Goal: Task Accomplishment & Management: Manage account settings

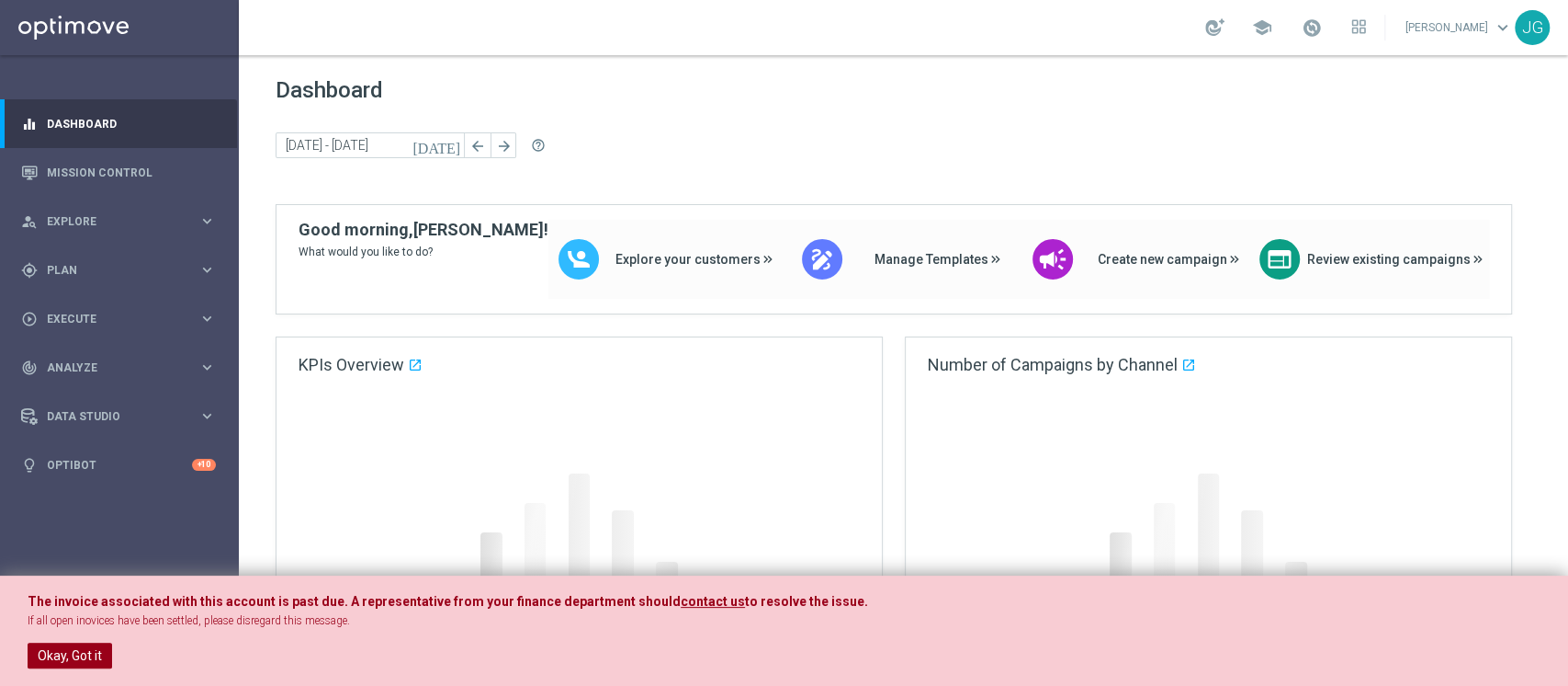
click at [67, 645] on button "Okay, Got it" at bounding box center [69, 655] width 84 height 26
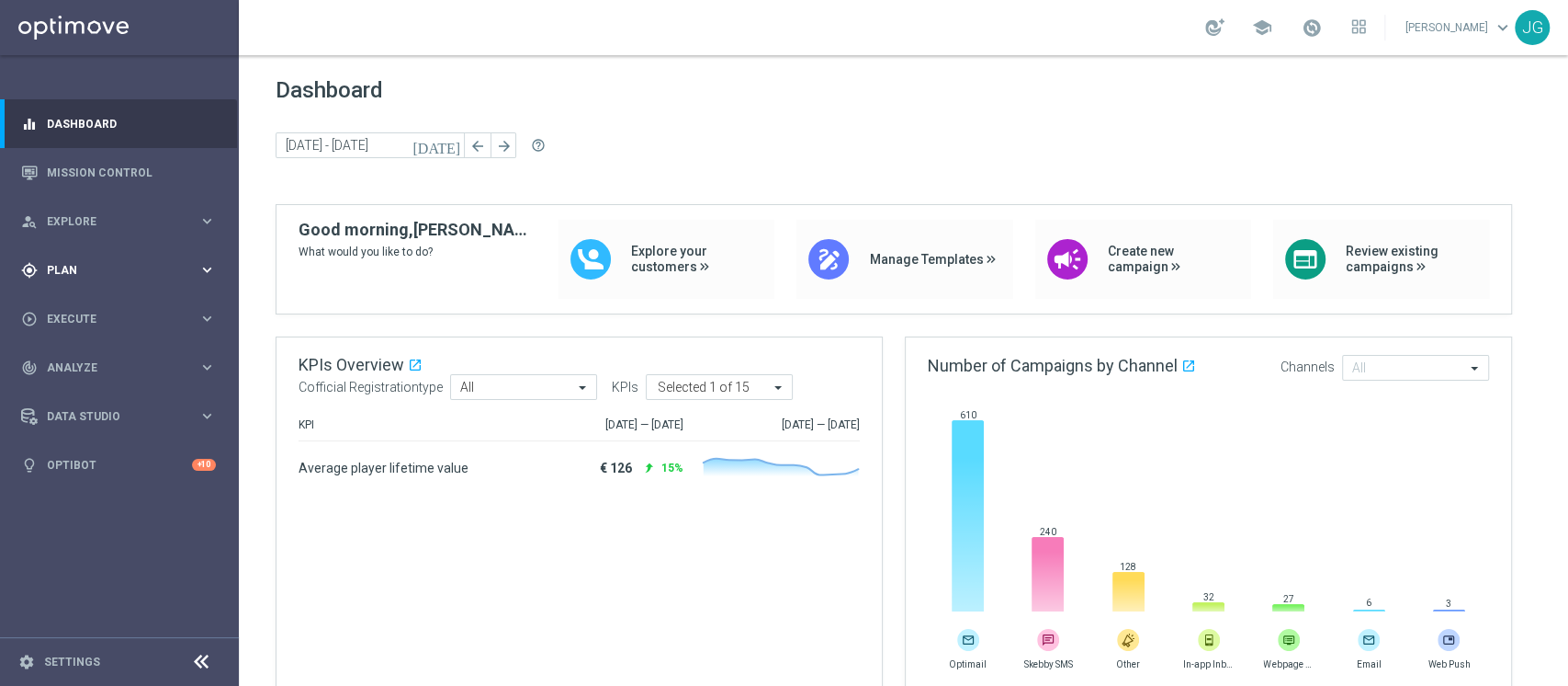
click at [125, 266] on span "Plan" at bounding box center [122, 270] width 152 height 11
click at [90, 305] on link "Target Groups" at bounding box center [119, 308] width 143 height 15
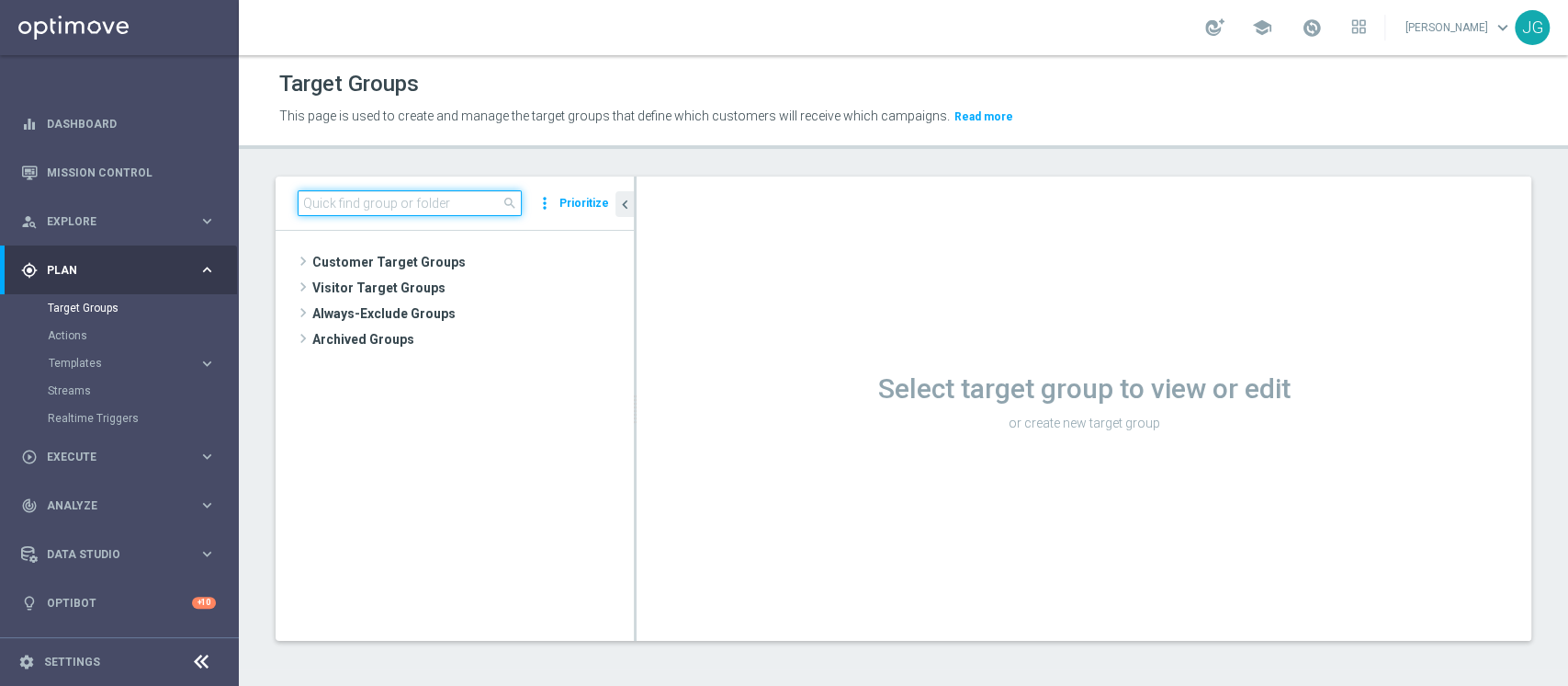
click at [352, 198] on input at bounding box center [410, 203] width 224 height 26
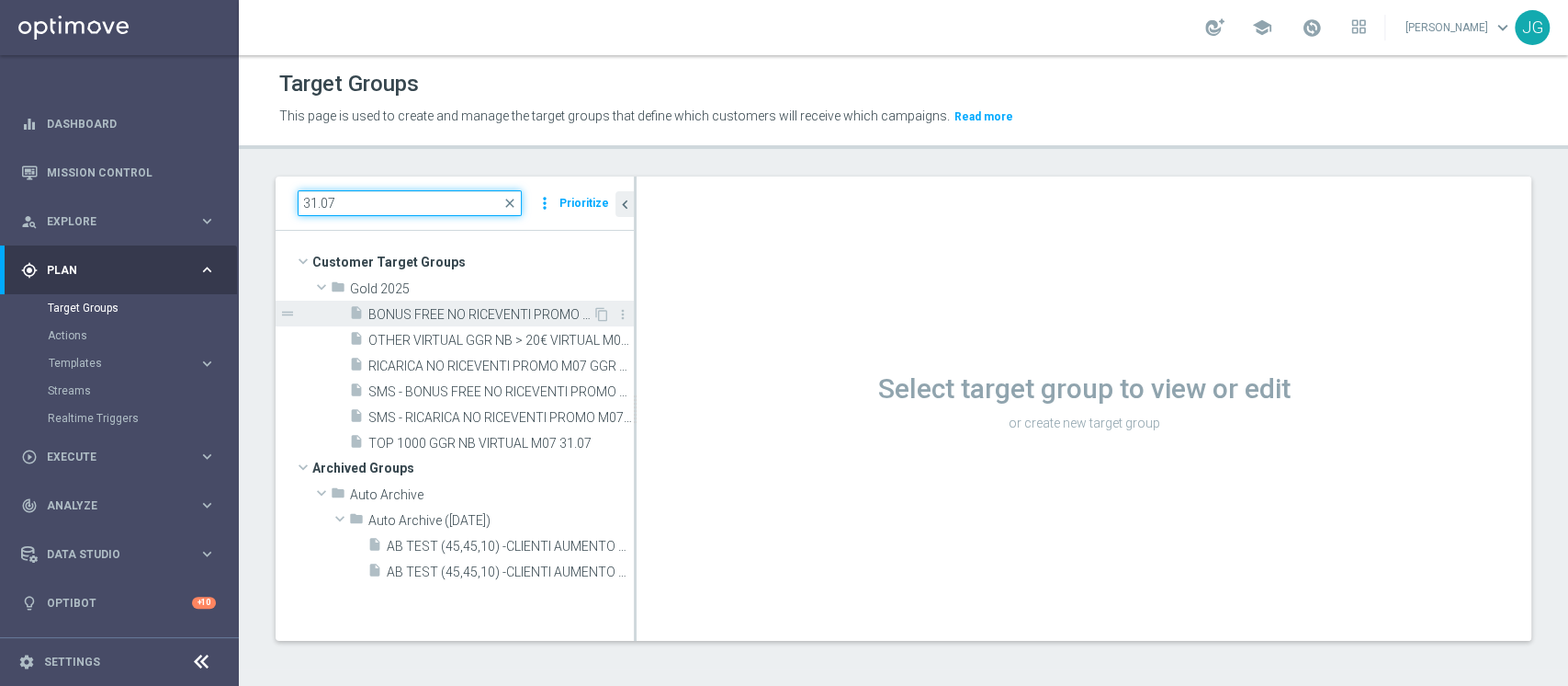
type input "31.07"
click at [458, 313] on span "BONUS FREE NO RICEVENTI PROMO M07 GGR H1 > 6000 - GGR M07 > 1000 - CONTATTABILI…" at bounding box center [481, 314] width 224 height 15
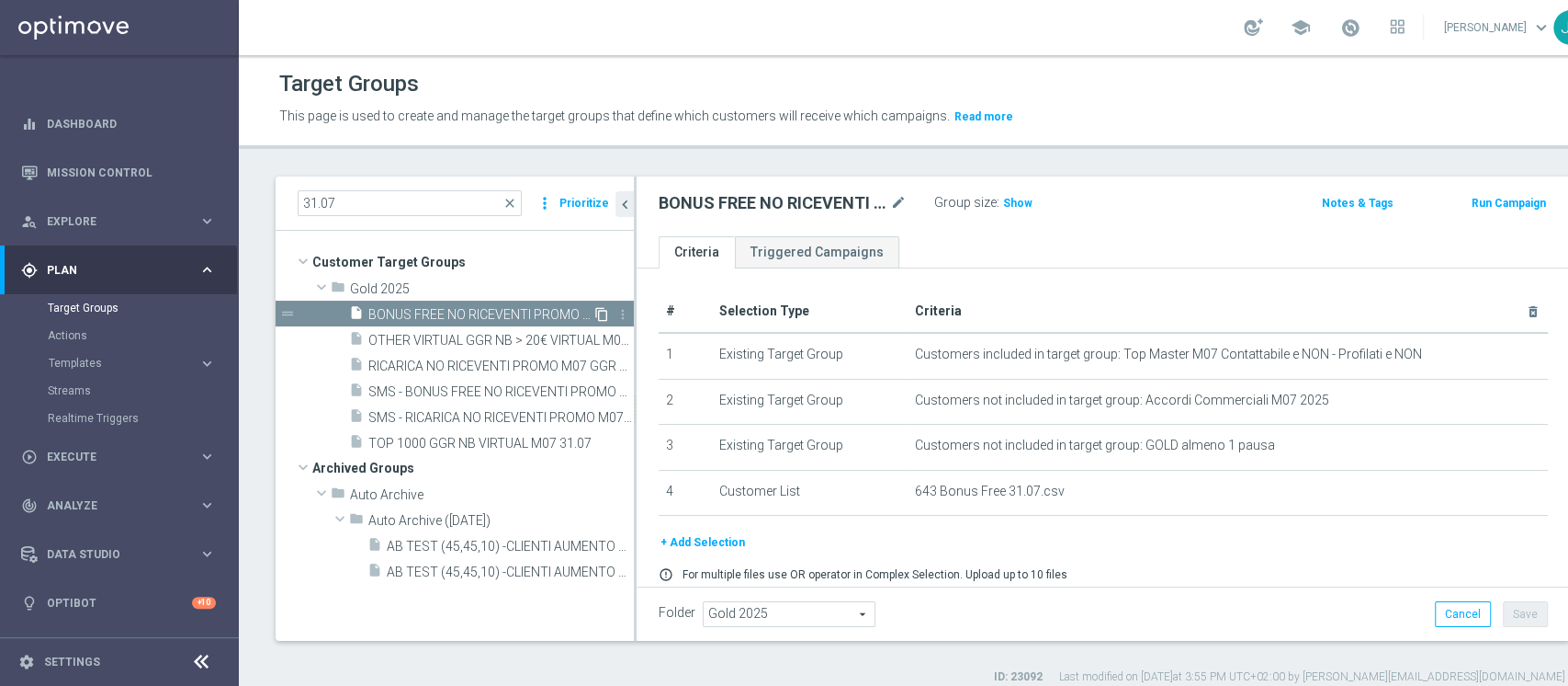
click at [601, 307] on icon "content_copy" at bounding box center [602, 313] width 15 height 15
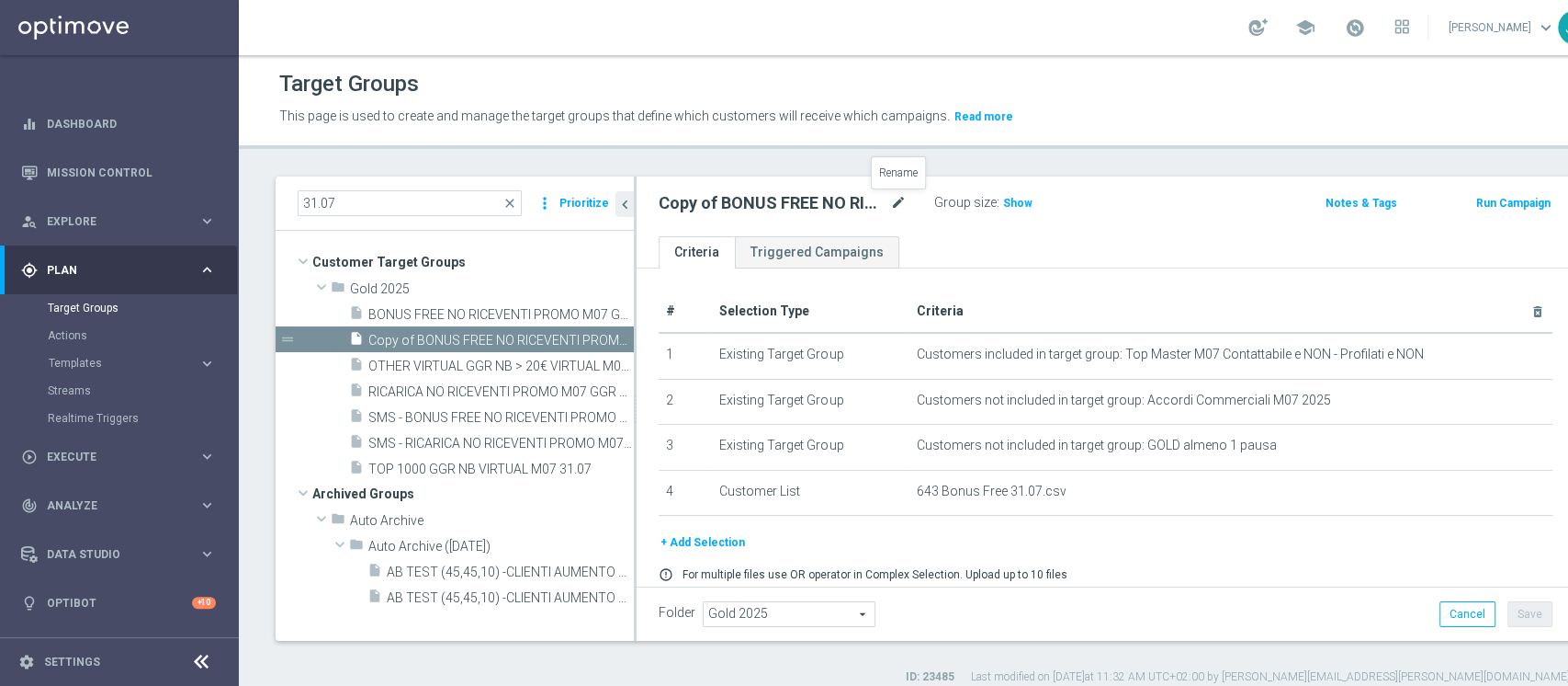
click at [900, 202] on icon "mode_edit" at bounding box center [898, 203] width 16 height 22
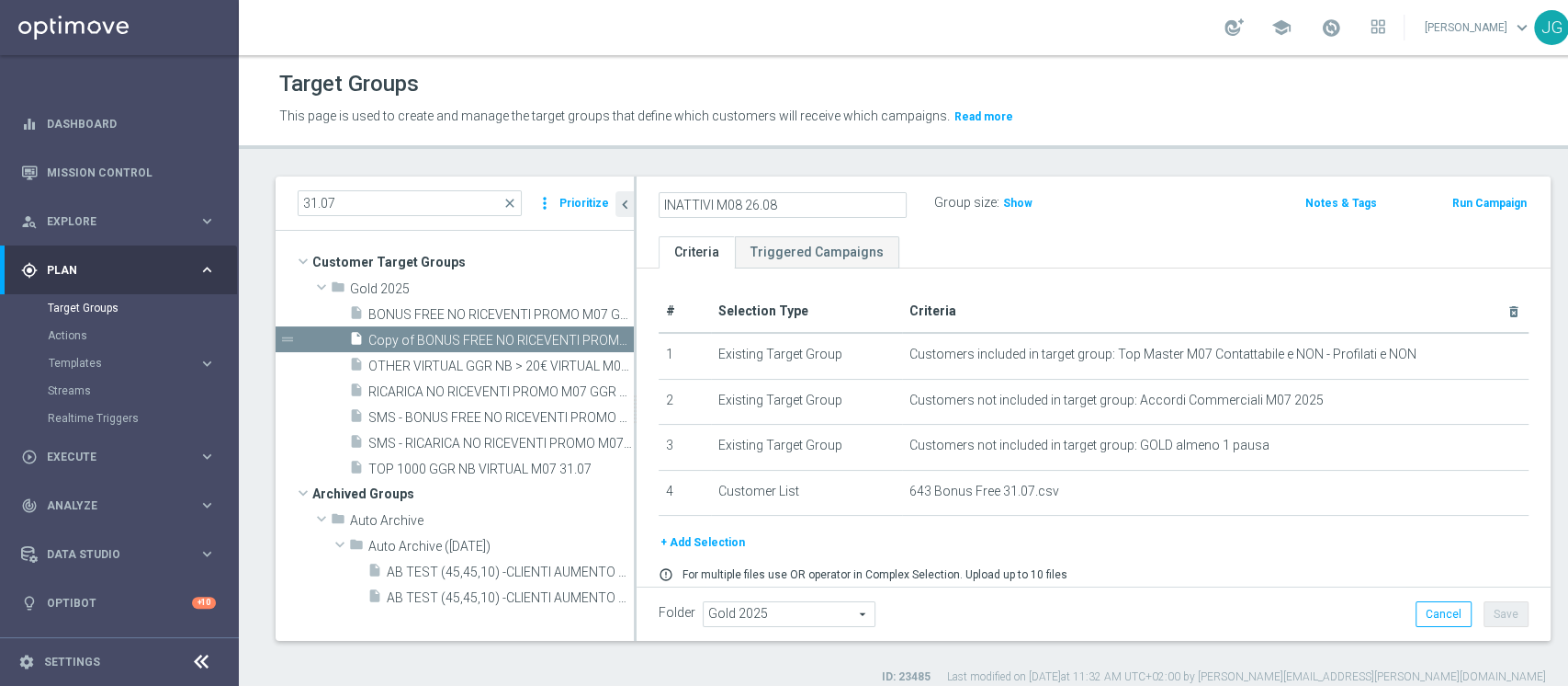
type input "INATTIVI M08 26.08"
click at [992, 239] on ul "Criteria Triggered Campaigns" at bounding box center [1093, 252] width 914 height 32
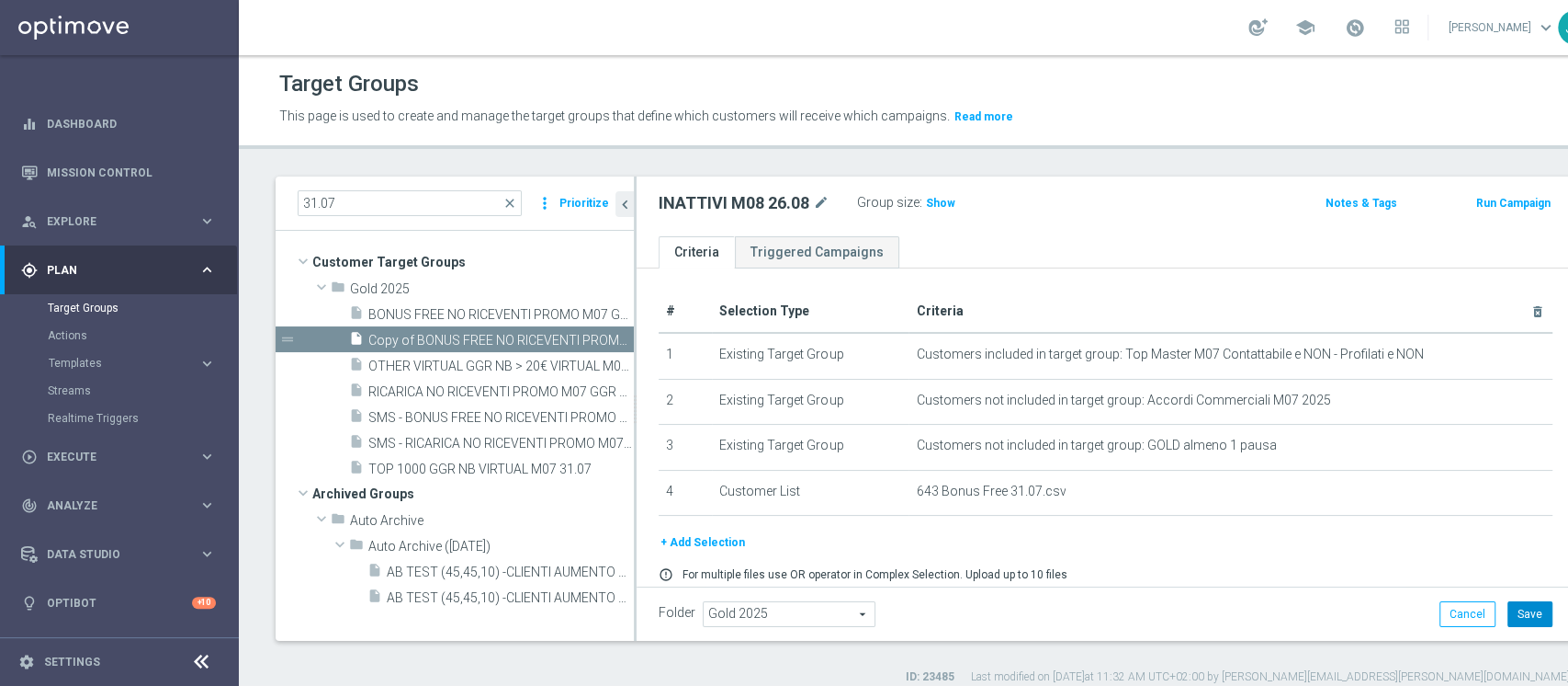
click at [1508, 611] on button "Save" at bounding box center [1530, 613] width 45 height 26
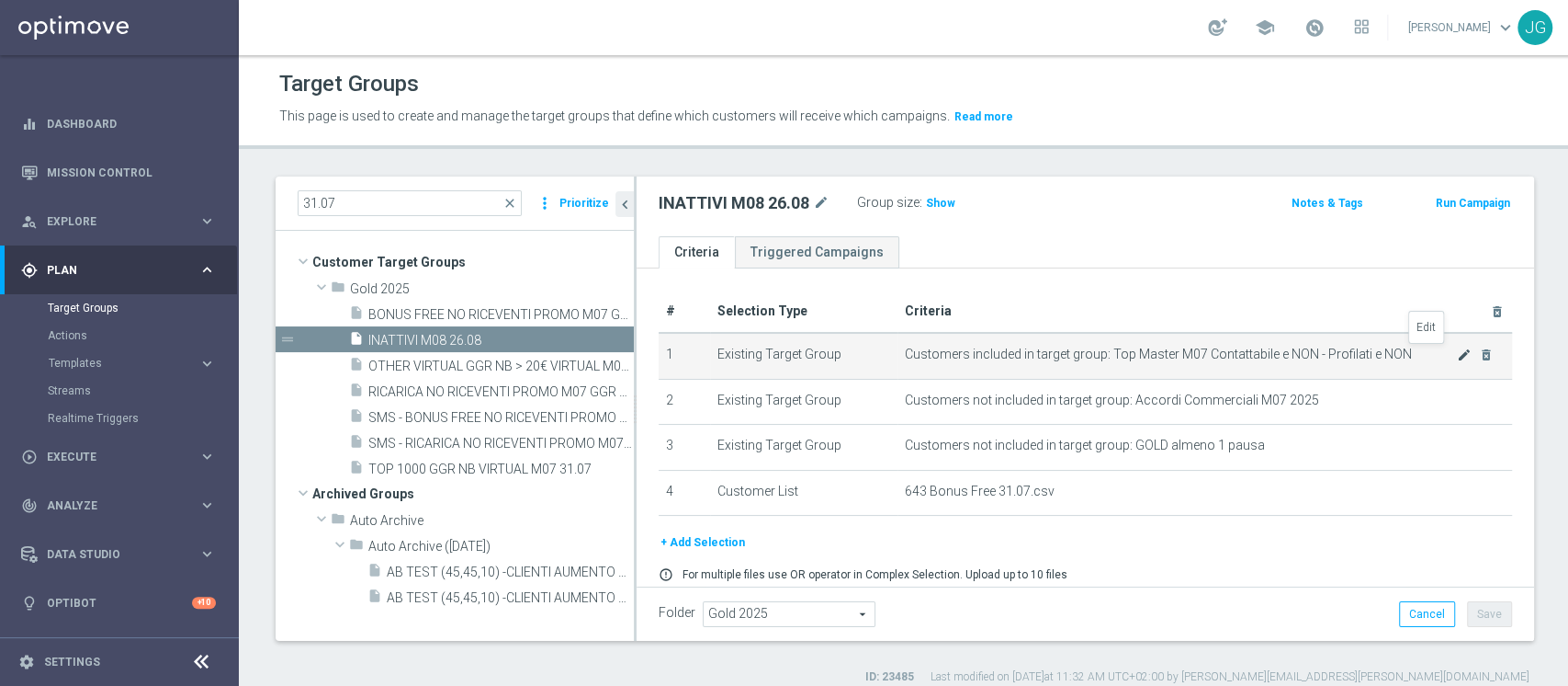
click at [1458, 349] on icon "mode_edit" at bounding box center [1464, 354] width 15 height 15
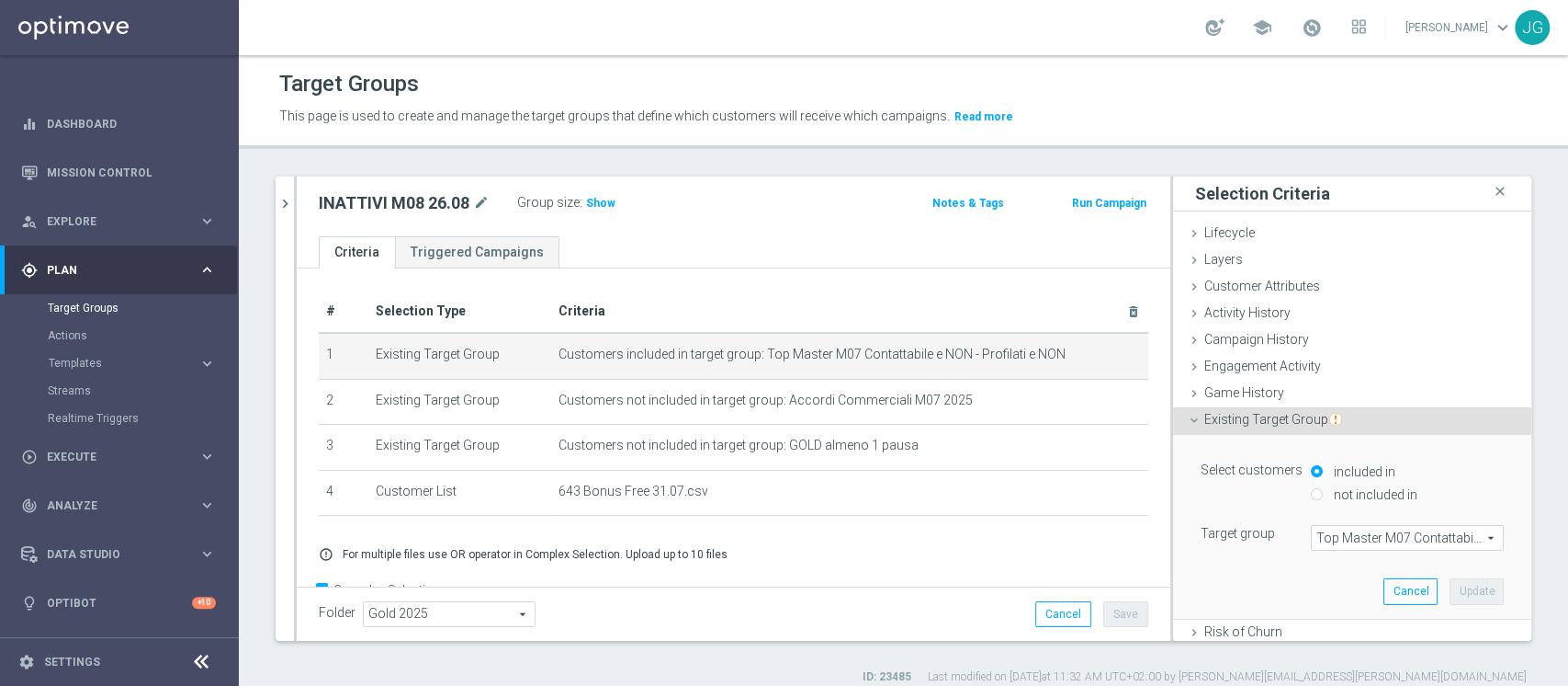
click at [1346, 538] on span "Top Master M07 Contattabile e NON - Profilati e NON" at bounding box center [1407, 537] width 192 height 24
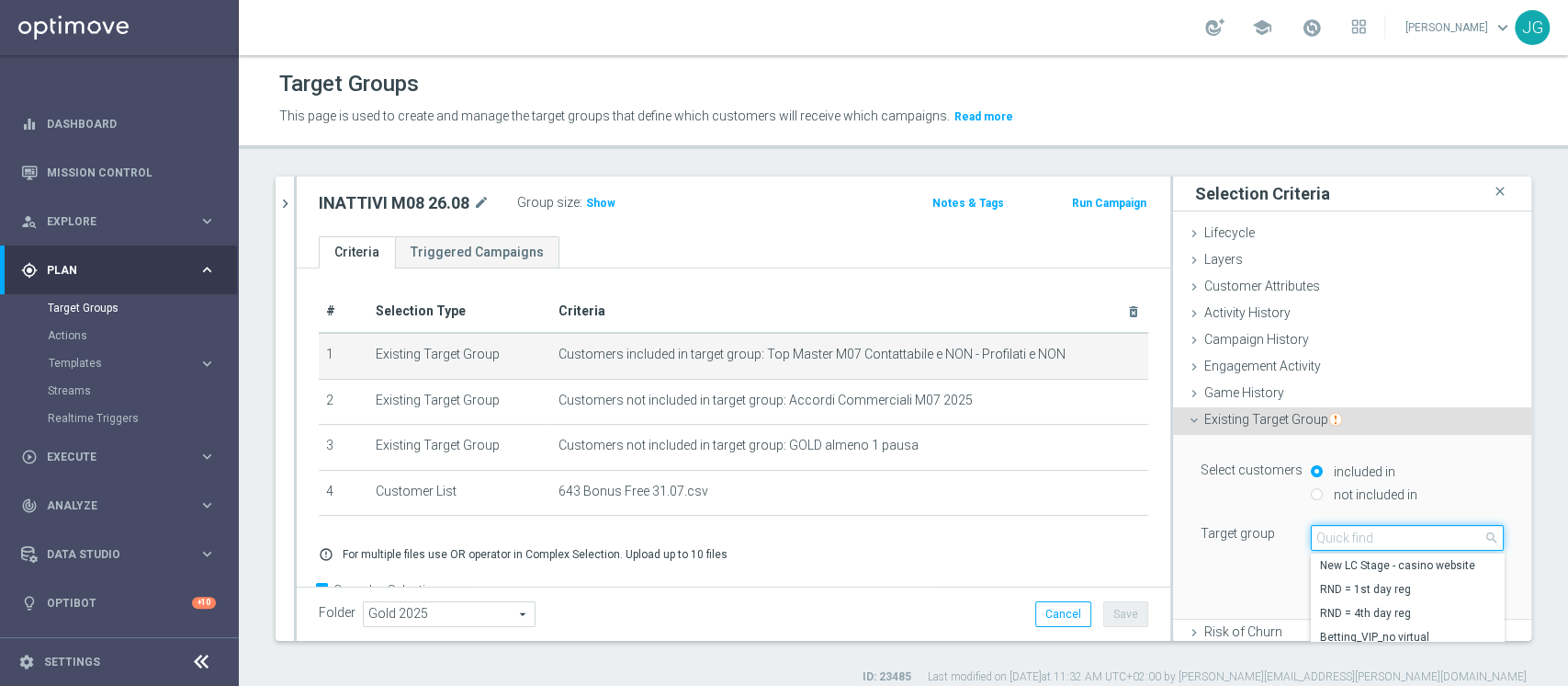
click at [1346, 538] on input "search" at bounding box center [1406, 537] width 192 height 26
type input "TOP MASTER"
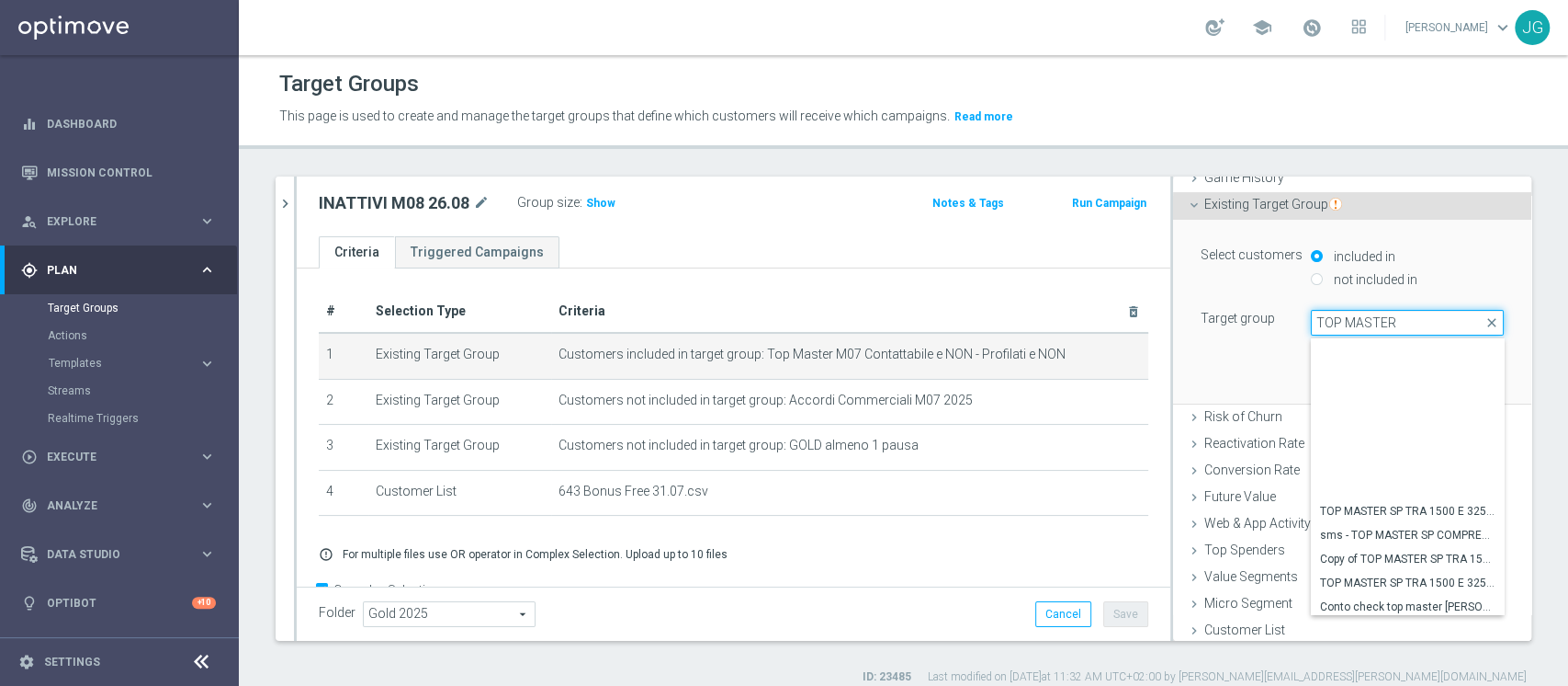
scroll to position [171, 0]
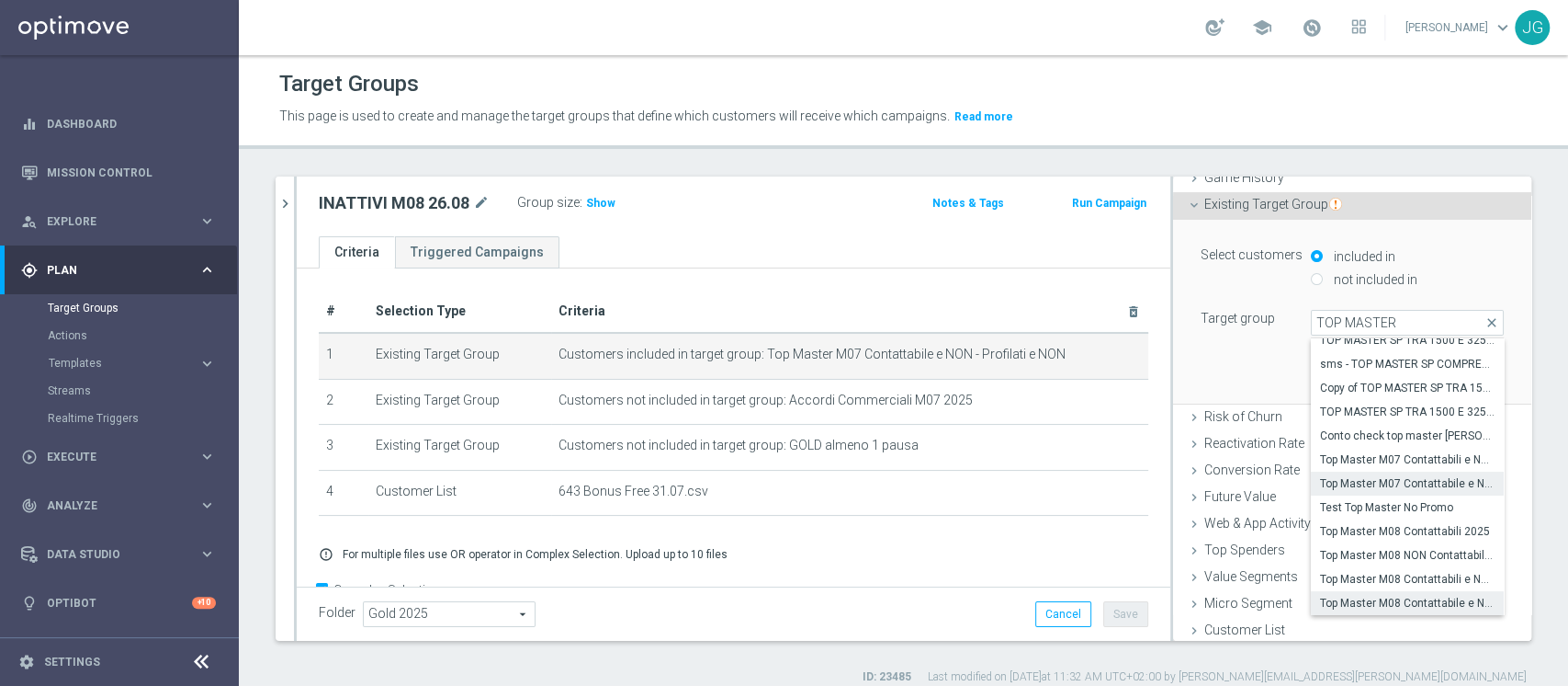
click at [1363, 596] on span "Top Master M08 Contattabile e NON - Profilati e NON" at bounding box center [1407, 603] width 174 height 15
type input "Top Master M08 Contattabile e NON - Profilati e NON"
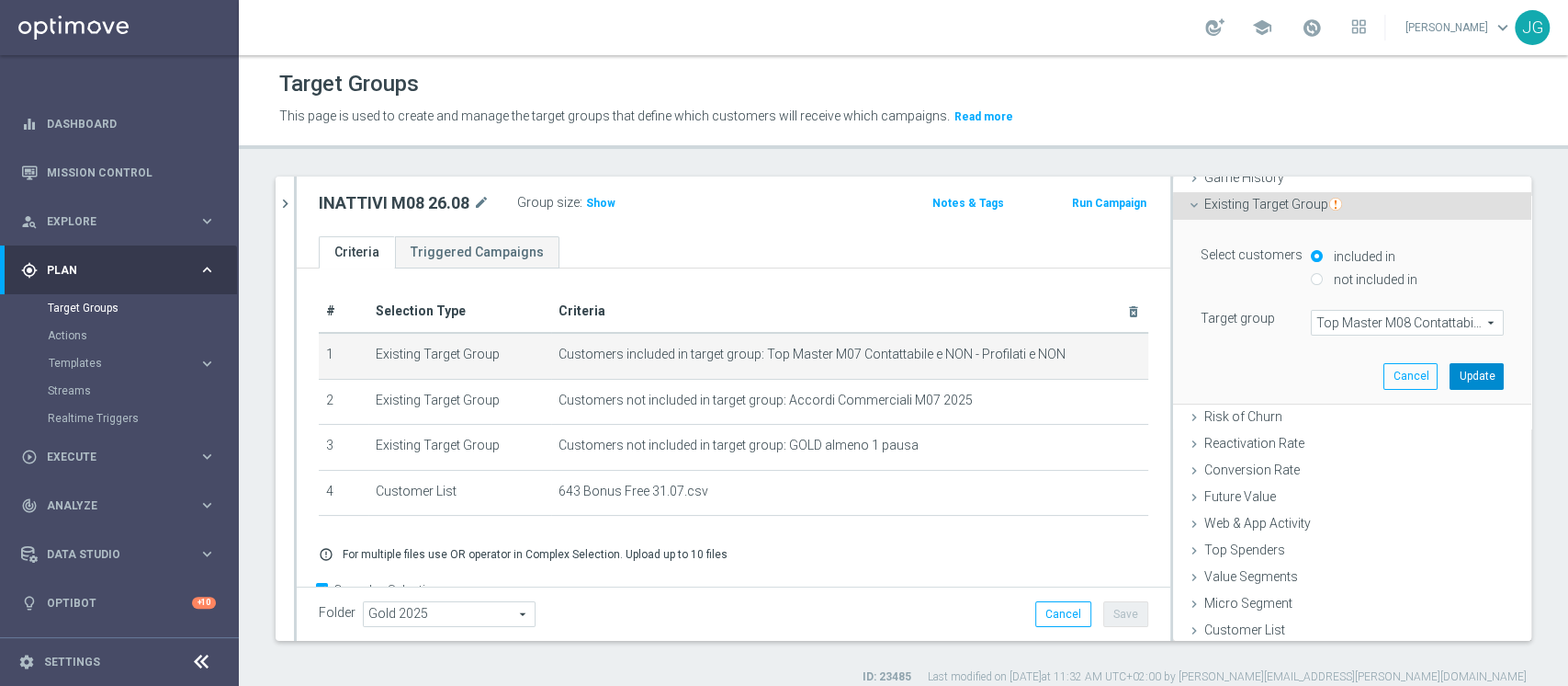
click at [1450, 373] on button "Update" at bounding box center [1477, 375] width 54 height 26
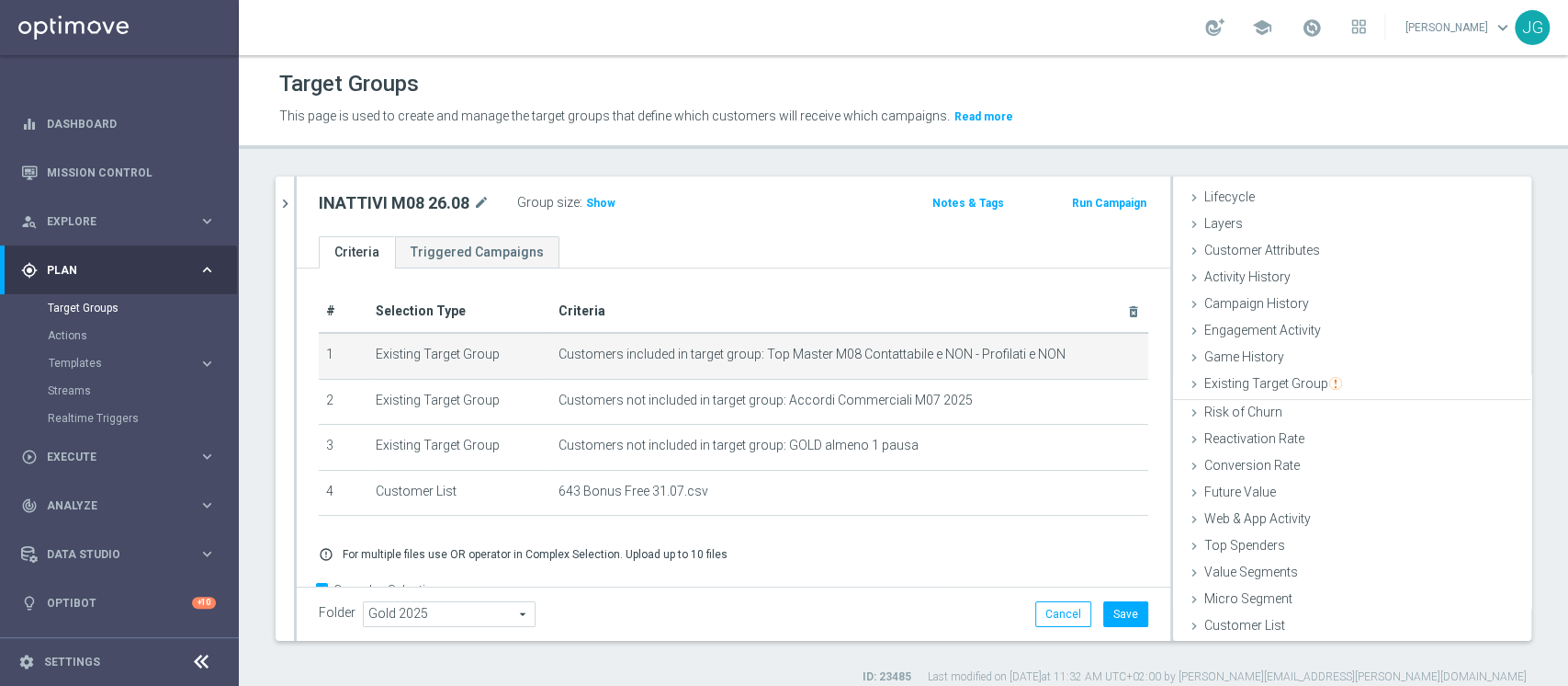
scroll to position [34, 0]
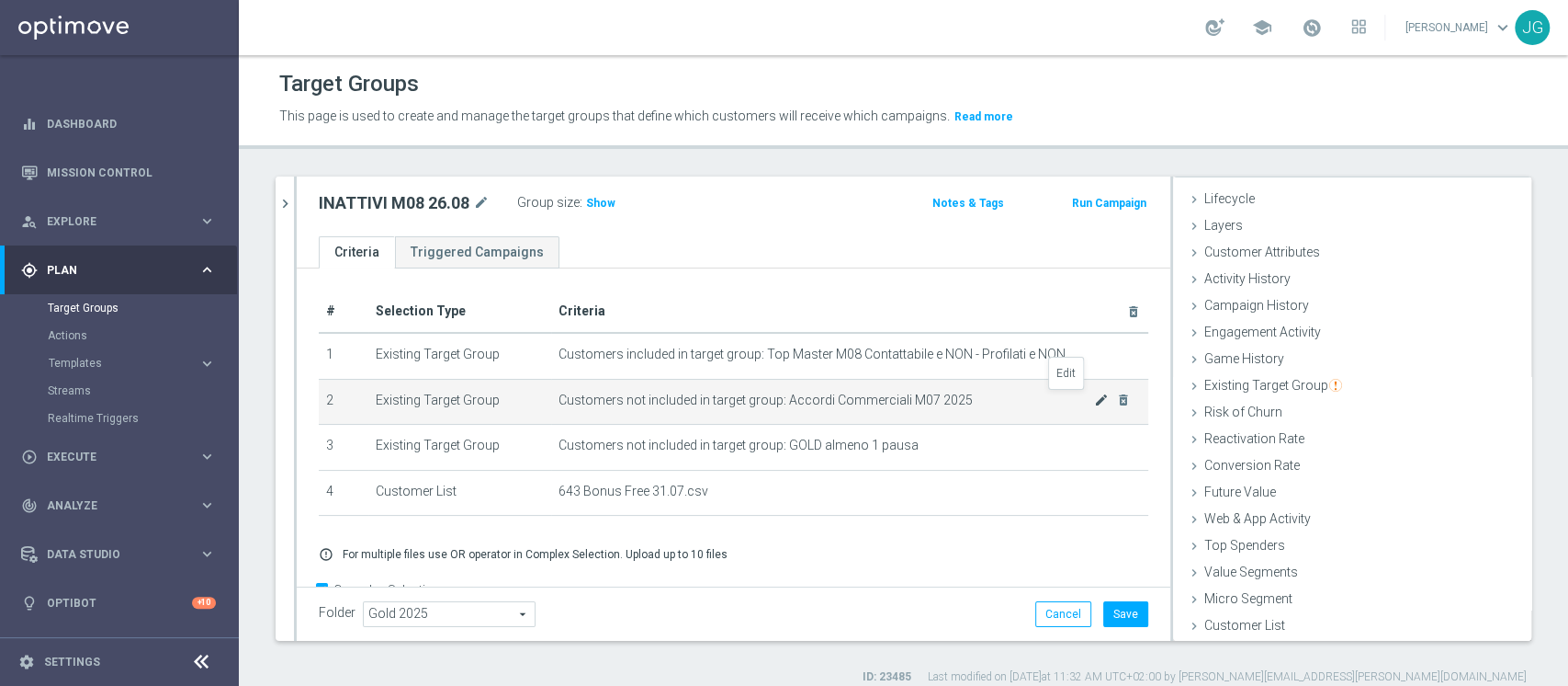
click at [1094, 403] on icon "mode_edit" at bounding box center [1101, 400] width 15 height 15
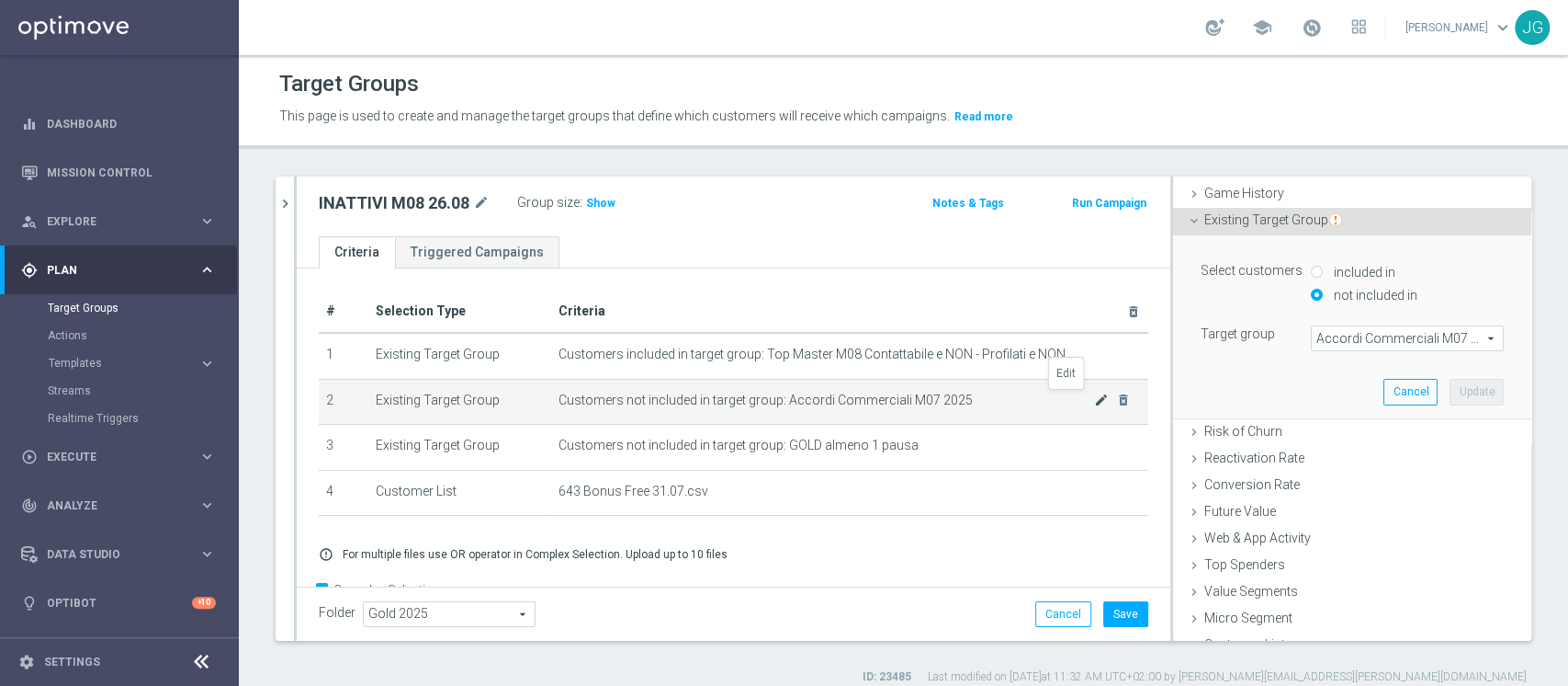
scroll to position [215, 0]
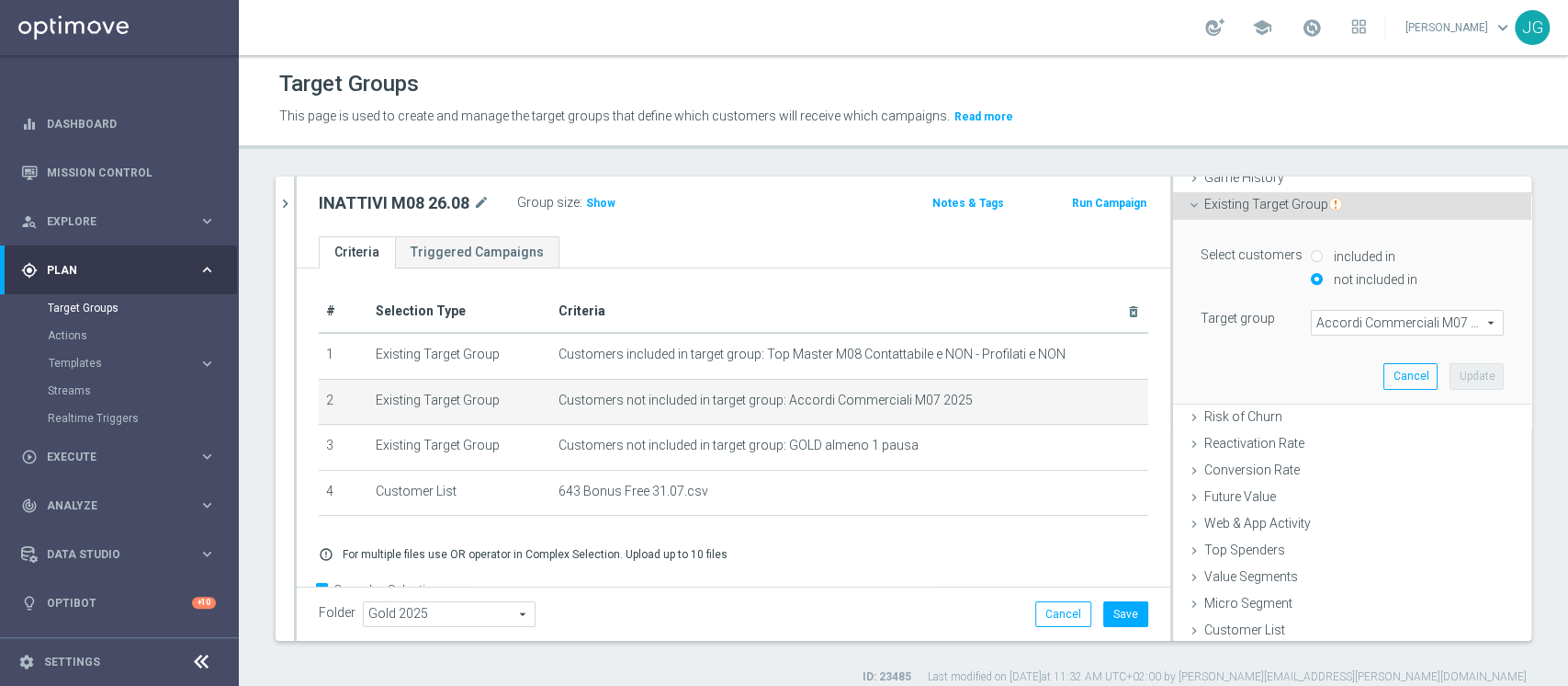
click at [1365, 322] on span "Accordi Commerciali M07 2025" at bounding box center [1407, 322] width 192 height 24
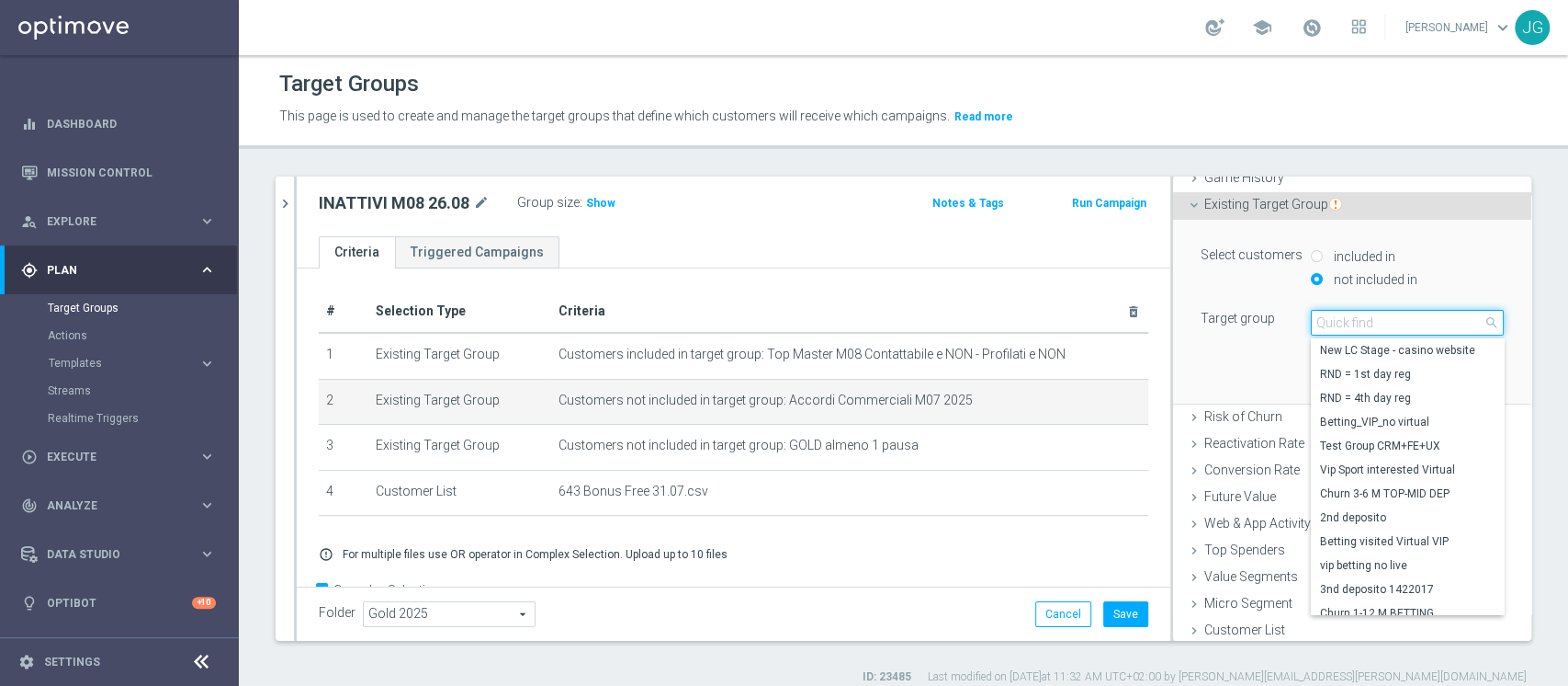
click at [1335, 327] on input "search" at bounding box center [1406, 322] width 192 height 26
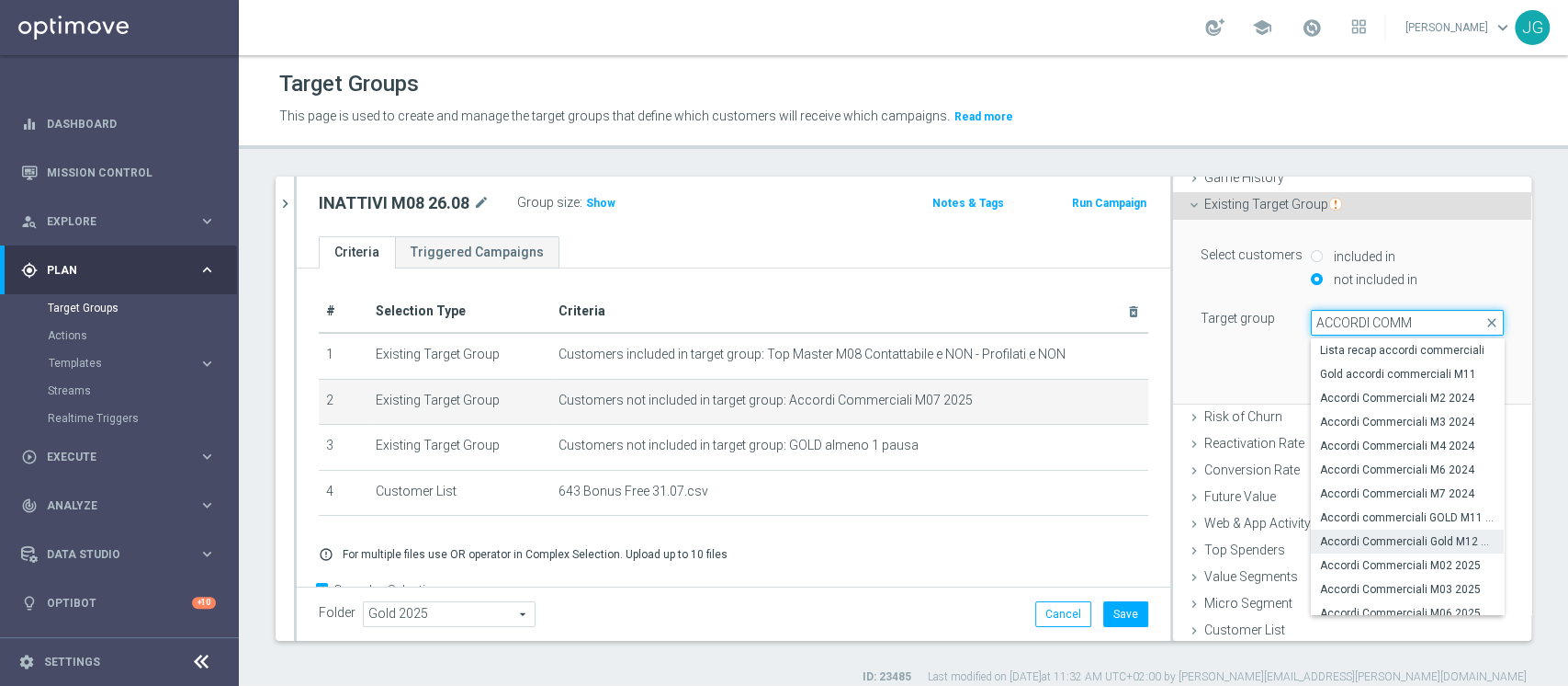
scroll to position [79, 0]
type input "ACCORDI COMM"
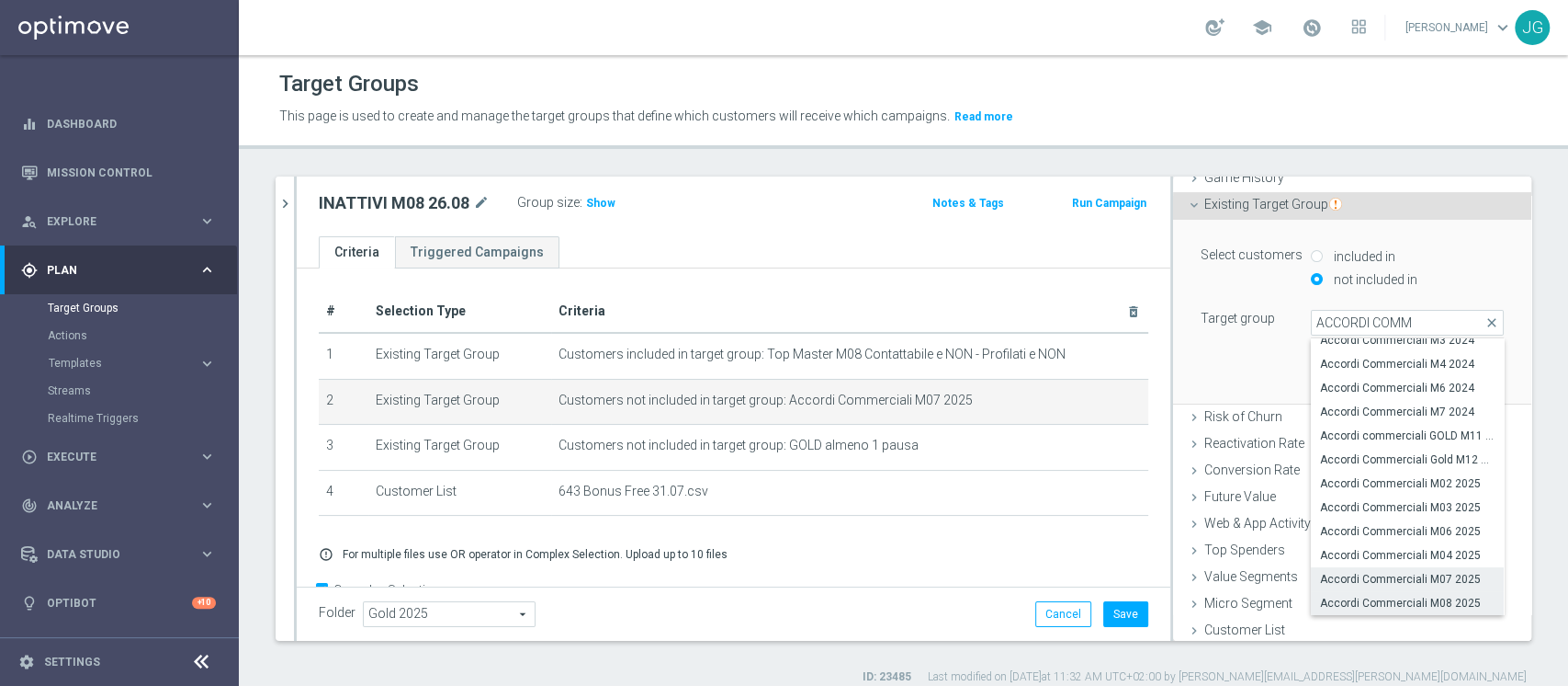
click at [1403, 598] on span "Accordi Commerciali M08 2025" at bounding box center [1407, 603] width 174 height 15
type input "Accordi Commerciali M08 2025"
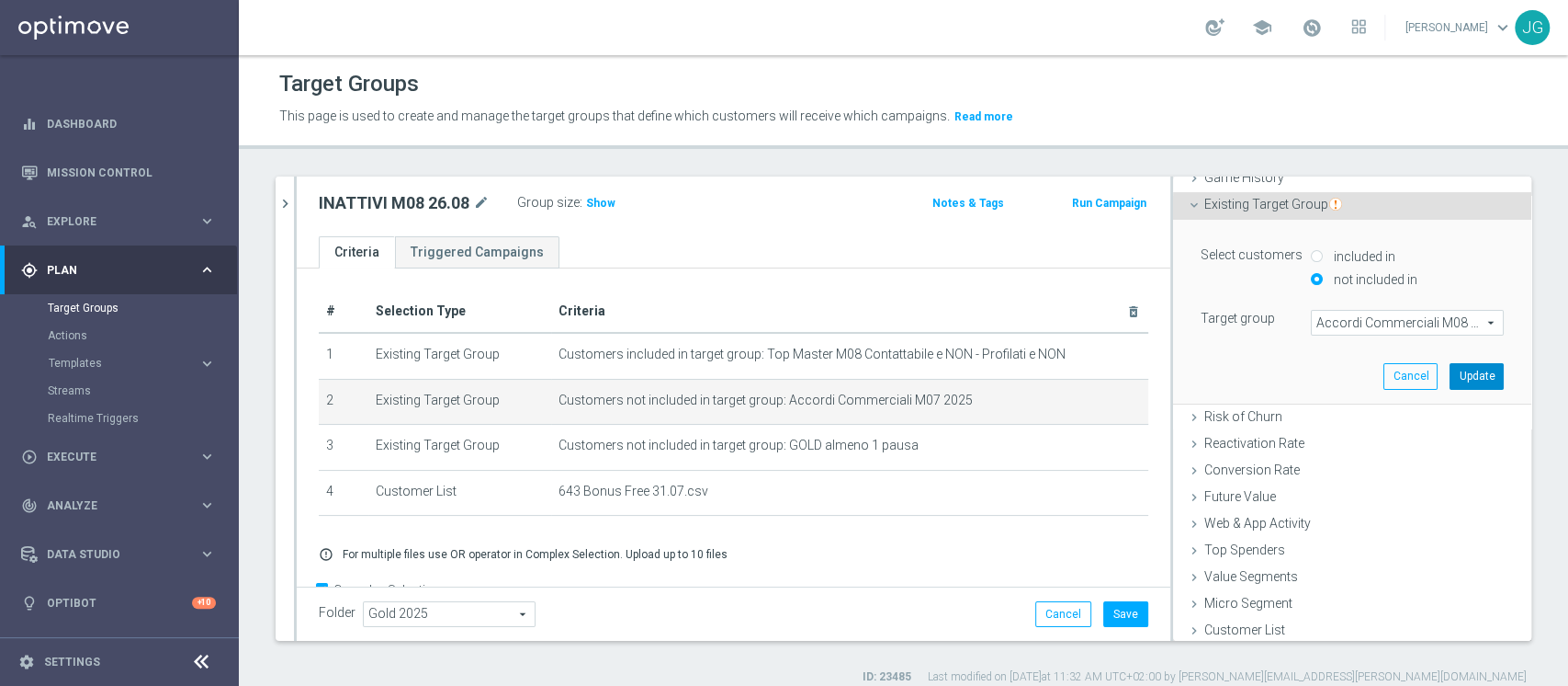
click at [1450, 378] on button "Update" at bounding box center [1477, 375] width 54 height 26
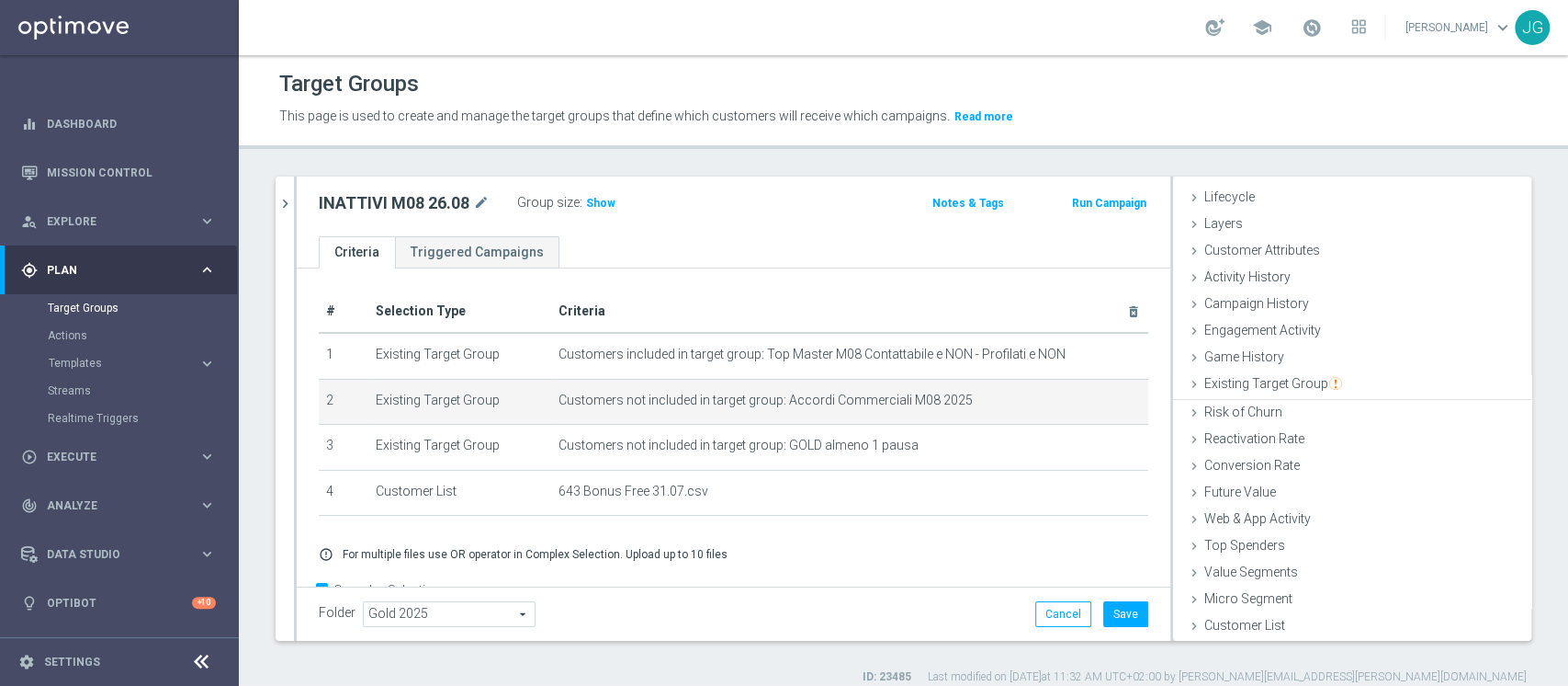
scroll to position [34, 0]
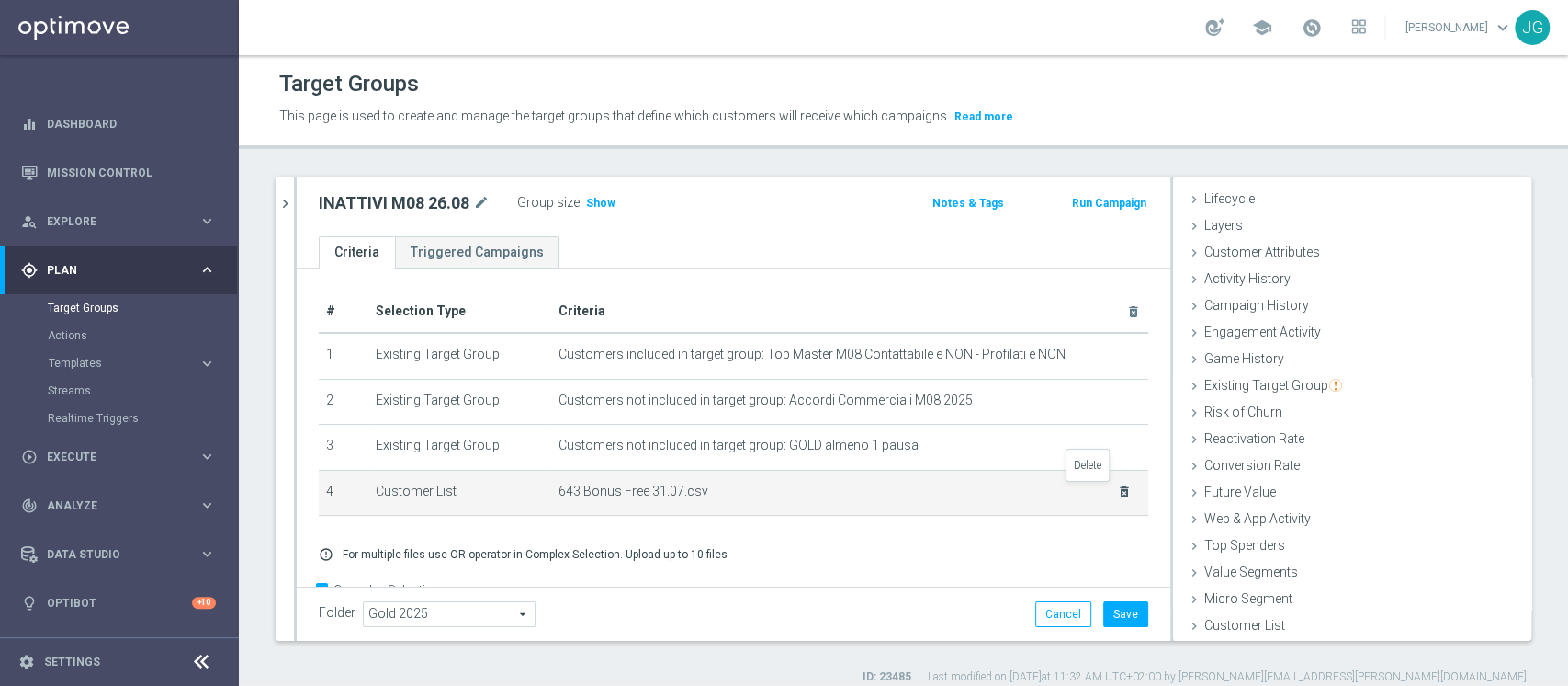
click at [1117, 493] on icon "delete_forever" at bounding box center [1124, 492] width 15 height 15
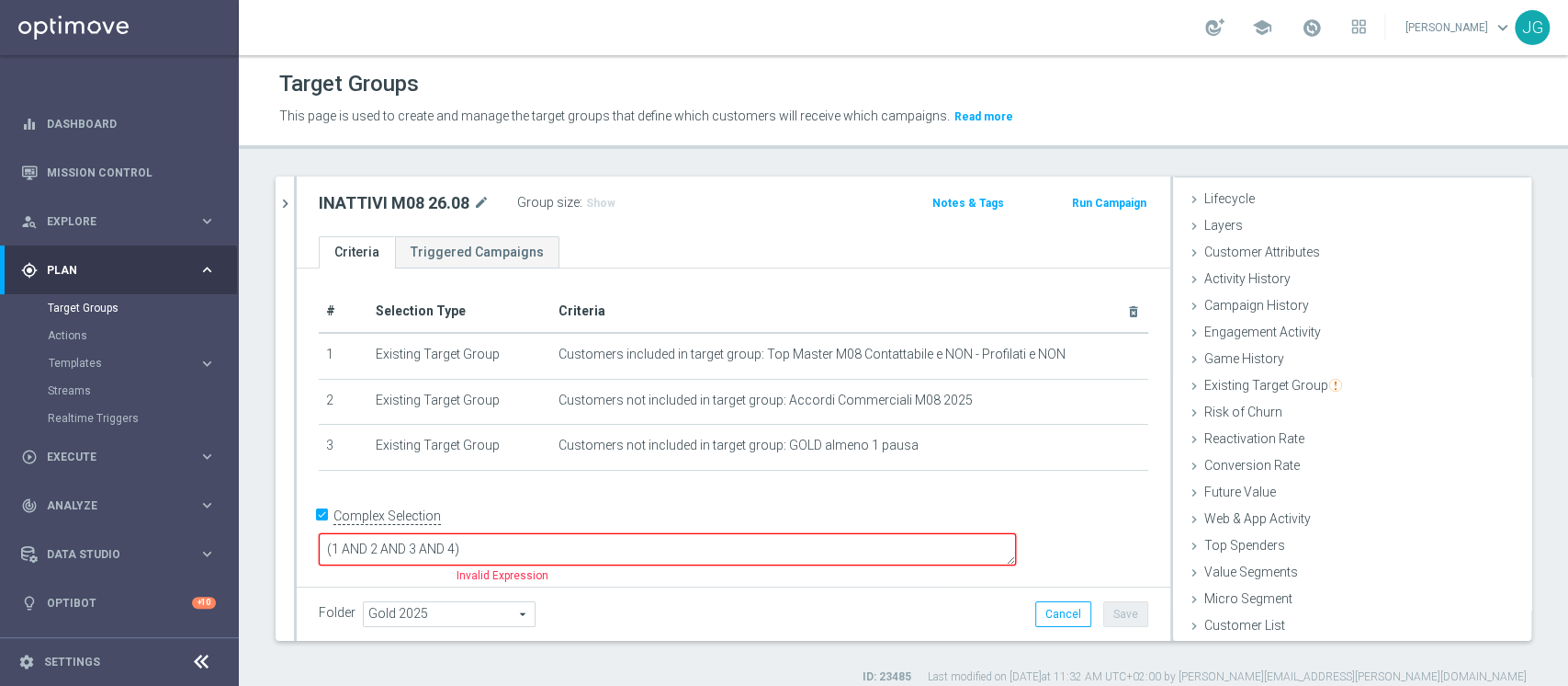
scroll to position [15, 0]
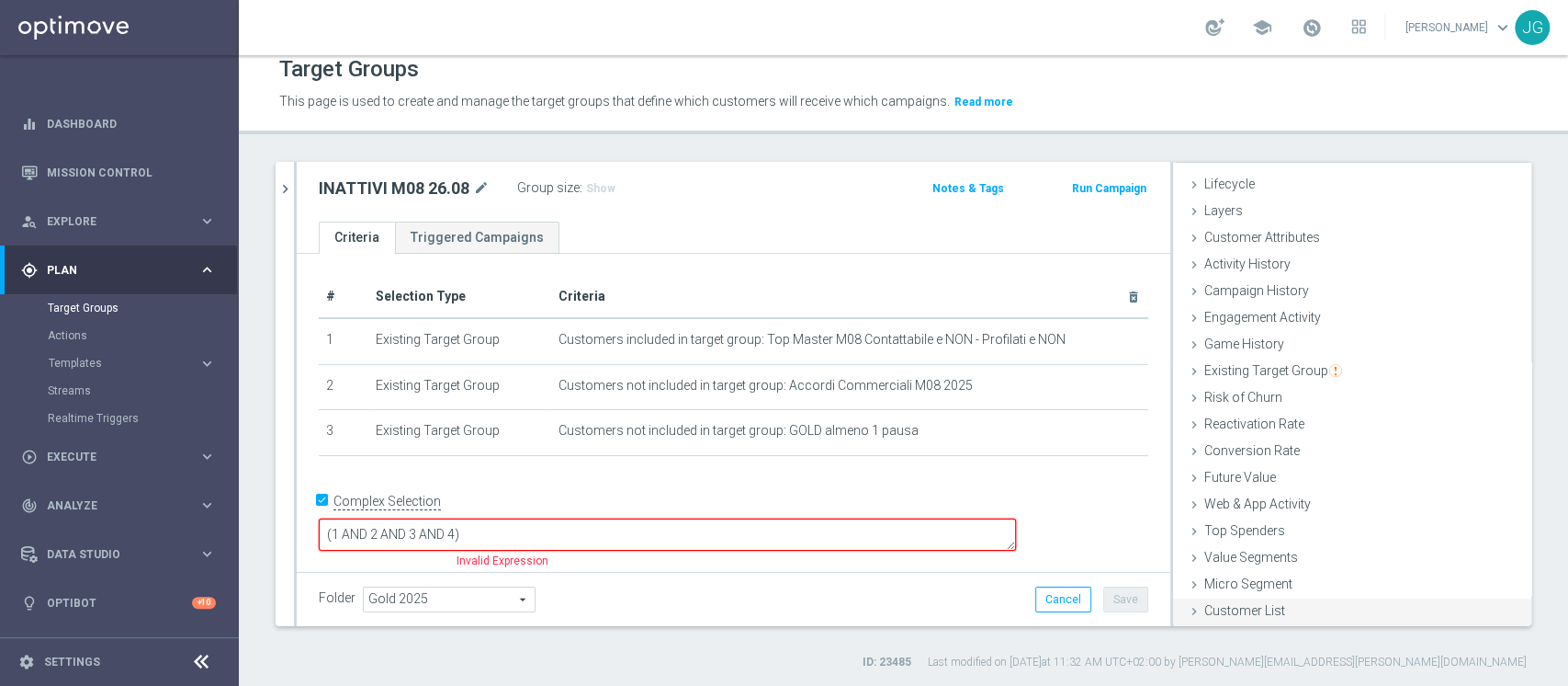
click at [1218, 607] on span "Customer List" at bounding box center [1245, 610] width 81 height 15
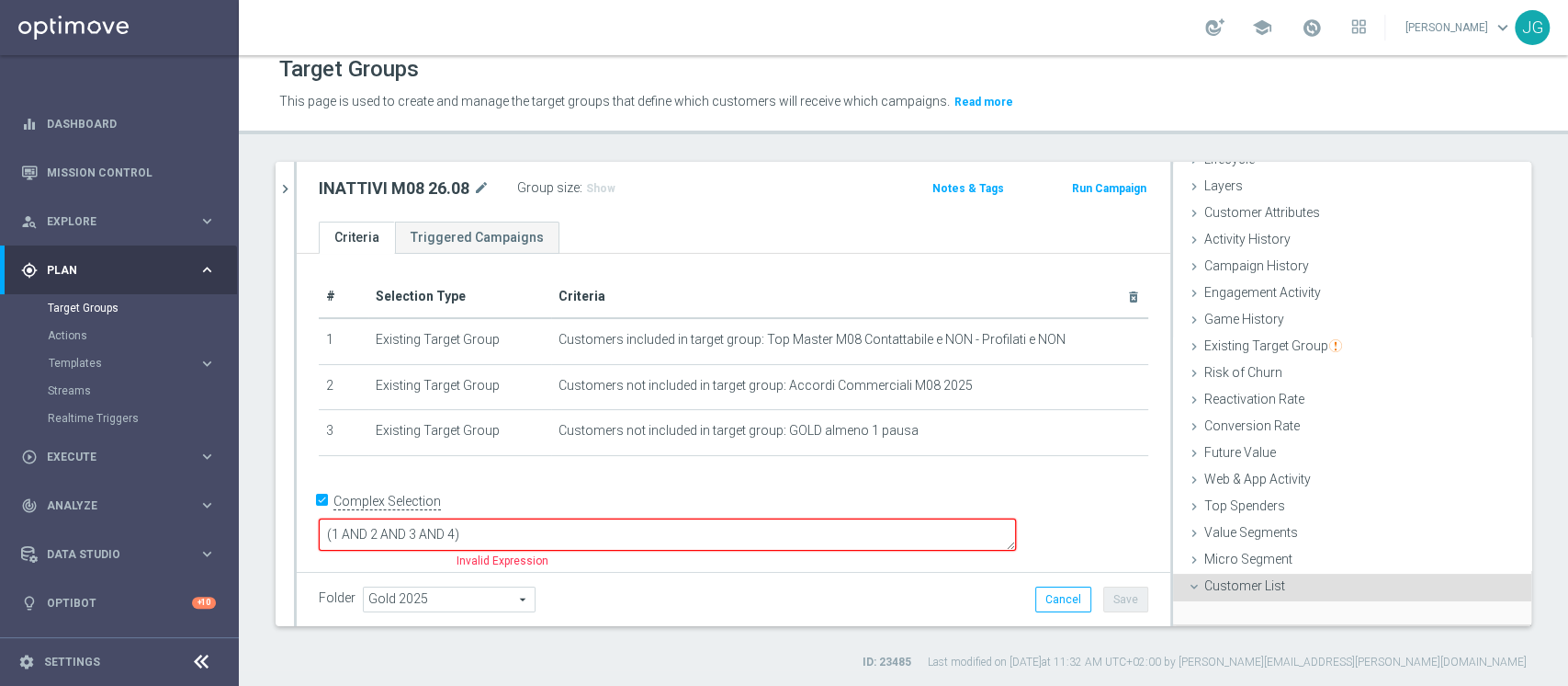
scroll to position [198, 0]
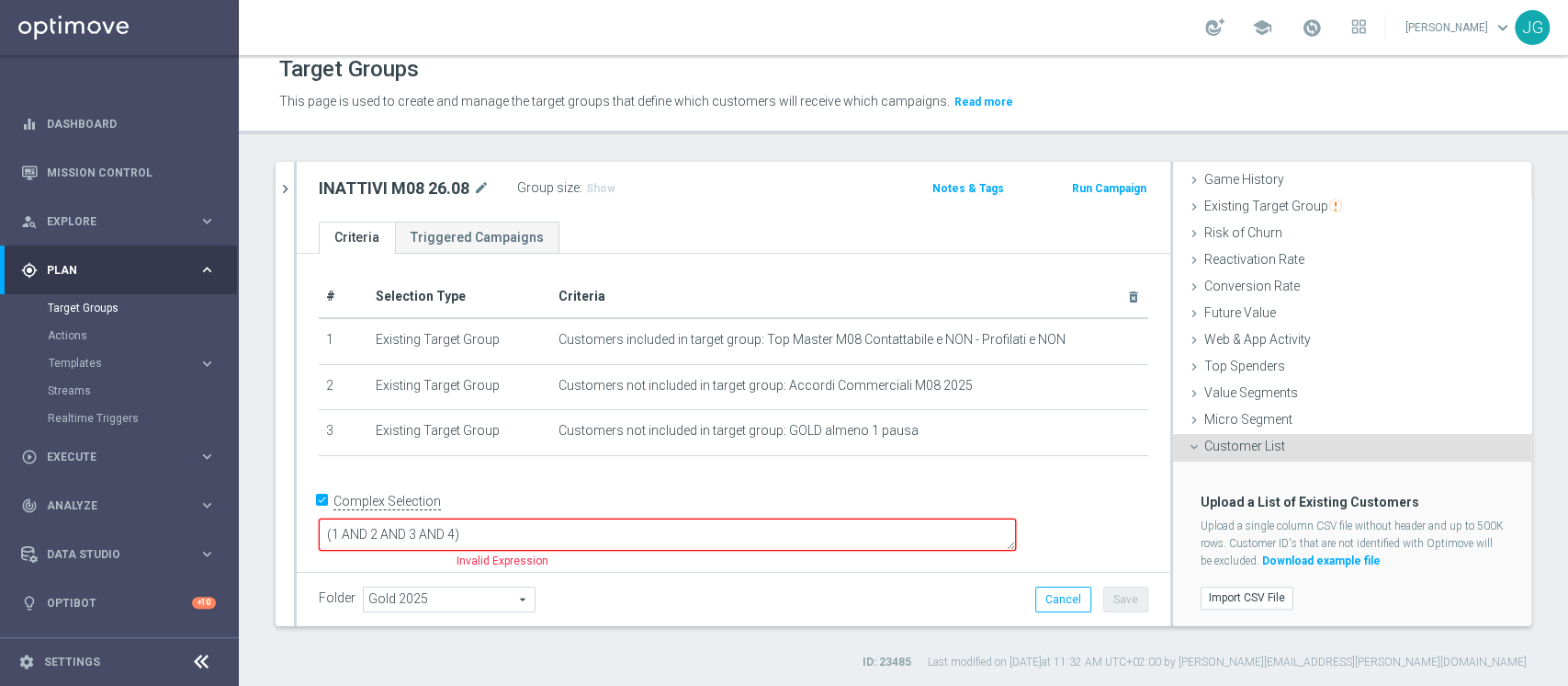
click at [1208, 570] on div "Upload a List of Existing Customers Upload a single column CSV file without hea…" at bounding box center [1352, 526] width 331 height 101
click at [1220, 590] on label "Import CSV File" at bounding box center [1247, 598] width 93 height 23
click at [0, 0] on input "Import CSV File" at bounding box center [0, 0] width 0 height 0
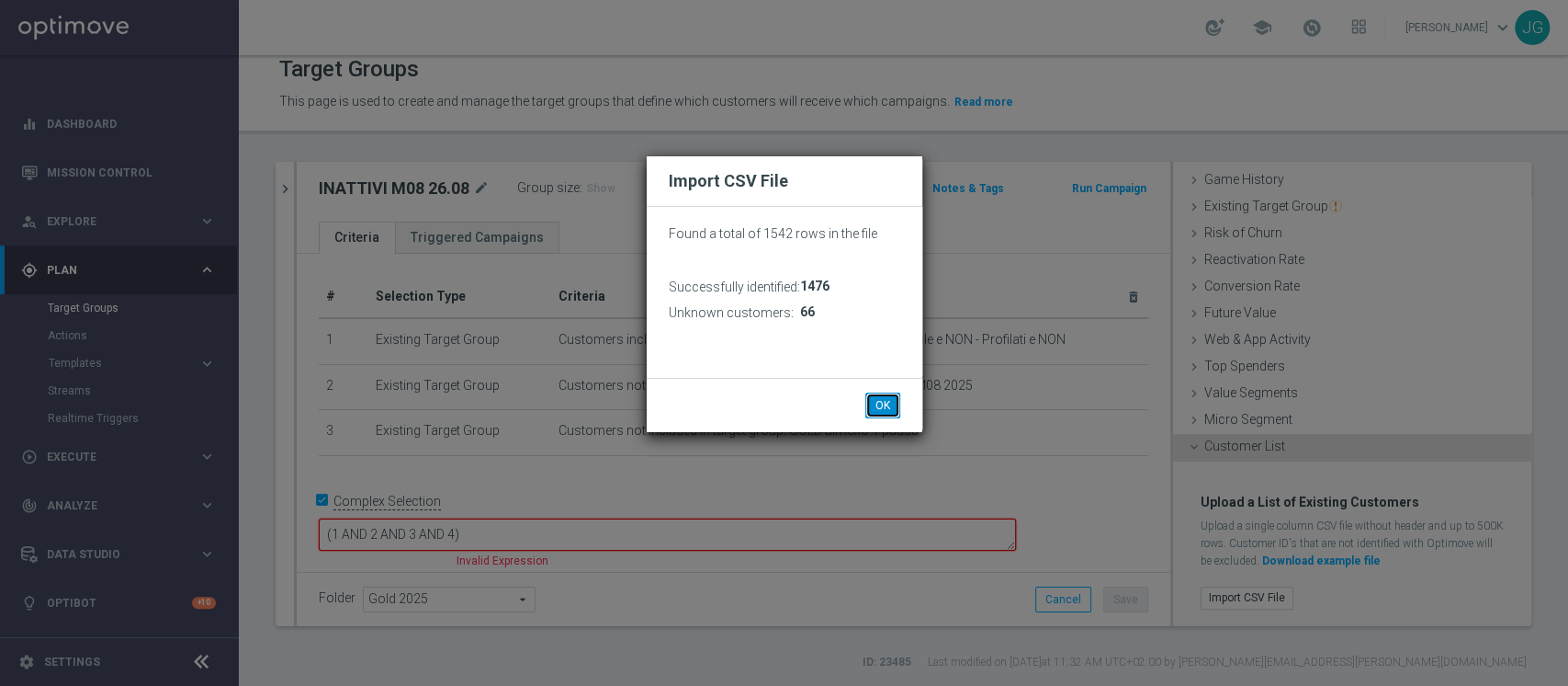
click at [888, 404] on button "OK" at bounding box center [883, 405] width 35 height 26
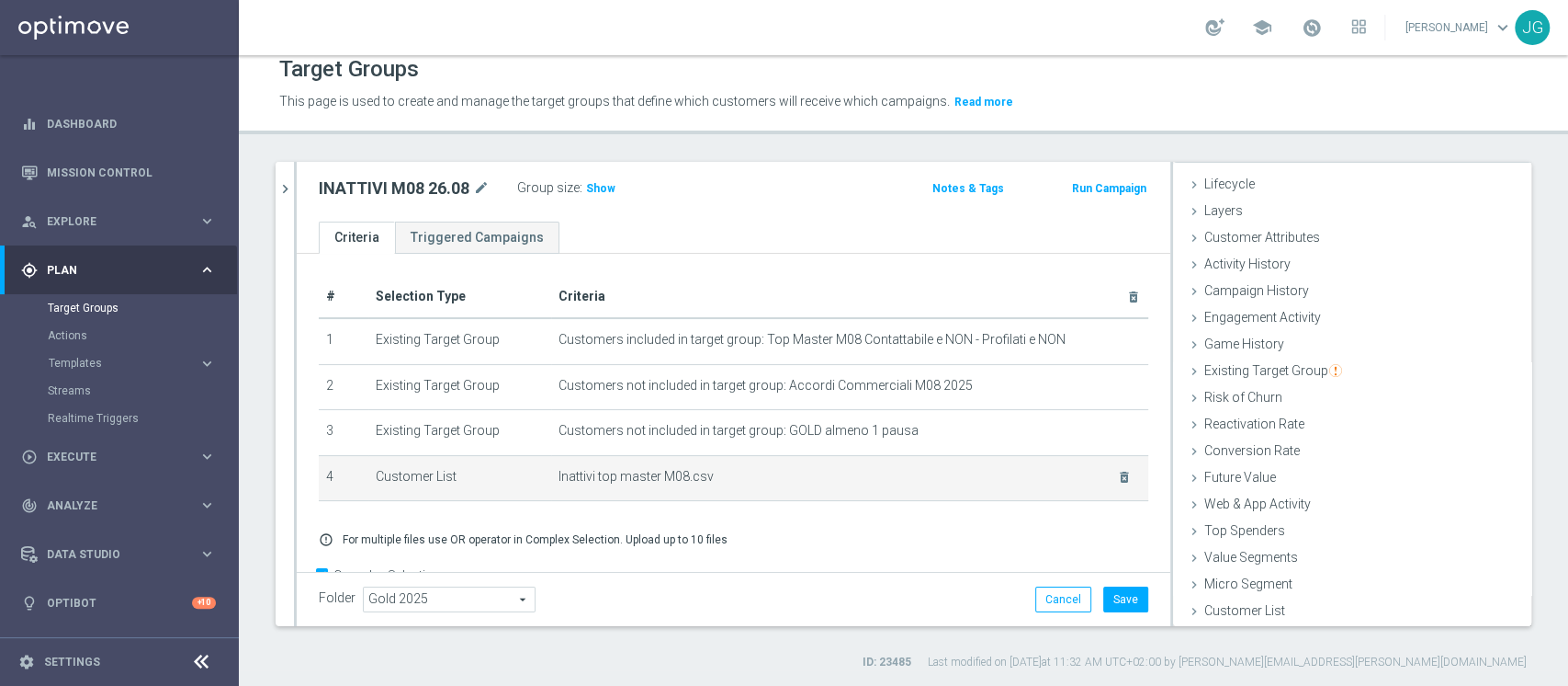
scroll to position [45, 0]
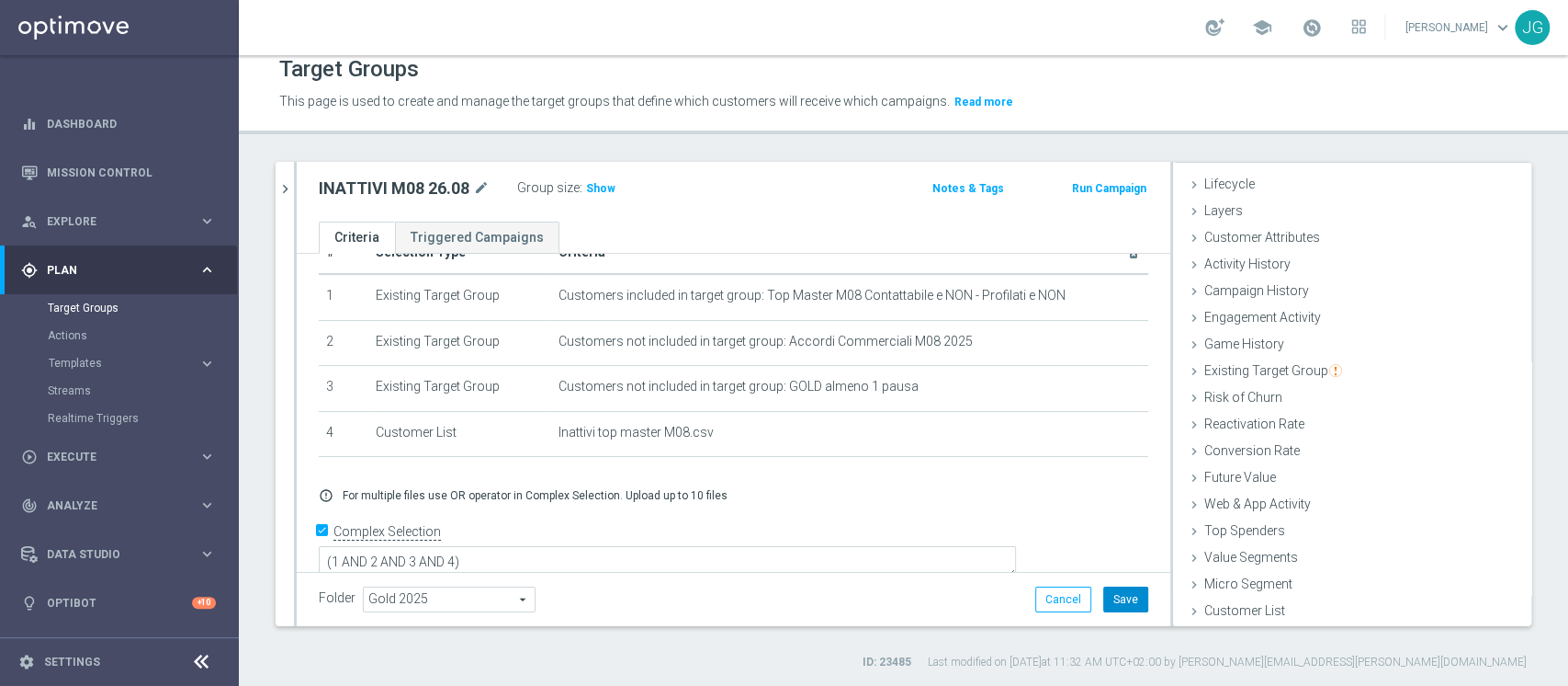
click at [1110, 609] on button "Save" at bounding box center [1126, 599] width 45 height 26
click at [604, 190] on span "Show" at bounding box center [601, 188] width 29 height 13
click at [284, 189] on icon "chevron_right" at bounding box center [285, 189] width 17 height 17
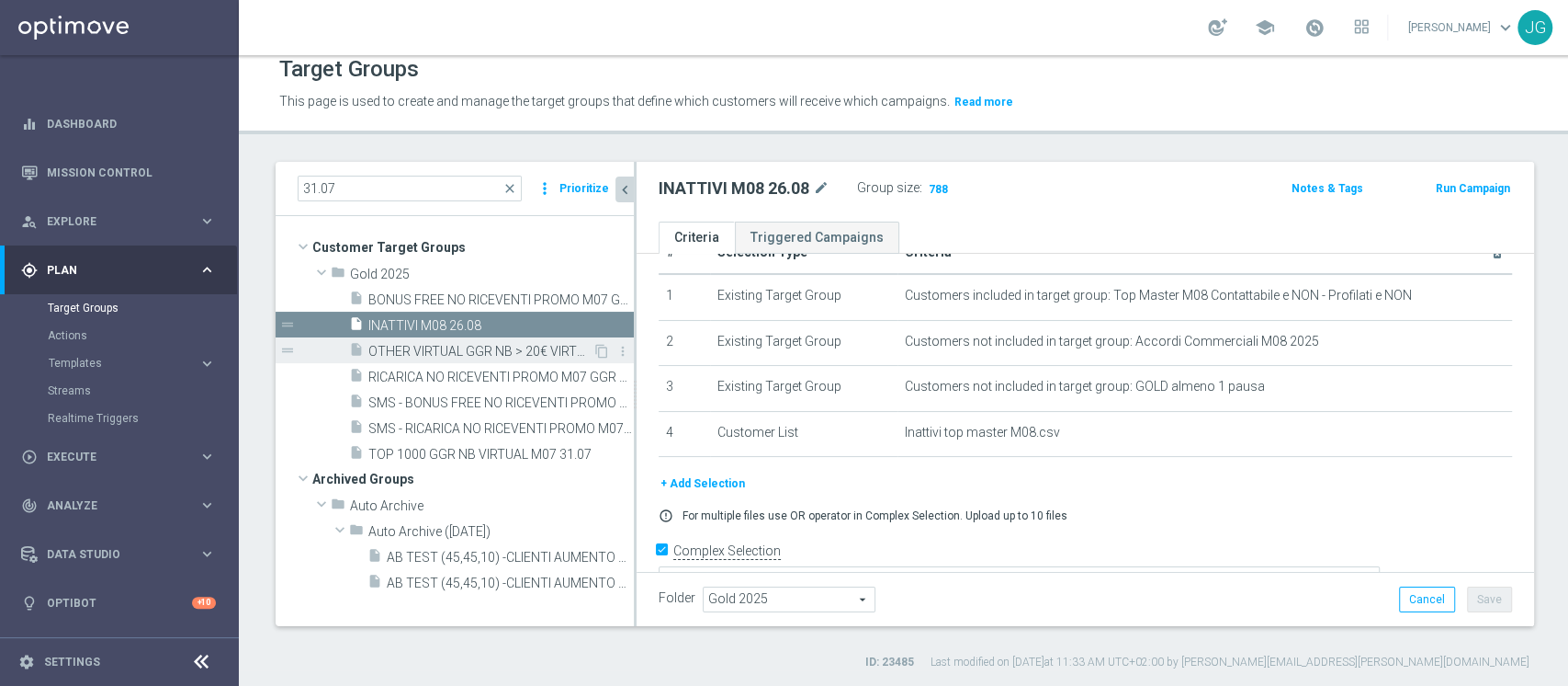
click at [440, 348] on span "OTHER VIRTUAL GGR NB > 20€ VIRTUAL M07 31.07" at bounding box center [481, 351] width 224 height 15
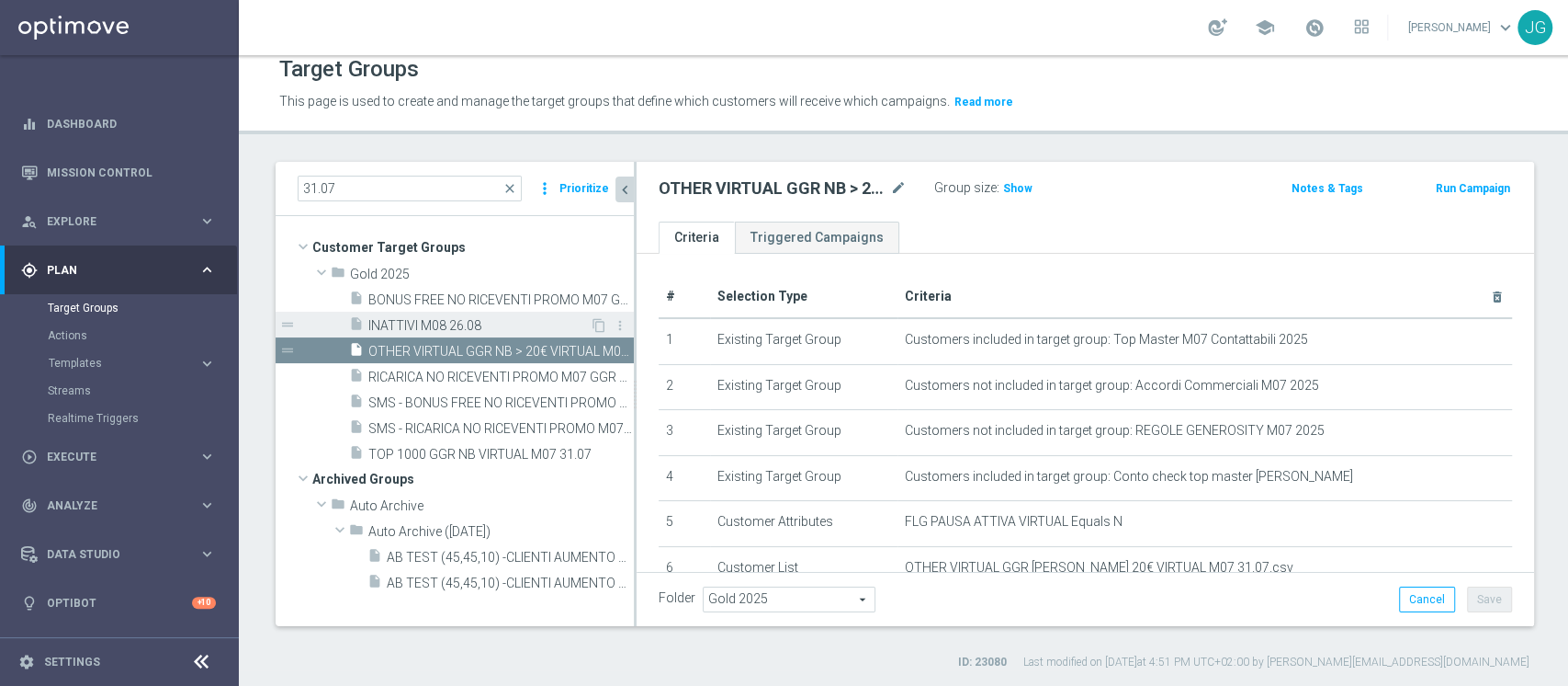
click at [427, 327] on span "INATTIVI M08 26.08" at bounding box center [479, 326] width 222 height 15
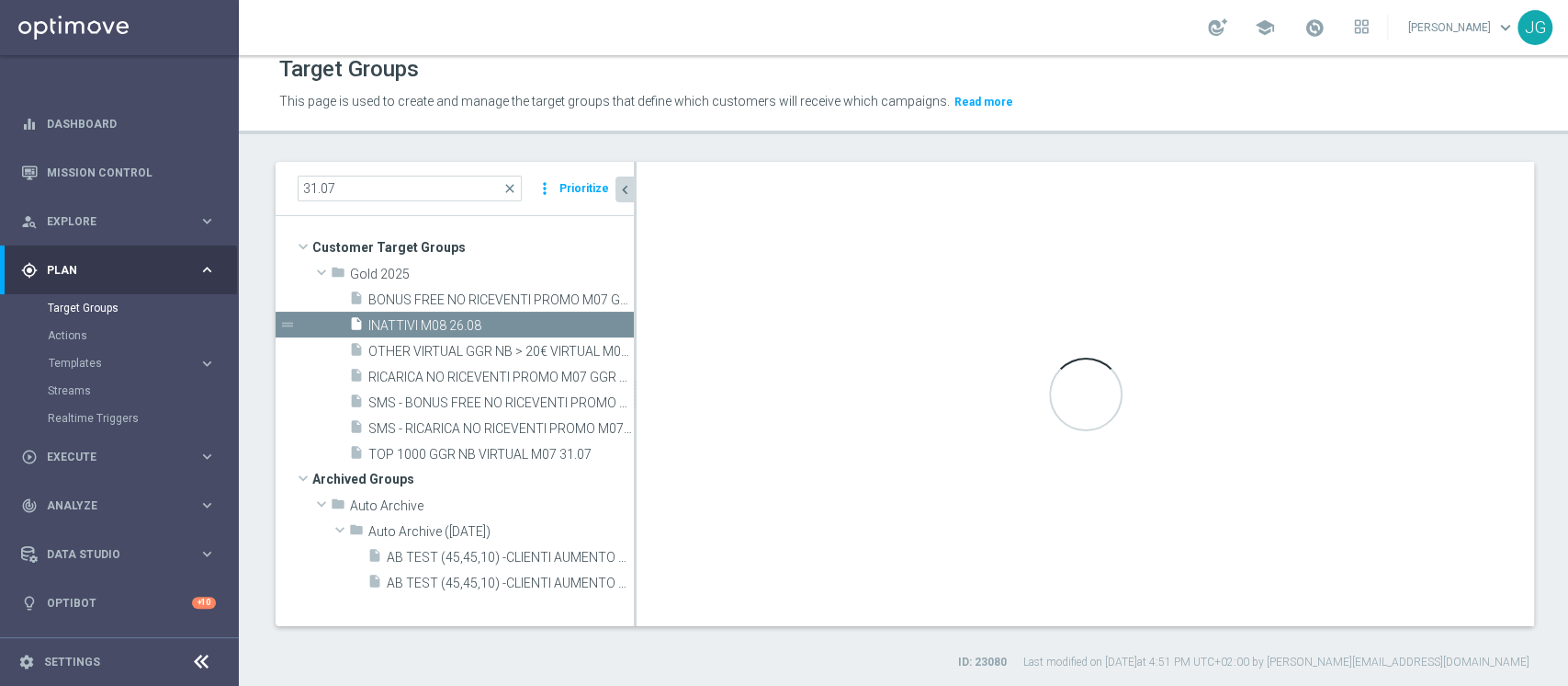
type textarea "(1 AND 2 AND 3 AND 4)"
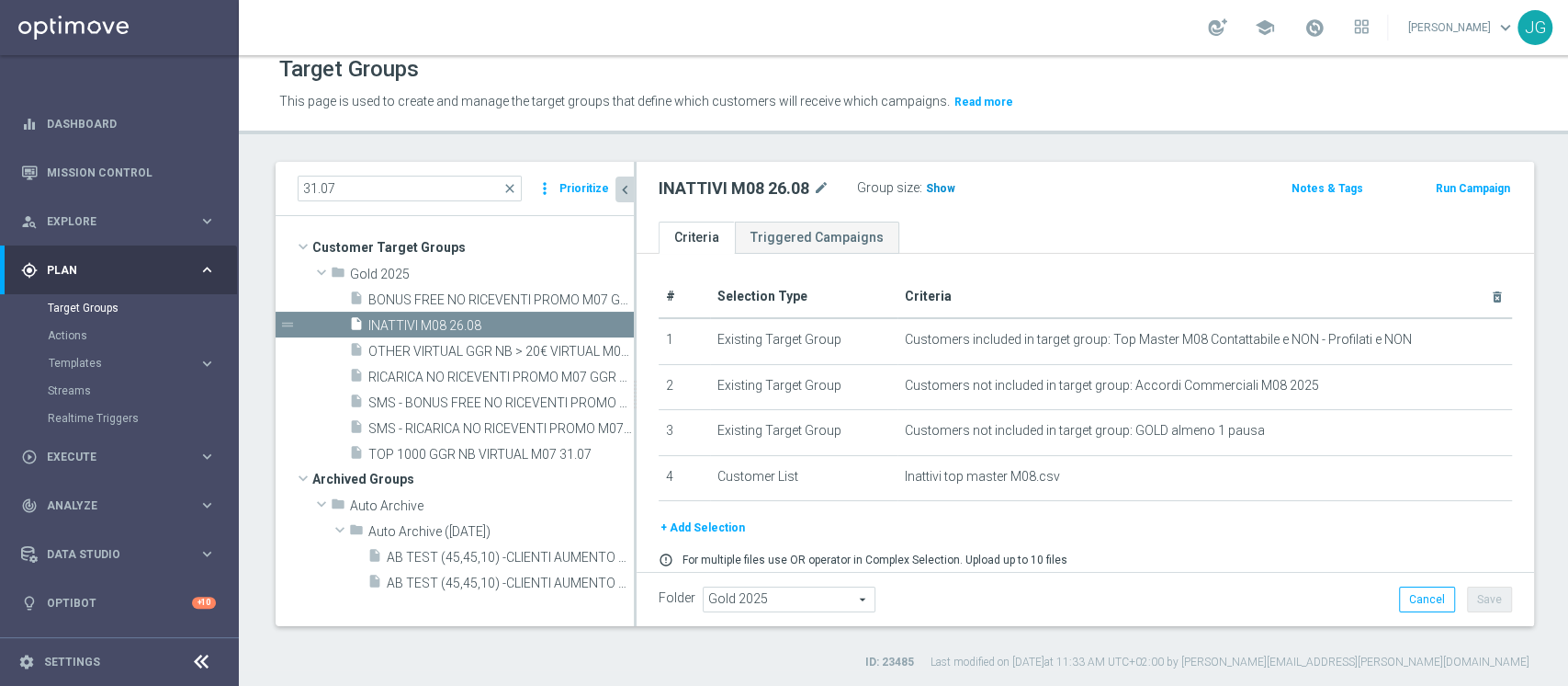
click at [944, 193] on span "Show" at bounding box center [940, 188] width 29 height 13
click at [408, 184] on input "31.07" at bounding box center [410, 188] width 224 height 26
type input "3"
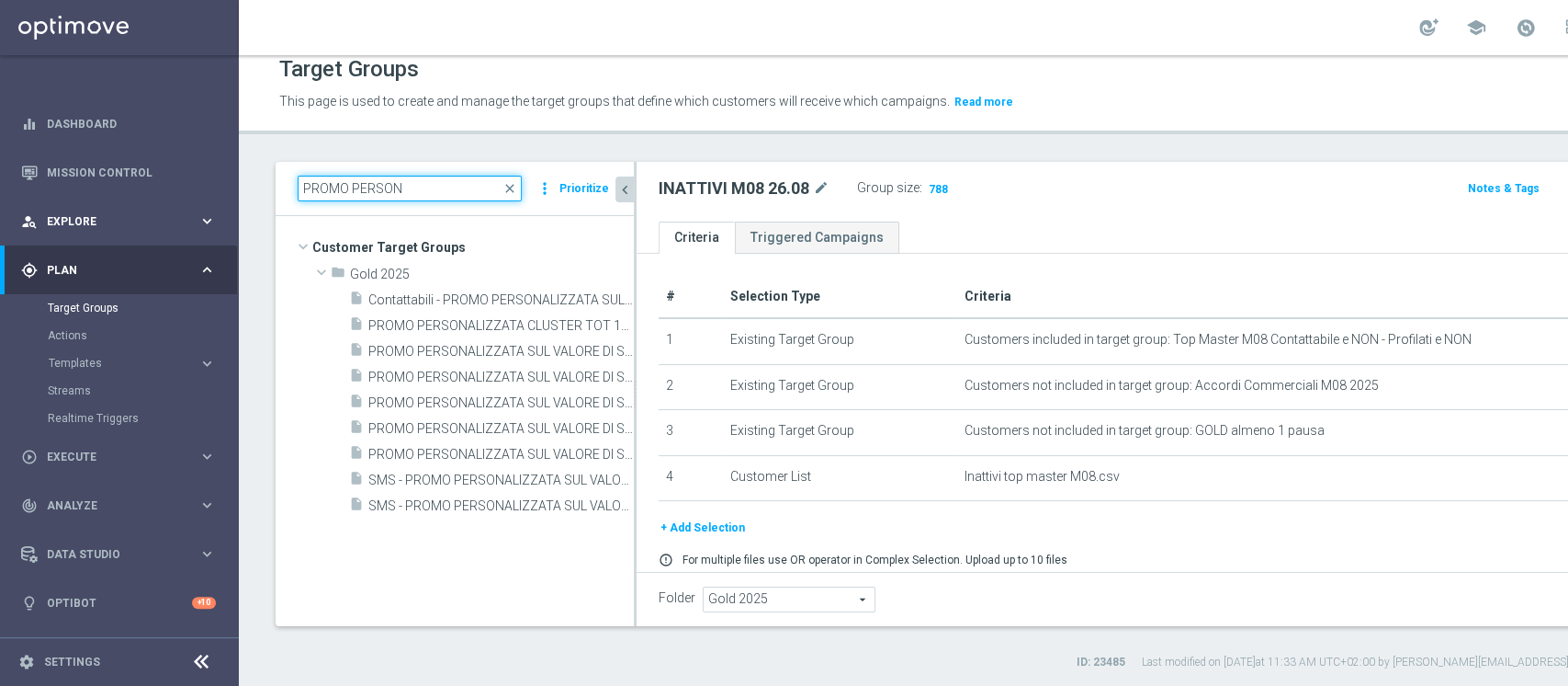
drag, startPoint x: 427, startPoint y: 187, endPoint x: 190, endPoint y: 195, distance: 237.1
click at [190, 195] on main "equalizer Dashboard Mission Control" at bounding box center [784, 343] width 1568 height 686
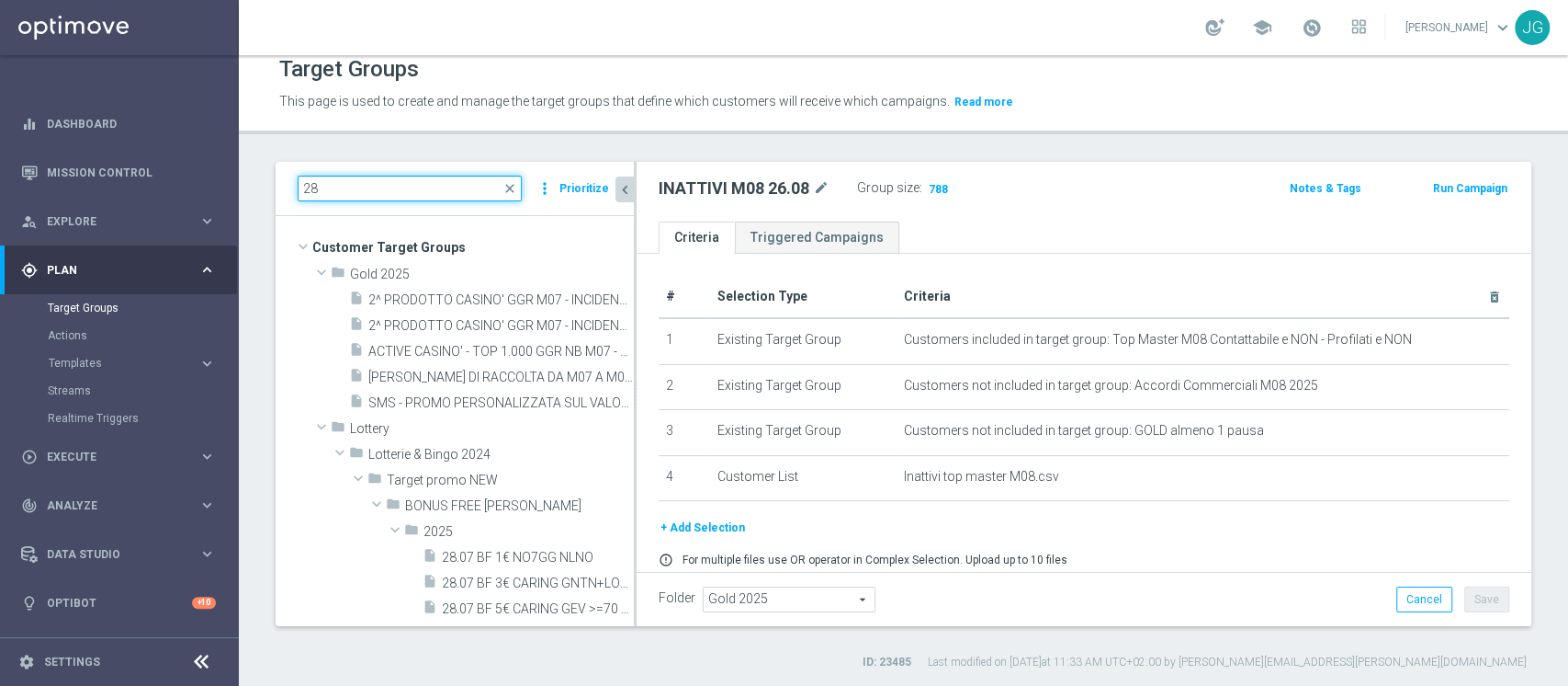
type input "2"
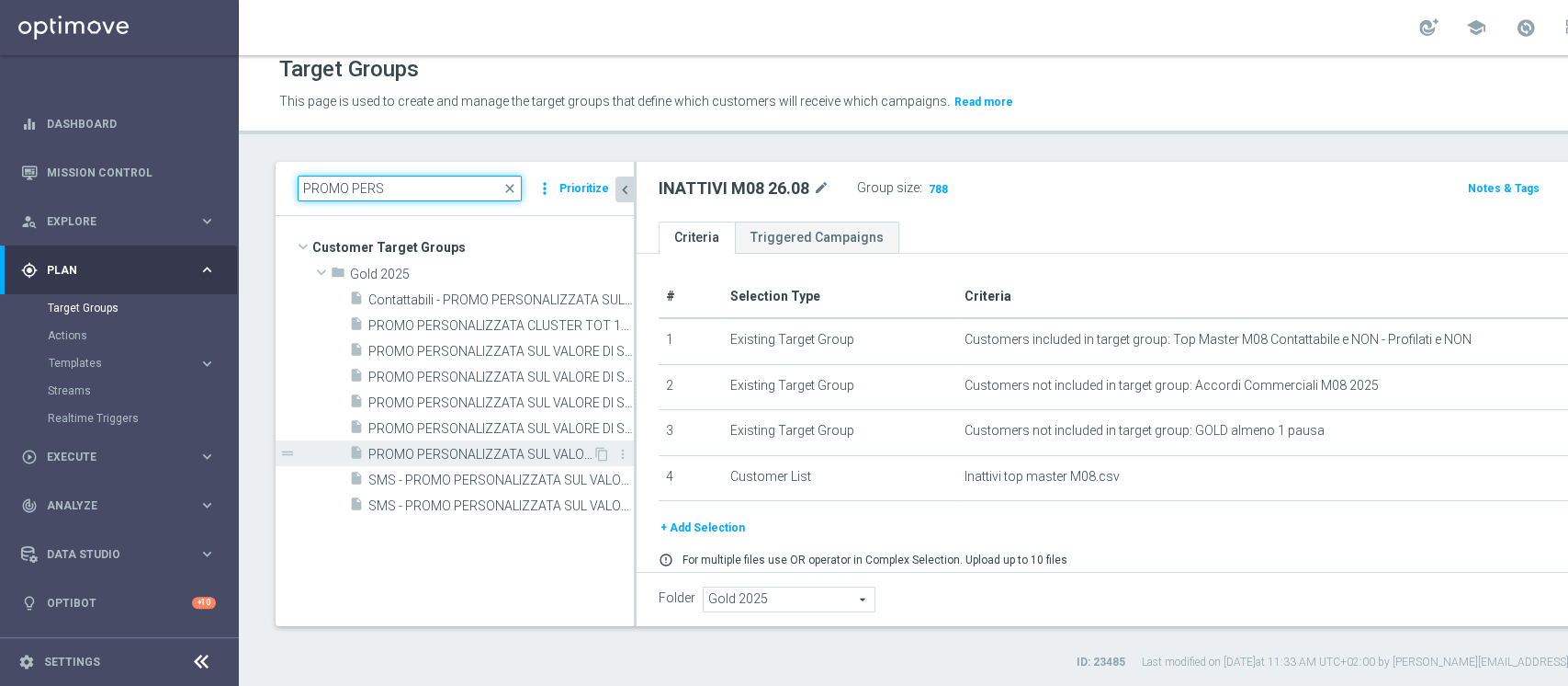
type input "PROMO PERS"
click at [464, 449] on span "PROMO PERSONALIZZATA SUL VALORE DI SP TRA 1.300 E 1.500 - CONTATTABILI E NON (P…" at bounding box center [481, 455] width 224 height 15
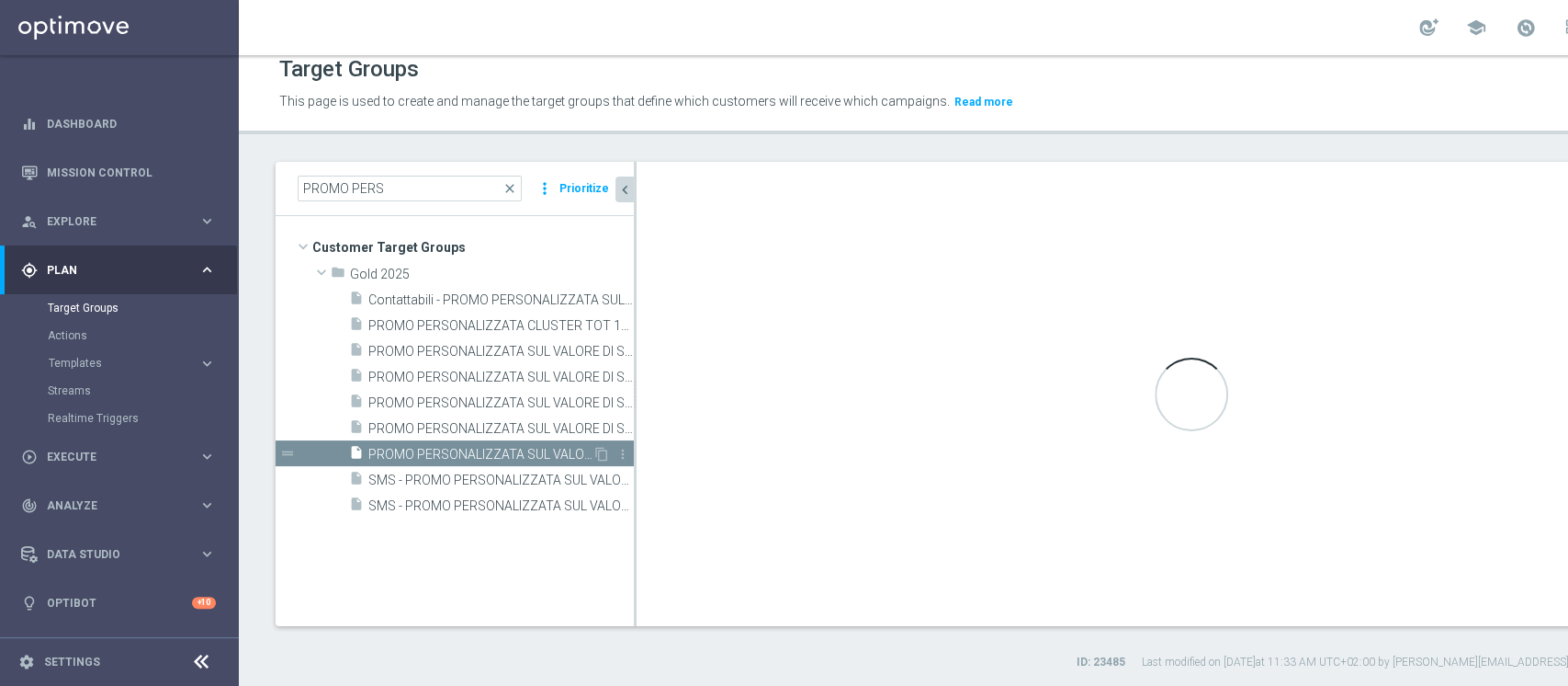
type textarea "(1 and 2 and 3 AND 4)"
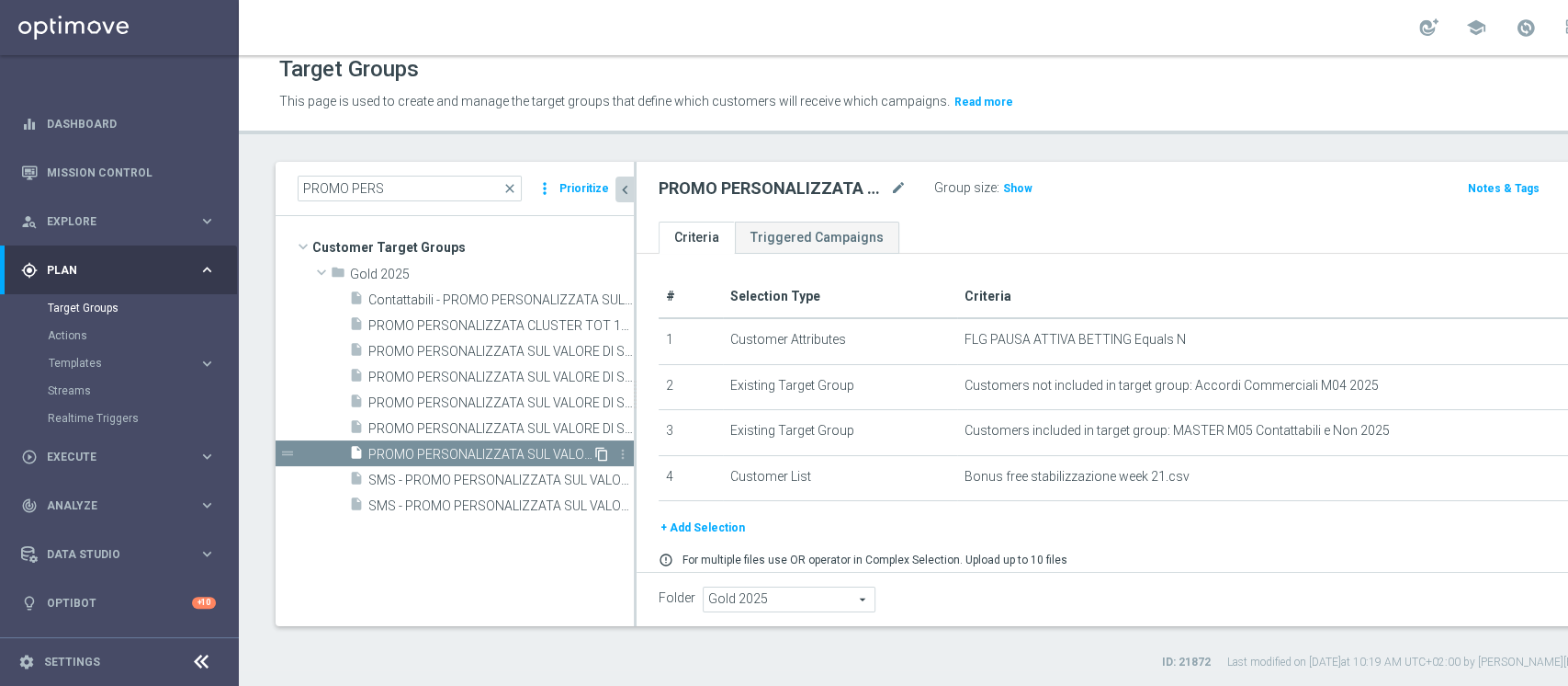
click at [603, 450] on icon "content_copy" at bounding box center [602, 454] width 15 height 15
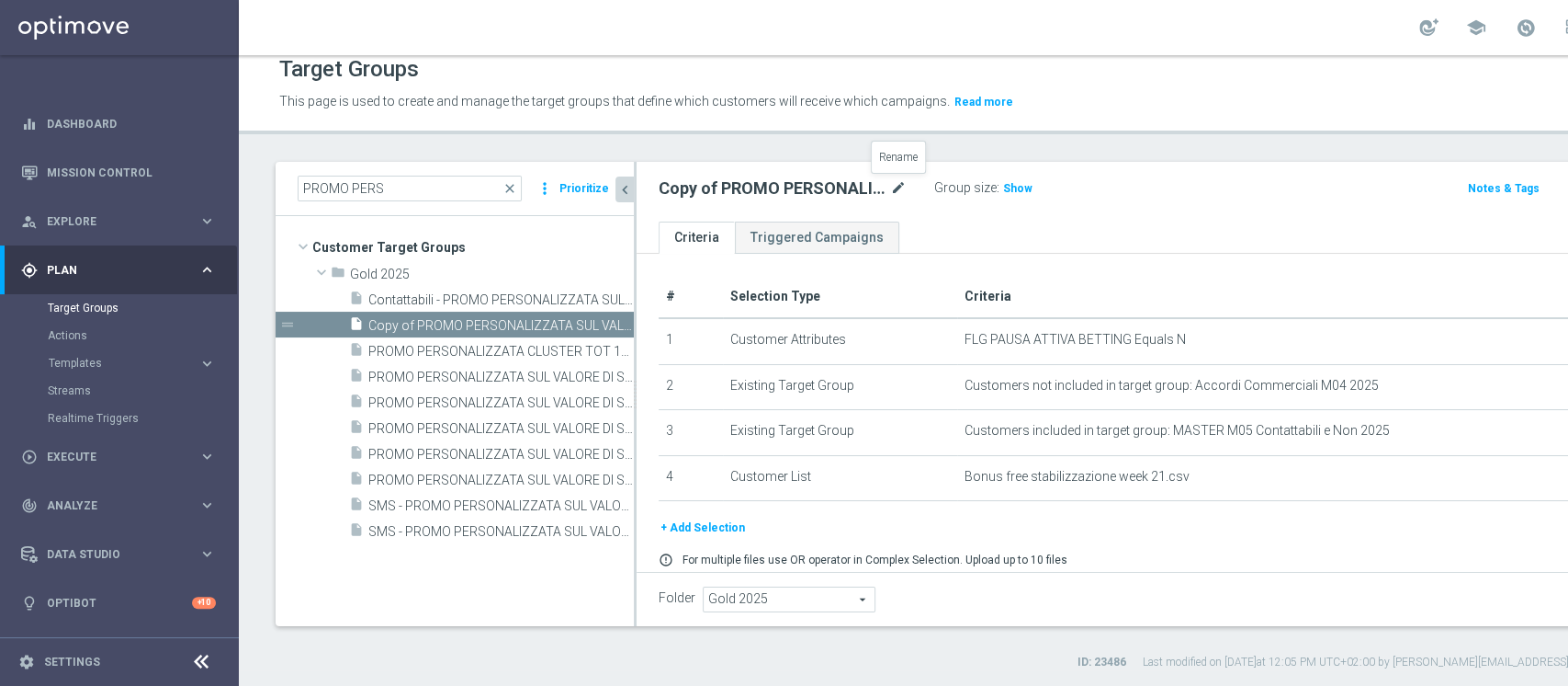
click at [900, 188] on icon "mode_edit" at bounding box center [898, 188] width 16 height 22
click at [868, 192] on input "Copy of PROMO PERSONALIZZATA SUL VALORE DI SP TRA 1.300 E 1.500 - CONTATTABILI …" at bounding box center [783, 190] width 248 height 26
click at [882, 188] on input "Copy of PROMO PERSONALIZZATA SUL VALORE DI SP TRA 1.300 E 1.500 - CONTATTABILI …" at bounding box center [783, 190] width 248 height 26
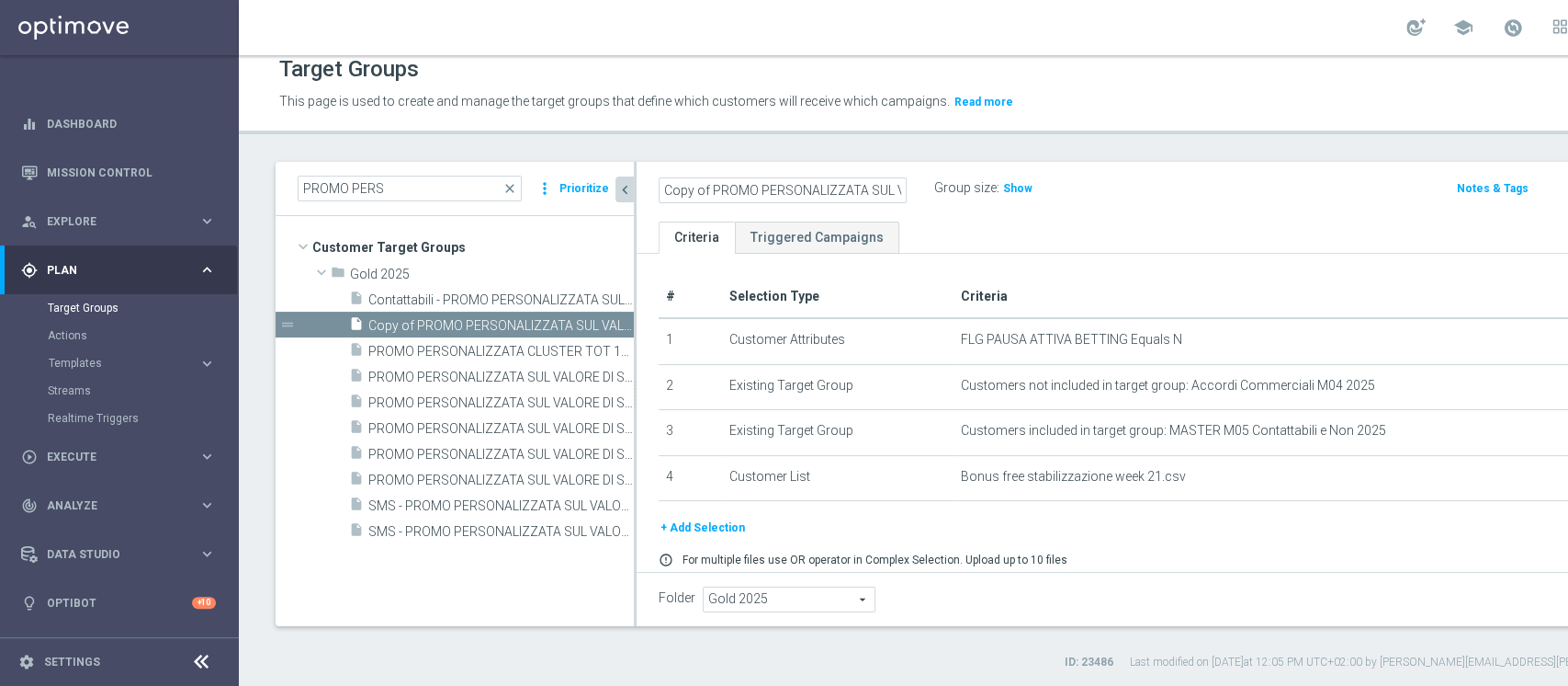
drag, startPoint x: 704, startPoint y: 190, endPoint x: 618, endPoint y: 192, distance: 86.0
click at [618, 192] on as-split "PROMO PERS close more_vert Prioritize Customer Target Groups library_add create…" at bounding box center [1004, 394] width 1458 height 464
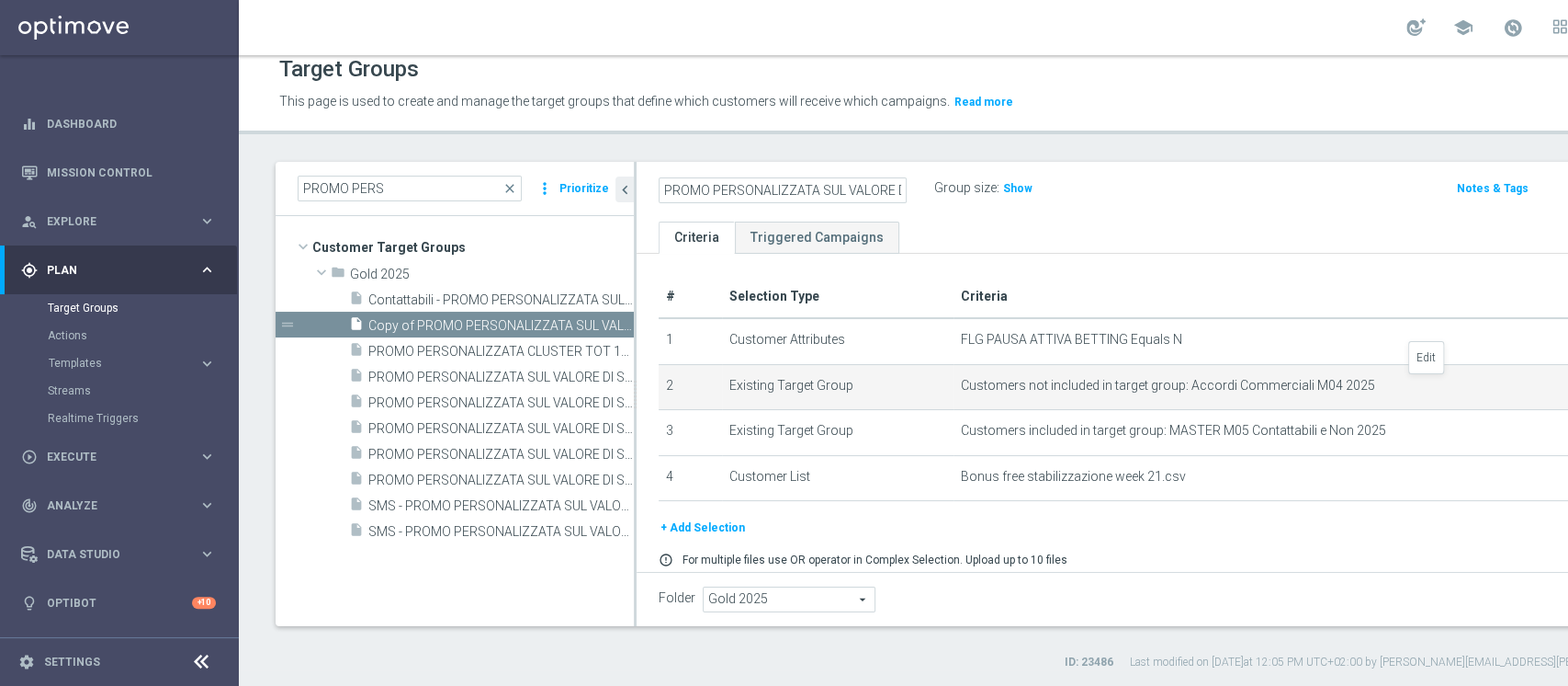
type input "PROMO PERSONALIZZATA SUL VALORE DI SP TRA 1.300 E 1.500 - CONTATTABILI E NON (P…"
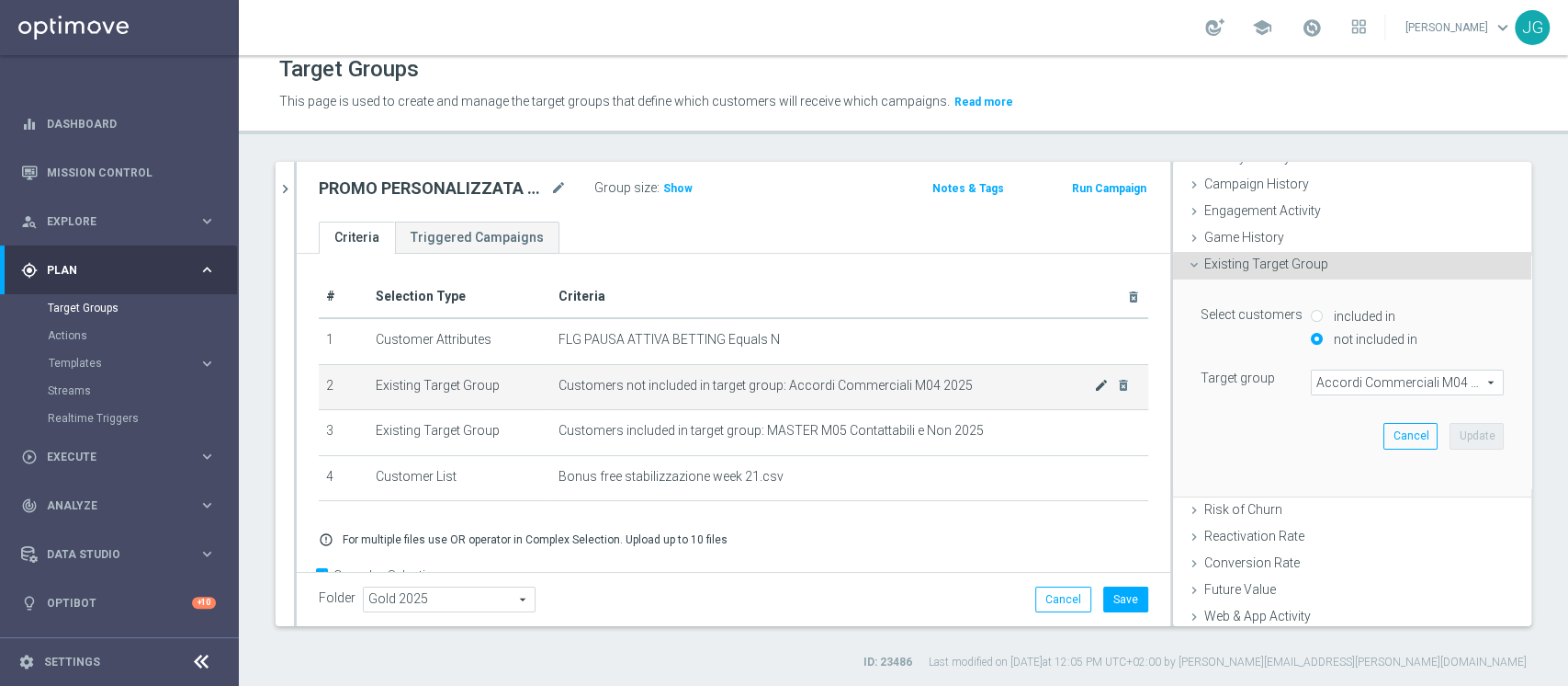
scroll to position [215, 0]
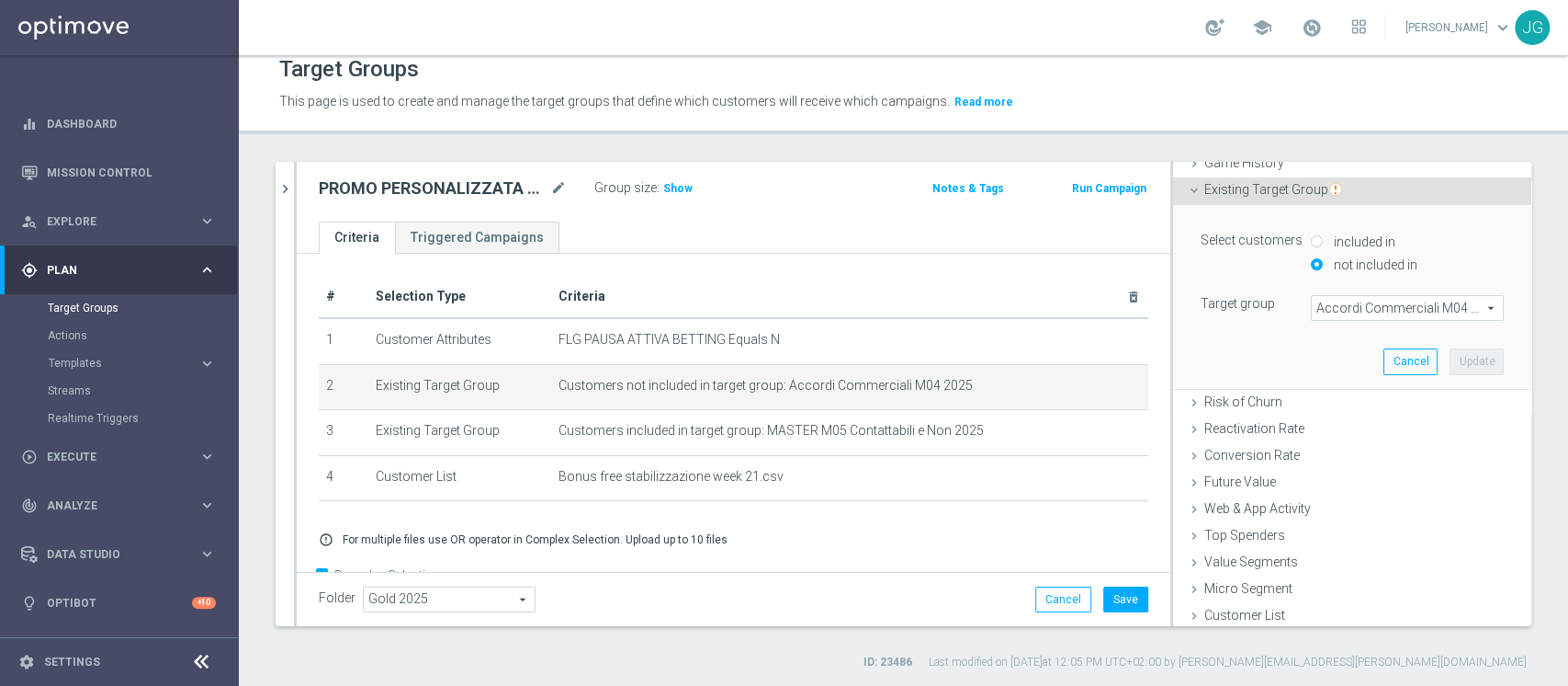
click at [1330, 314] on span "Accordi Commerciali M04 2025" at bounding box center [1407, 308] width 192 height 24
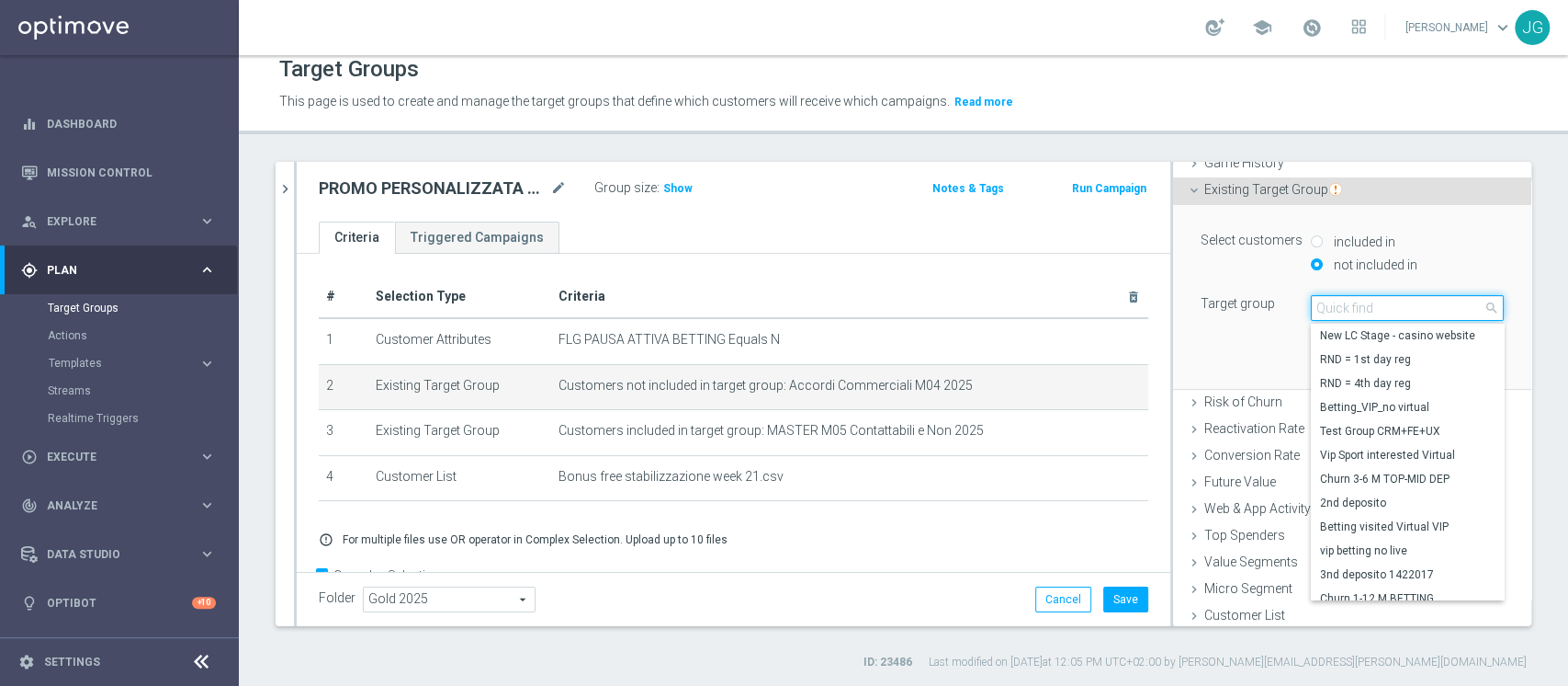
click at [1353, 304] on input "search" at bounding box center [1406, 308] width 192 height 26
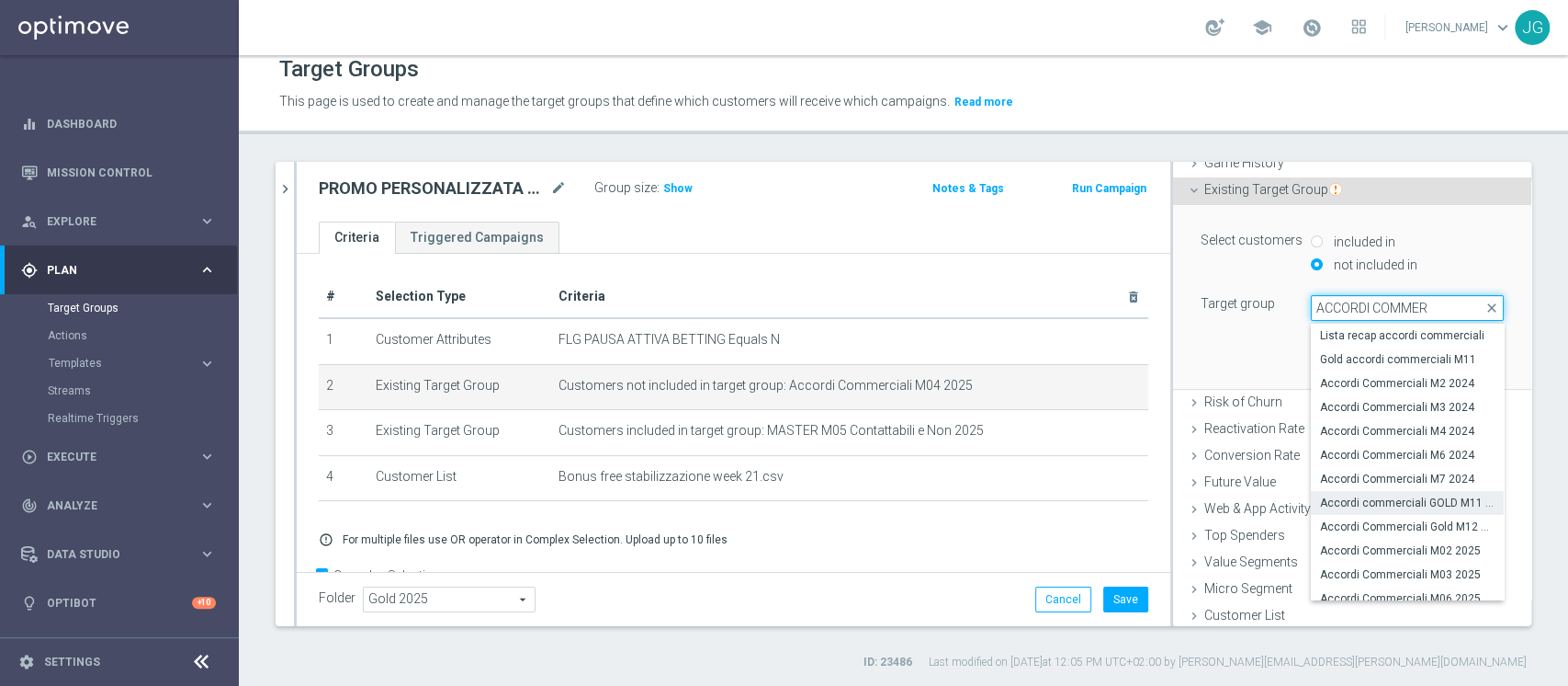
scroll to position [79, 0]
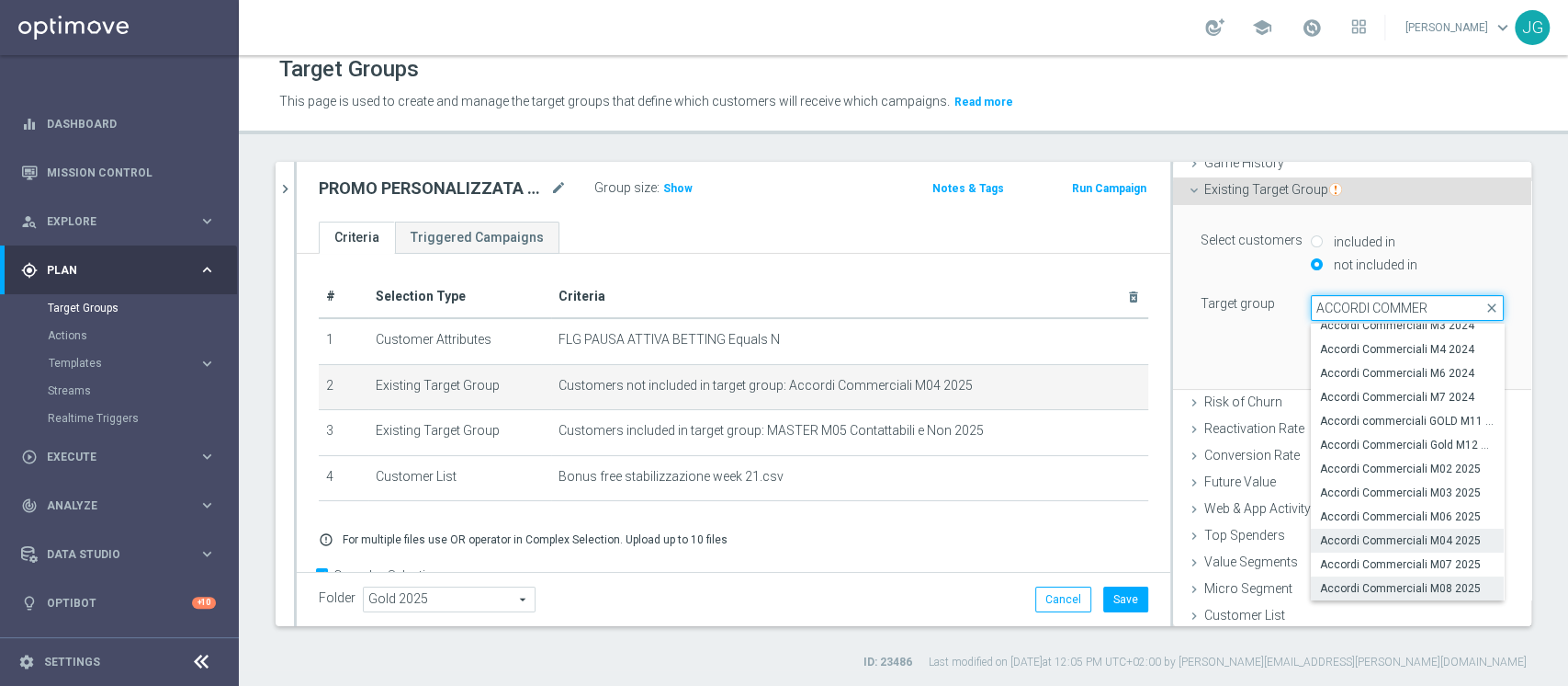
type input "ACCORDI COMMER"
click at [1387, 581] on span "Accordi Commerciali M08 2025" at bounding box center [1407, 587] width 174 height 15
type input "Accordi Commerciali M08 2025"
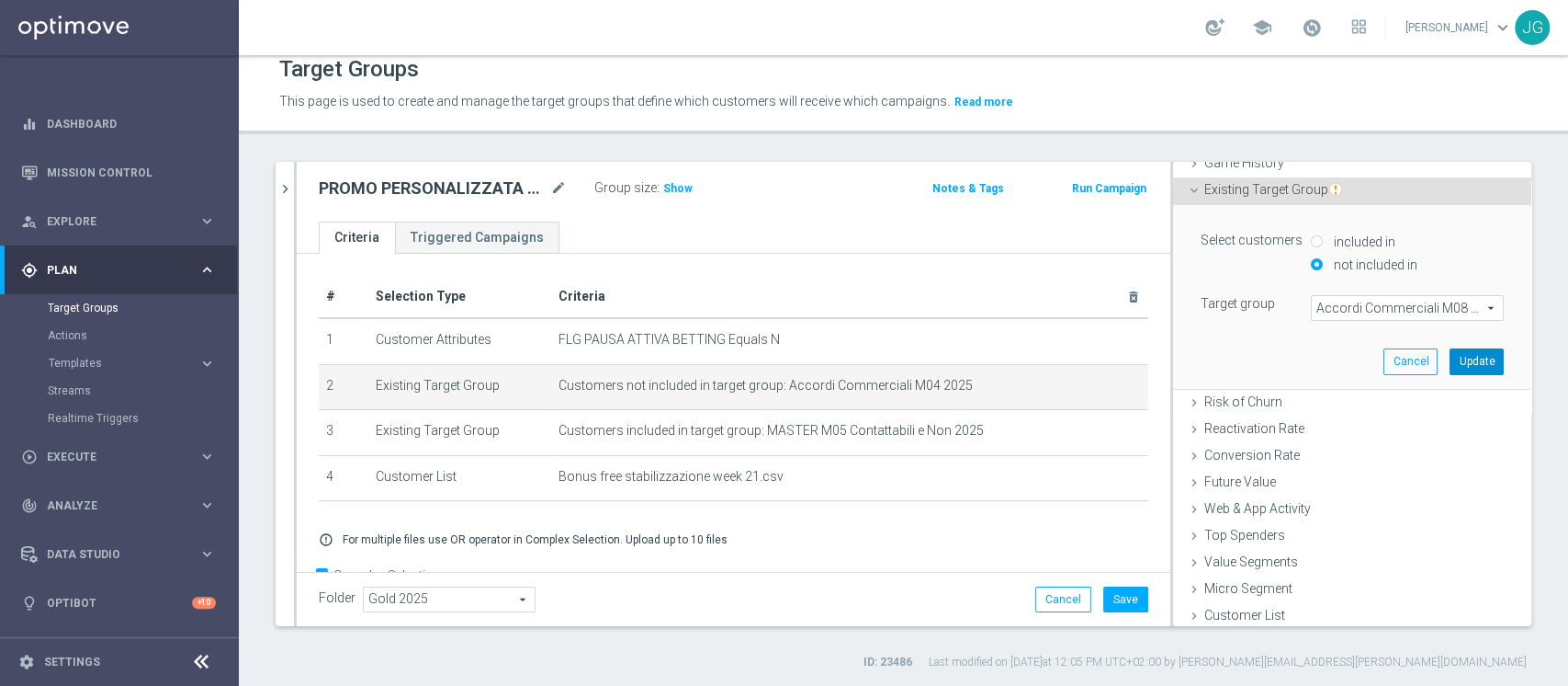
click at [1450, 362] on button "Update" at bounding box center [1477, 361] width 54 height 26
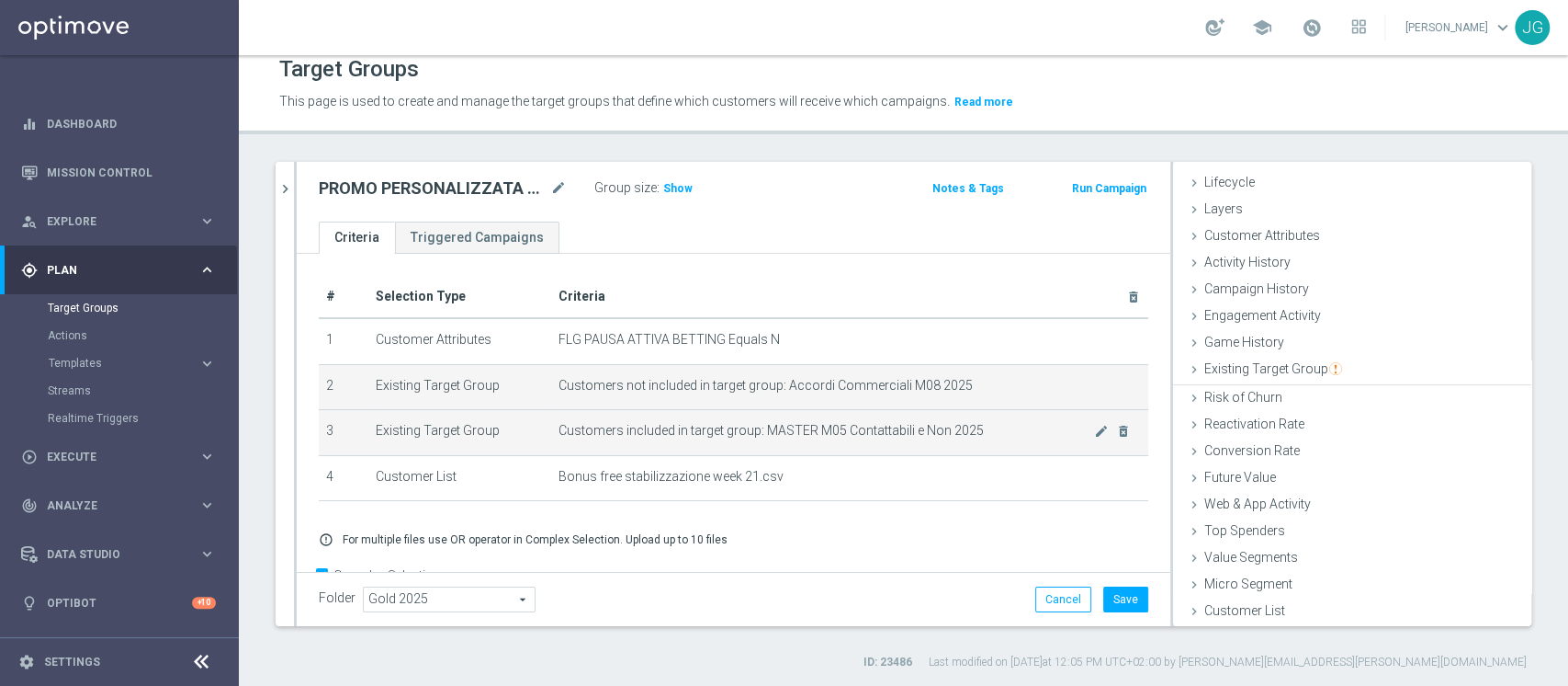
scroll to position [34, 0]
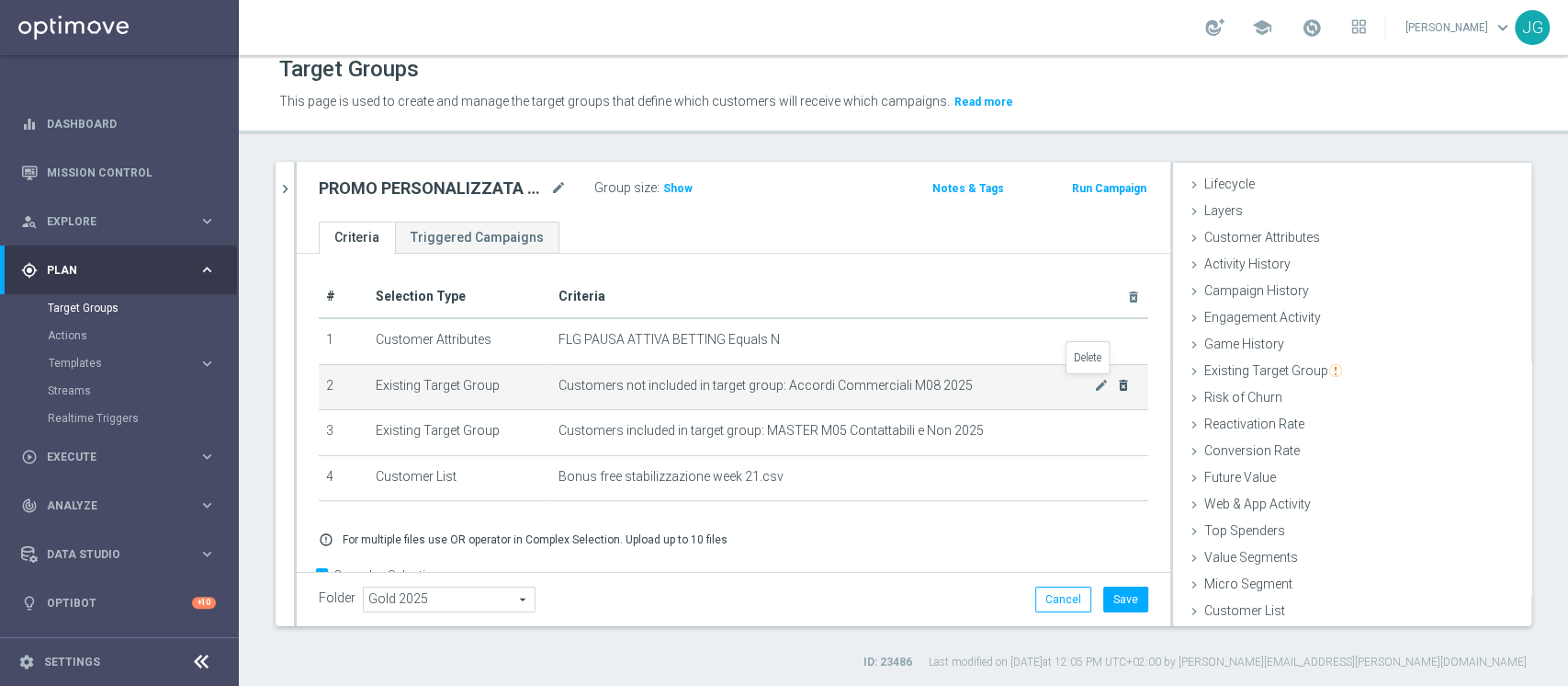
click at [1116, 382] on icon "delete_forever" at bounding box center [1123, 384] width 15 height 15
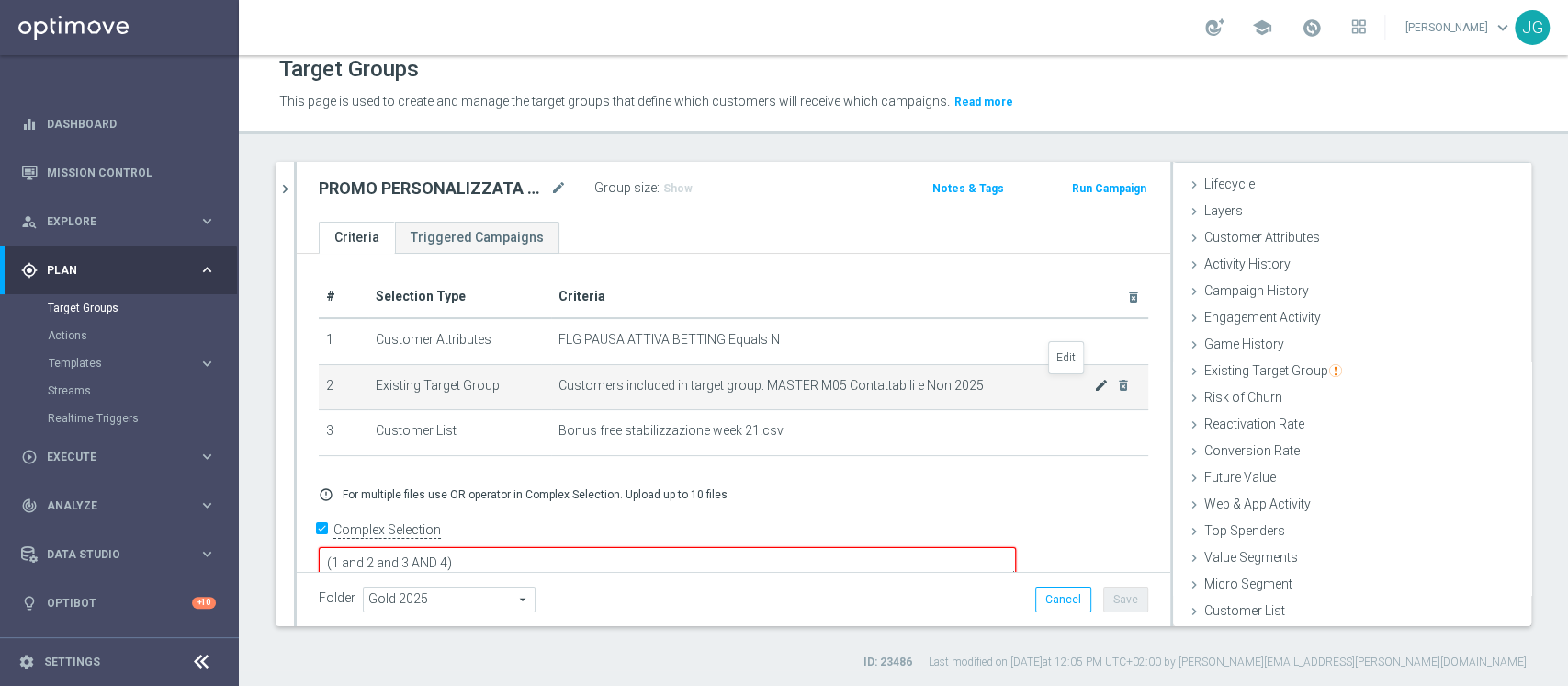
click at [1094, 386] on icon "mode_edit" at bounding box center [1101, 384] width 15 height 15
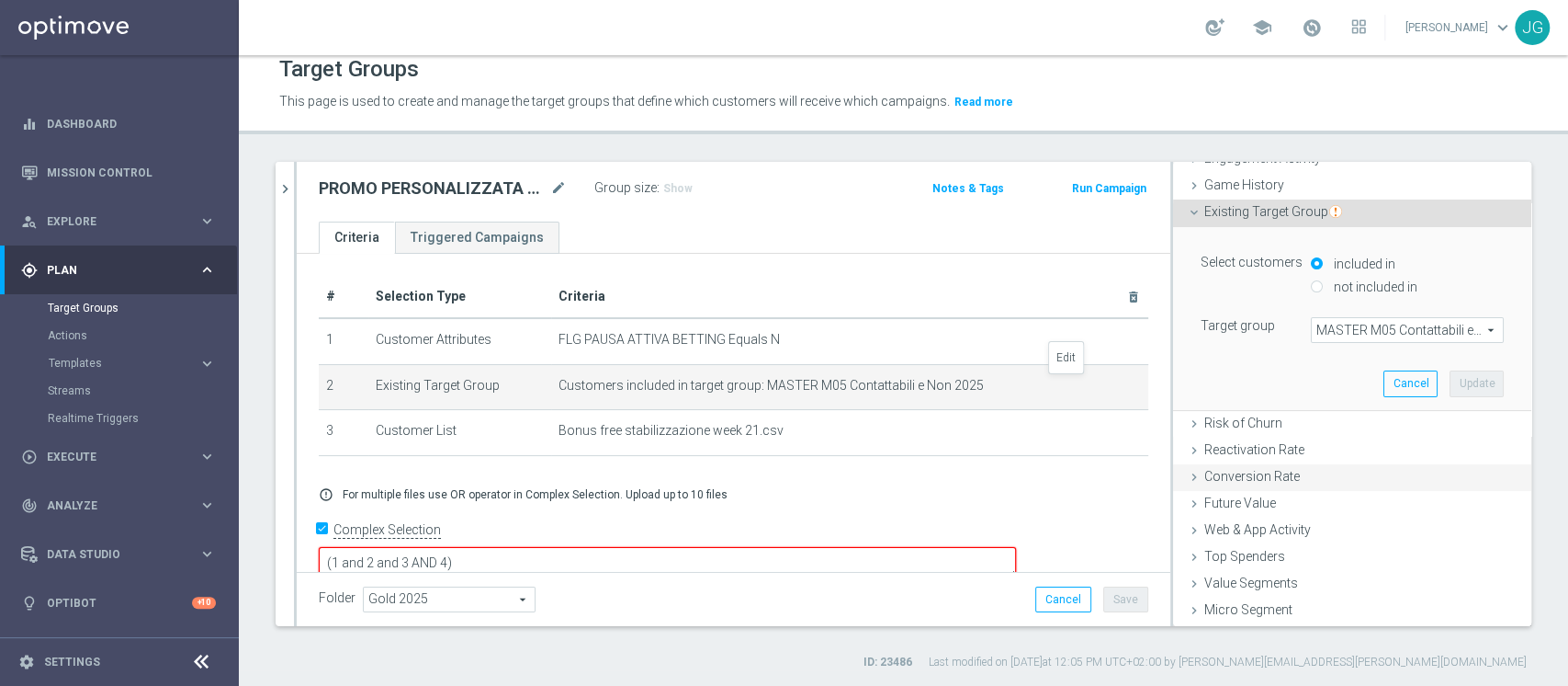
scroll to position [215, 0]
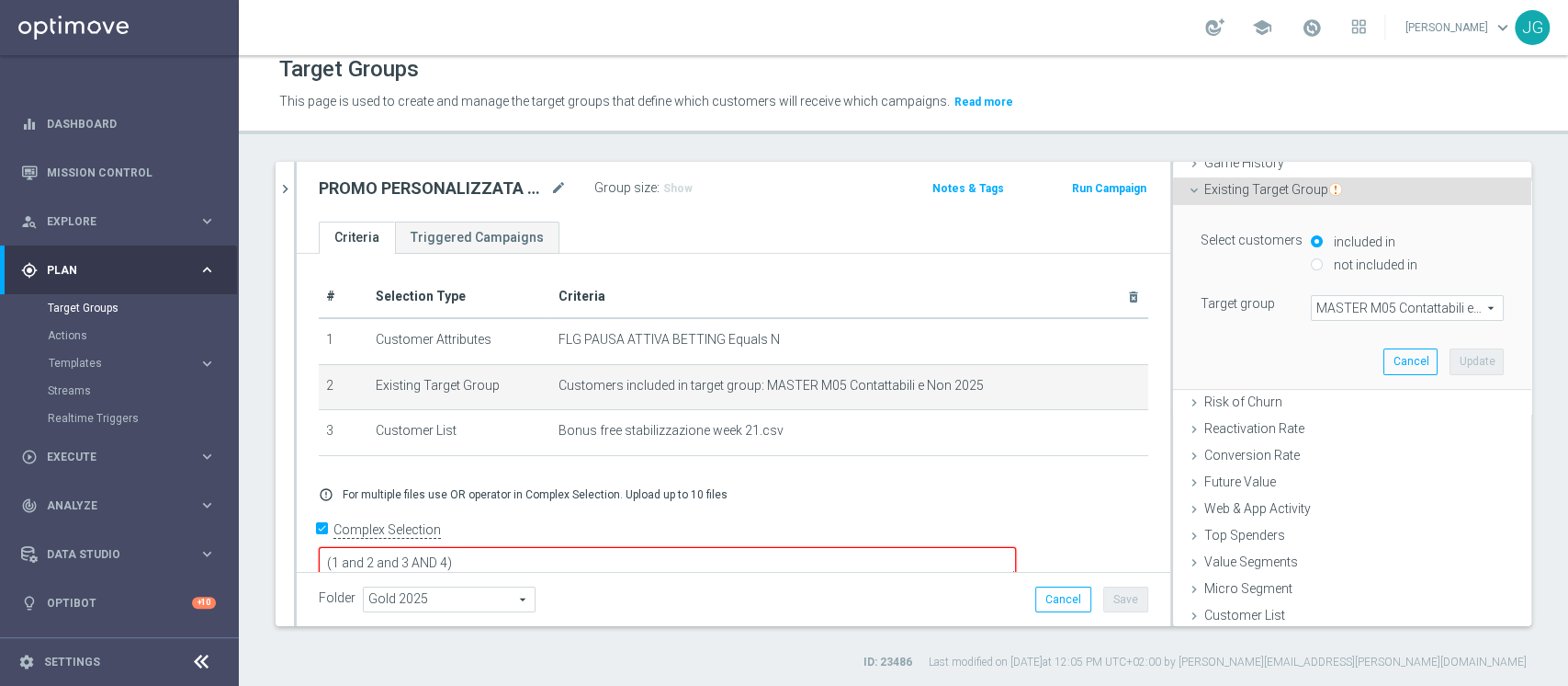
click at [1368, 308] on span "MASTER M05 Contattabili e Non 2025" at bounding box center [1407, 308] width 192 height 24
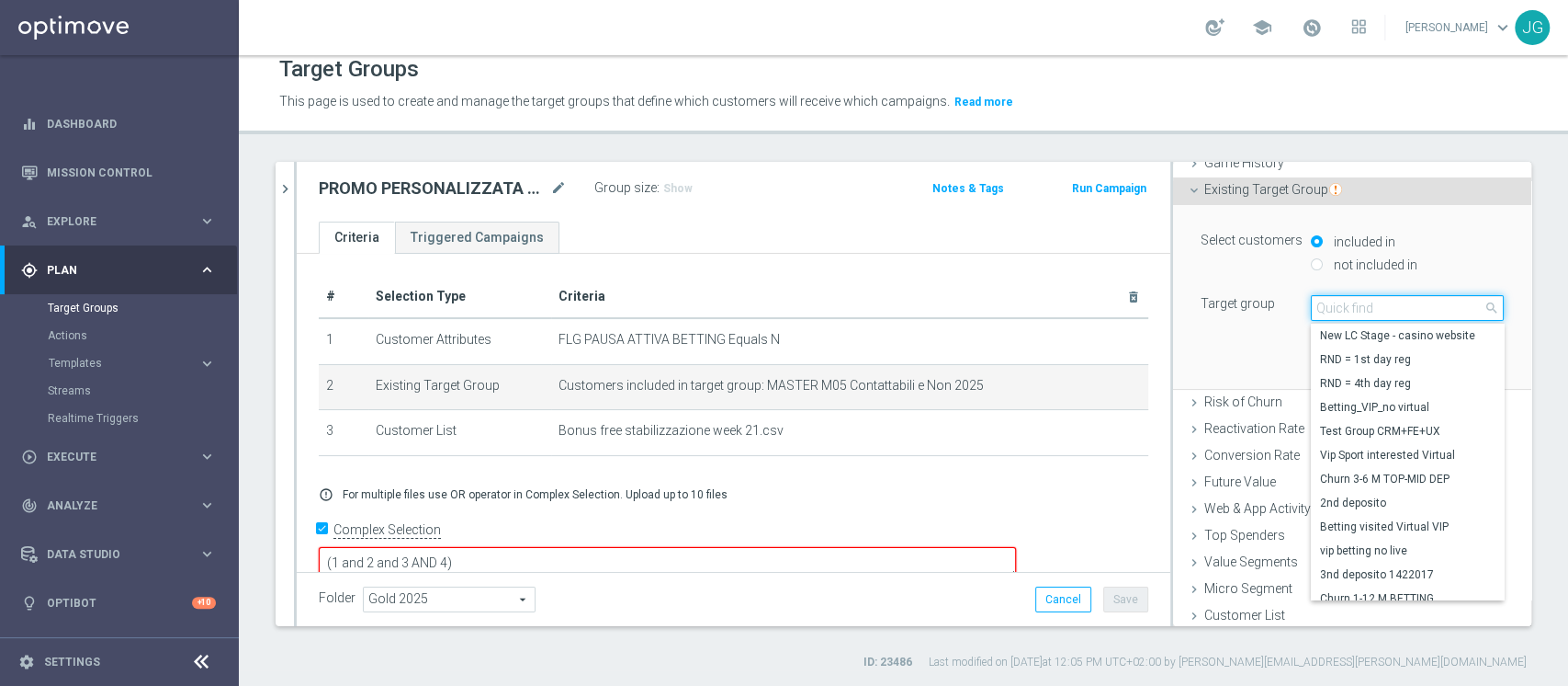
click at [1368, 308] on input "search" at bounding box center [1406, 308] width 192 height 26
type input "TOP MASTER"
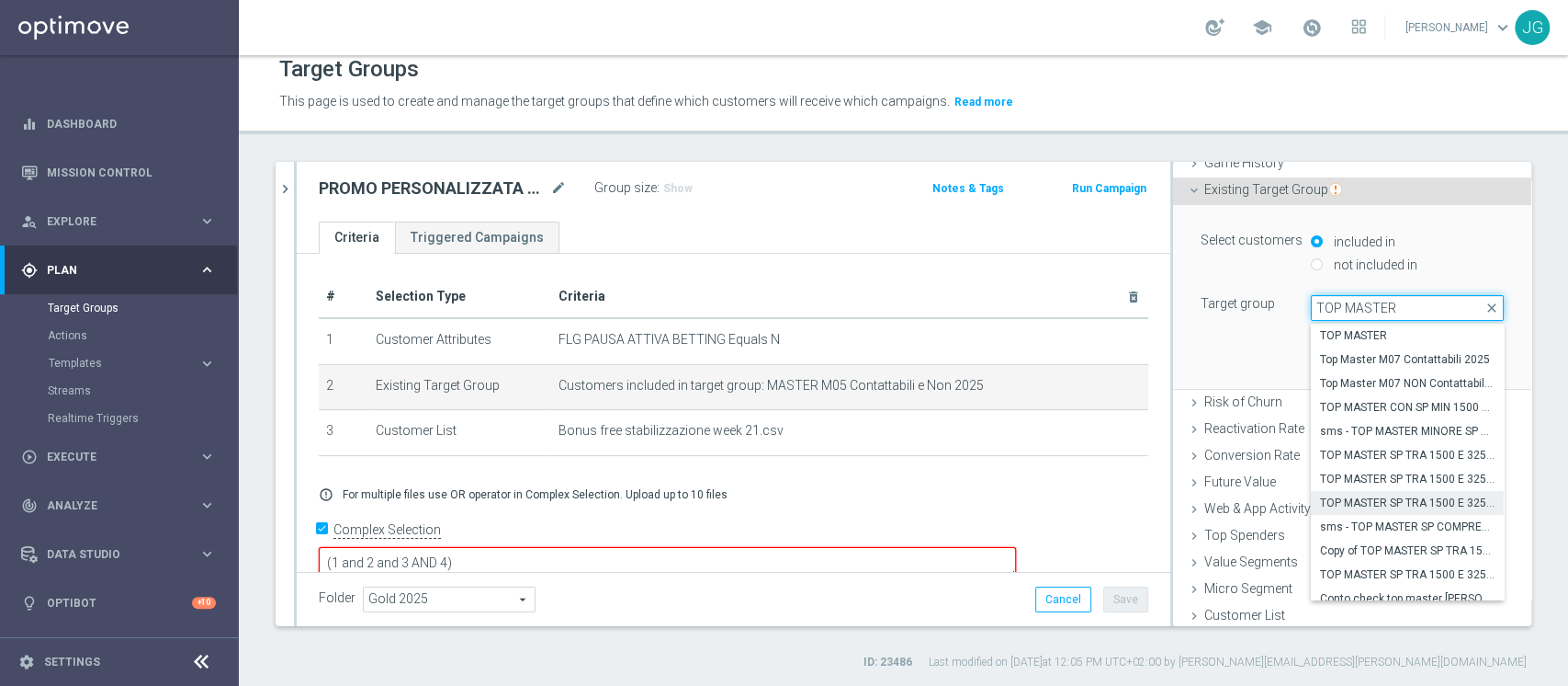
scroll to position [171, 0]
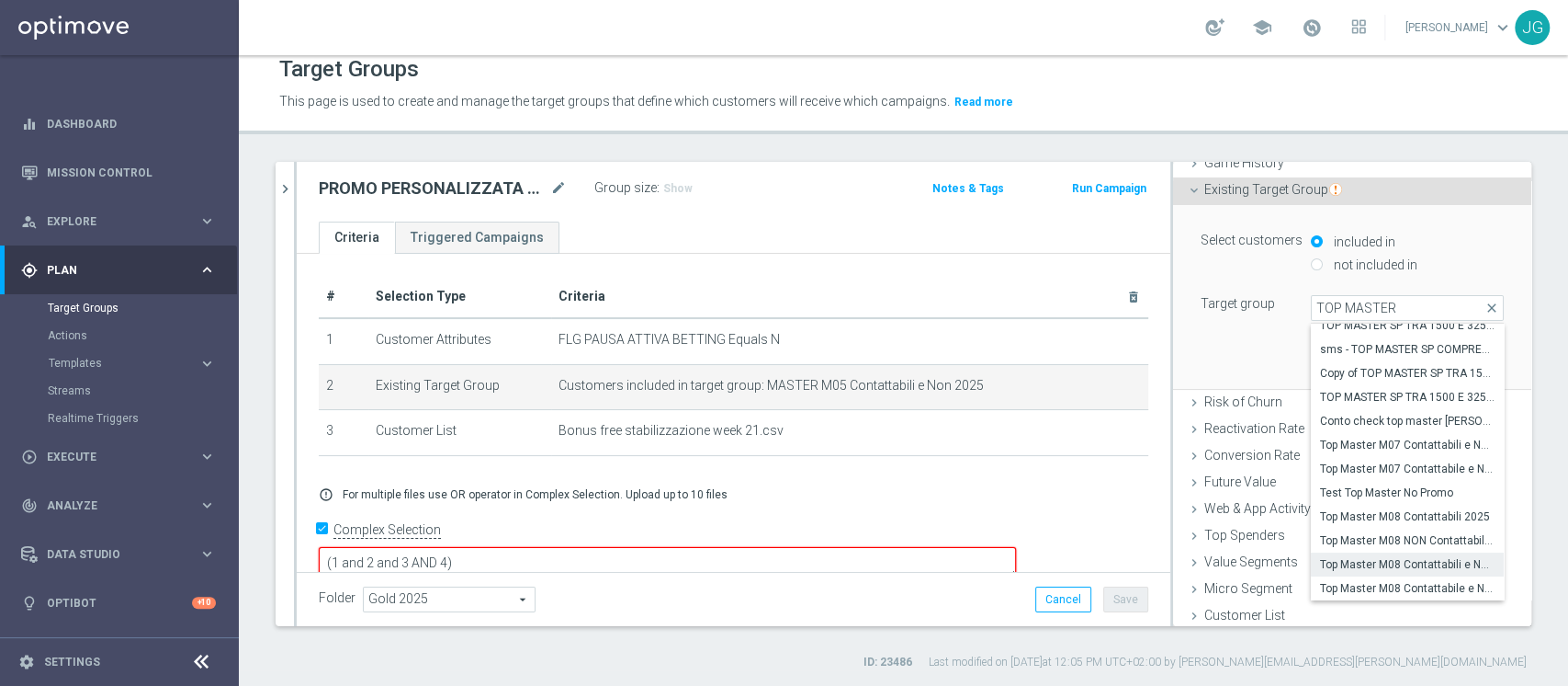
click at [1376, 567] on span "Top Master M08 Contattabili e NON Contattabili 2025" at bounding box center [1407, 564] width 174 height 15
type input "Top Master M08 Contattabili e NON Contattabili 2025"
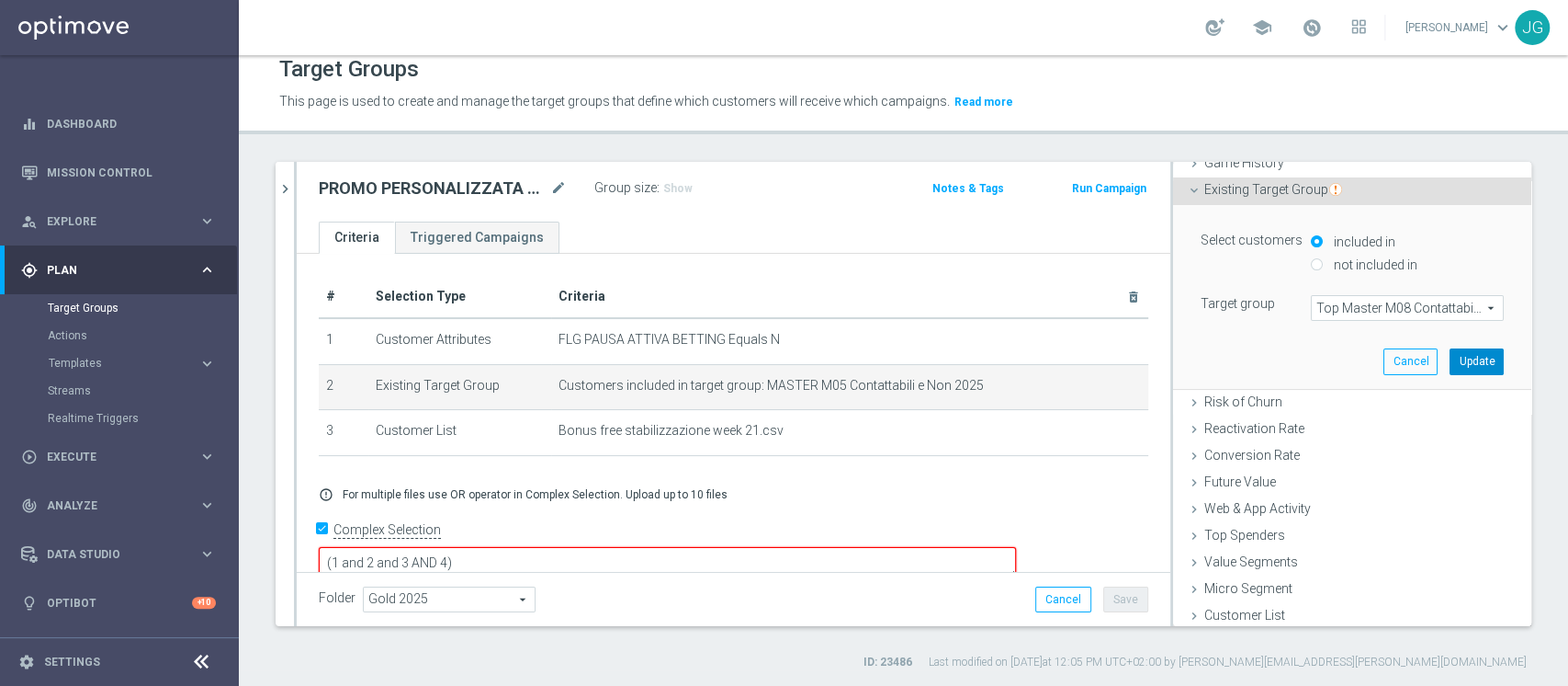
click at [1450, 358] on button "Update" at bounding box center [1477, 361] width 54 height 26
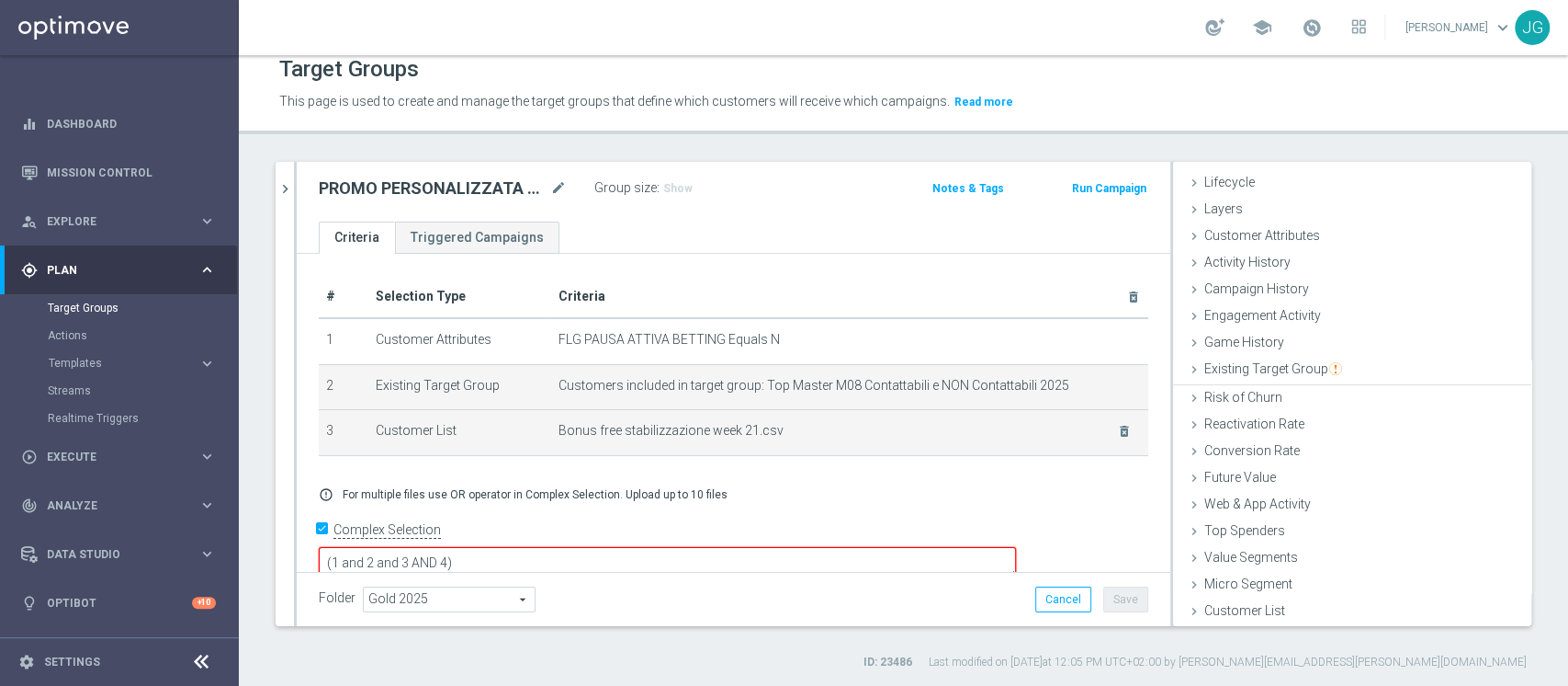
scroll to position [34, 0]
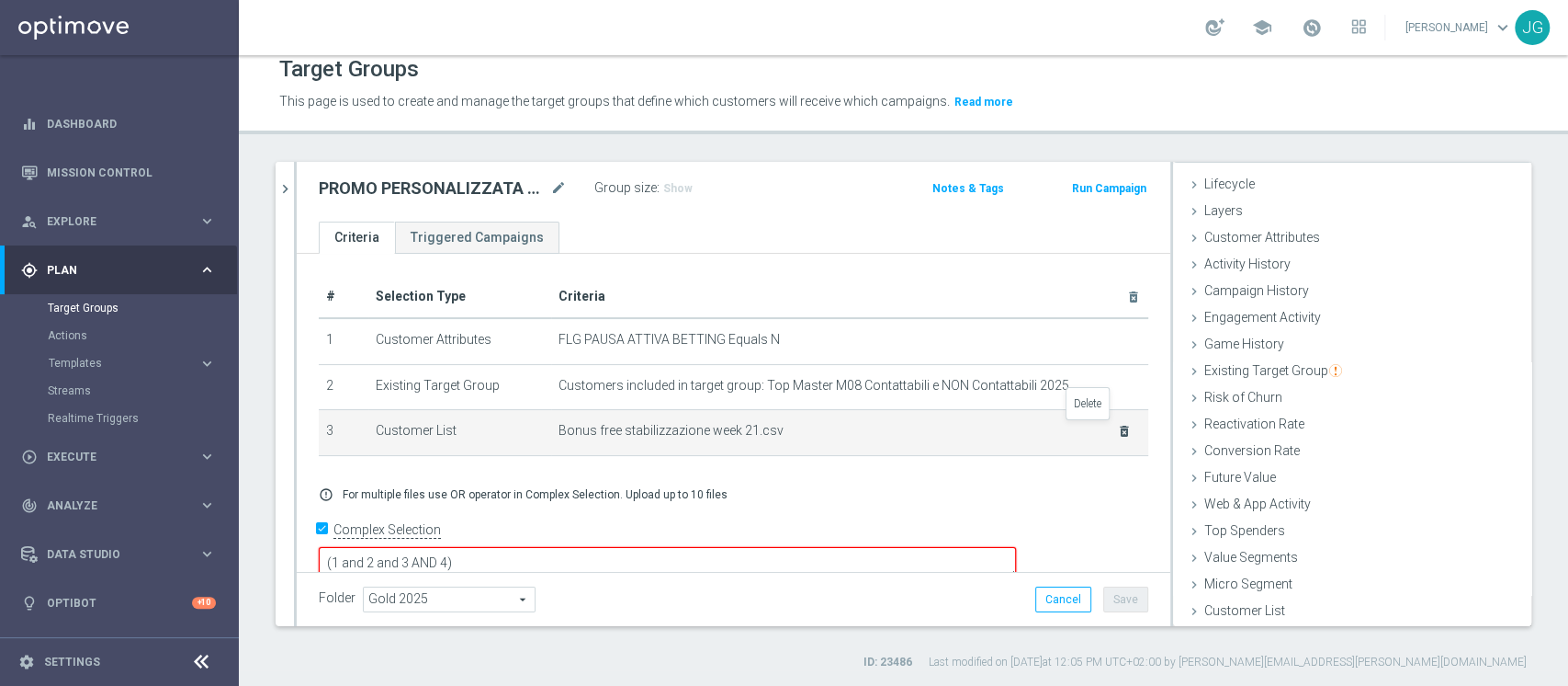
click at [1117, 436] on icon "delete_forever" at bounding box center [1124, 431] width 15 height 15
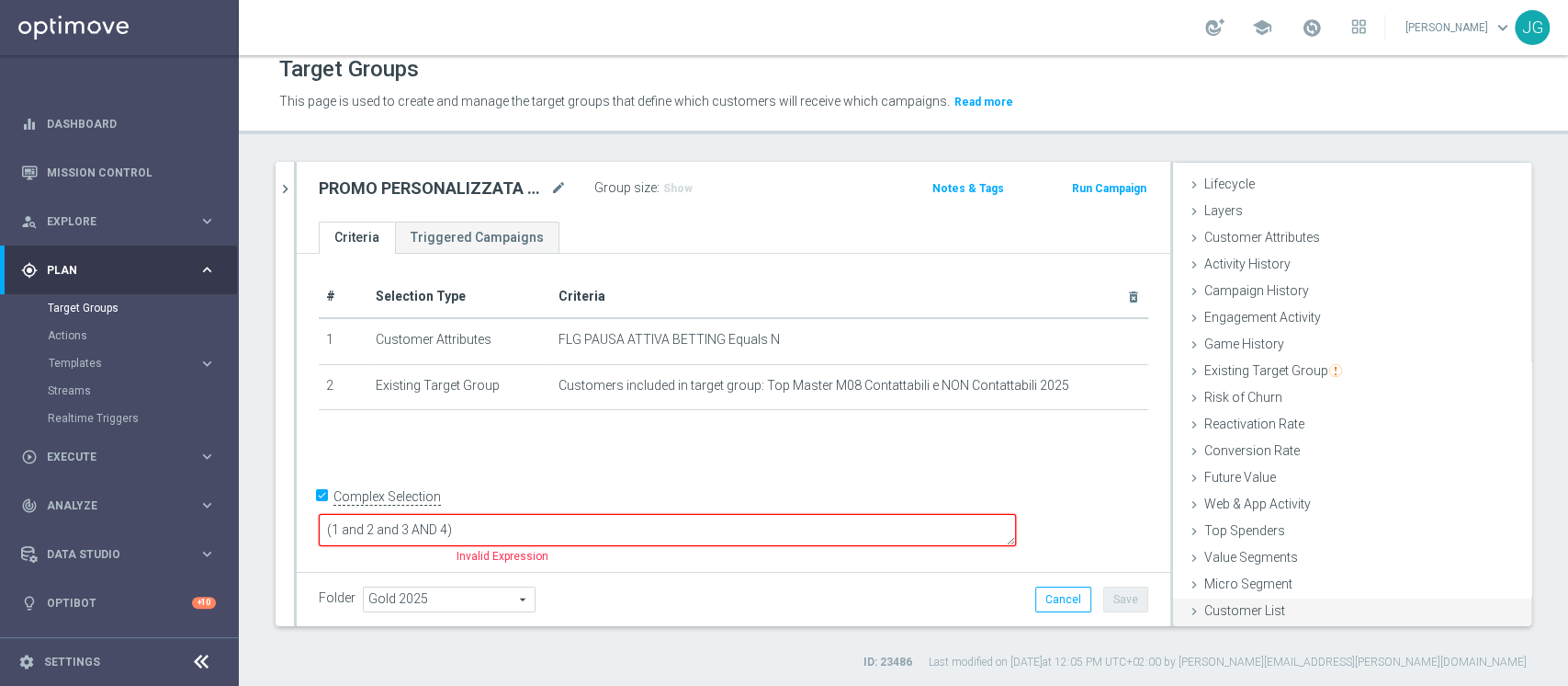
click at [1204, 611] on span "Customer List" at bounding box center [1245, 610] width 81 height 15
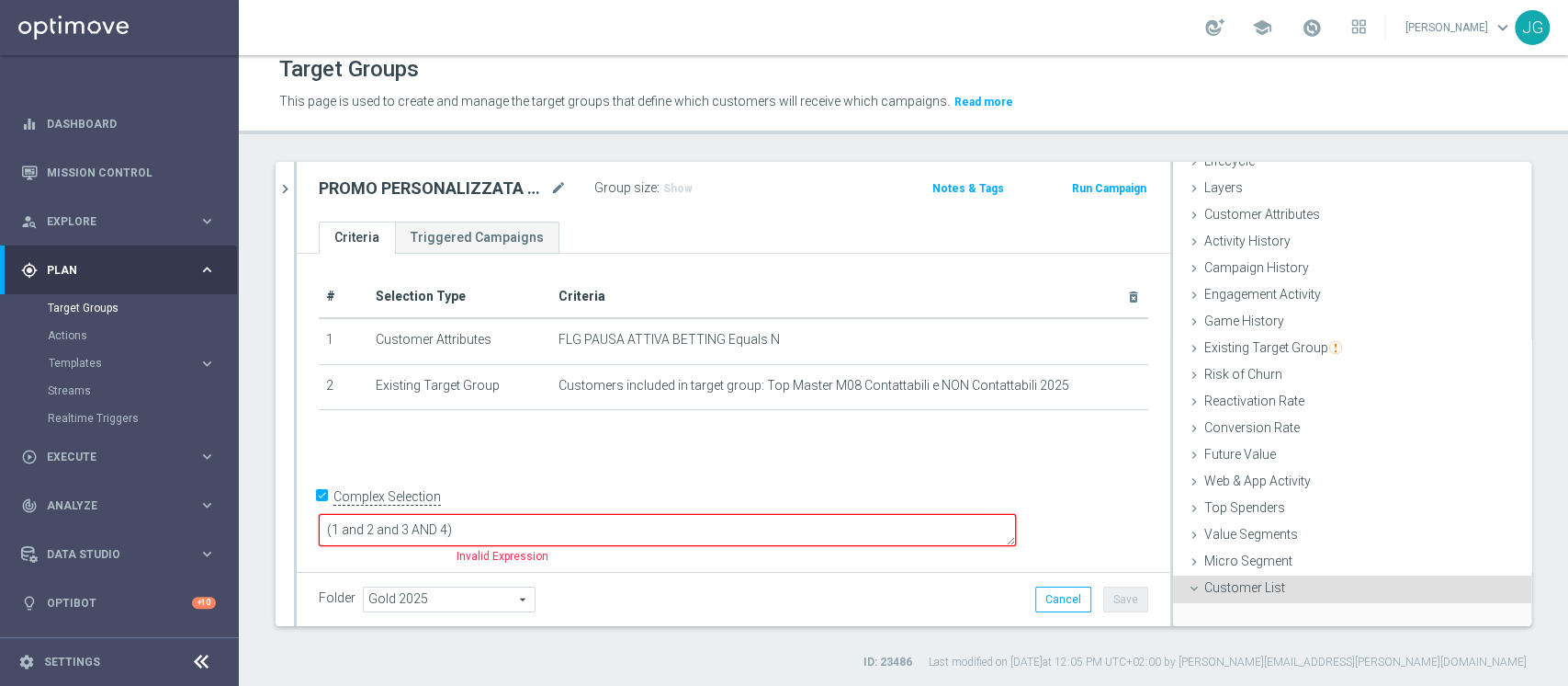
scroll to position [198, 0]
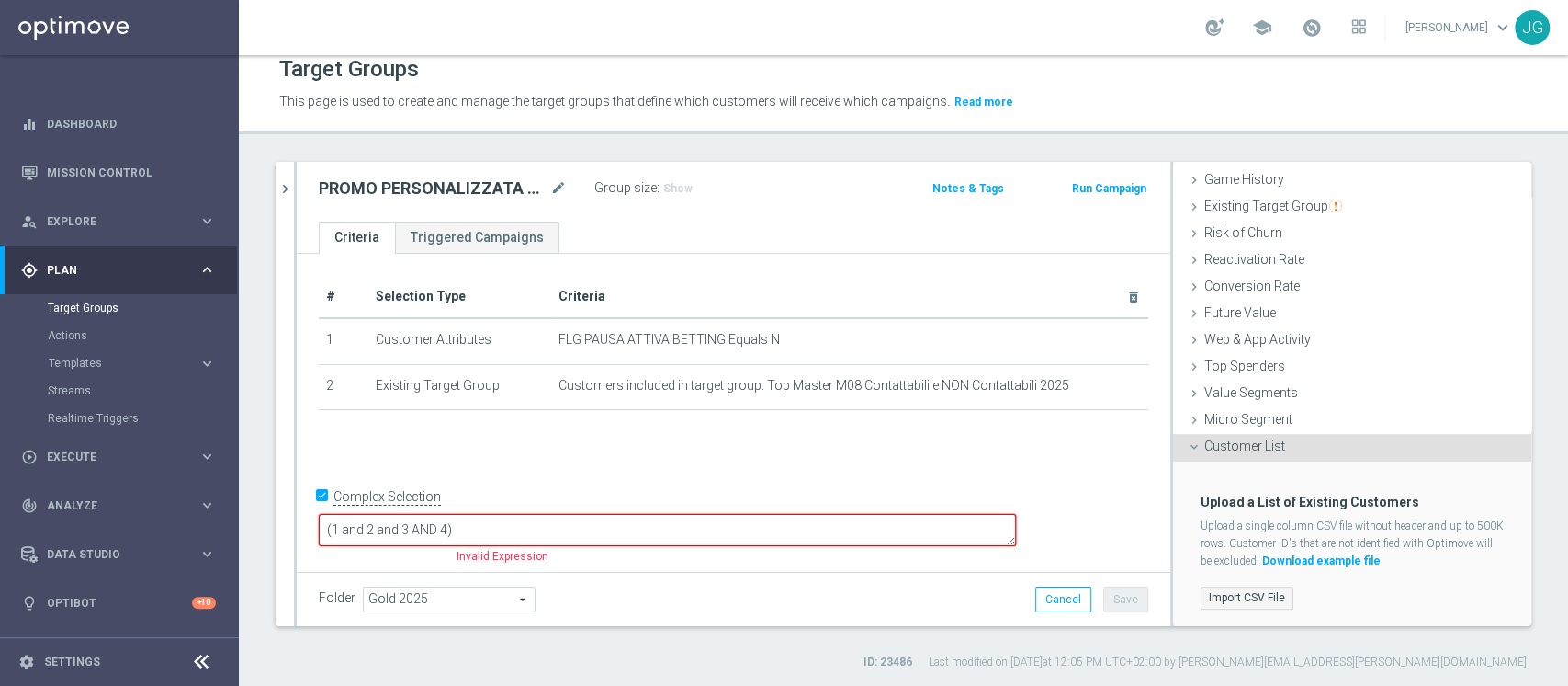
click at [1241, 588] on label "Import CSV File" at bounding box center [1247, 598] width 93 height 23
click at [0, 0] on input "Import CSV File" at bounding box center [0, 0] width 0 height 0
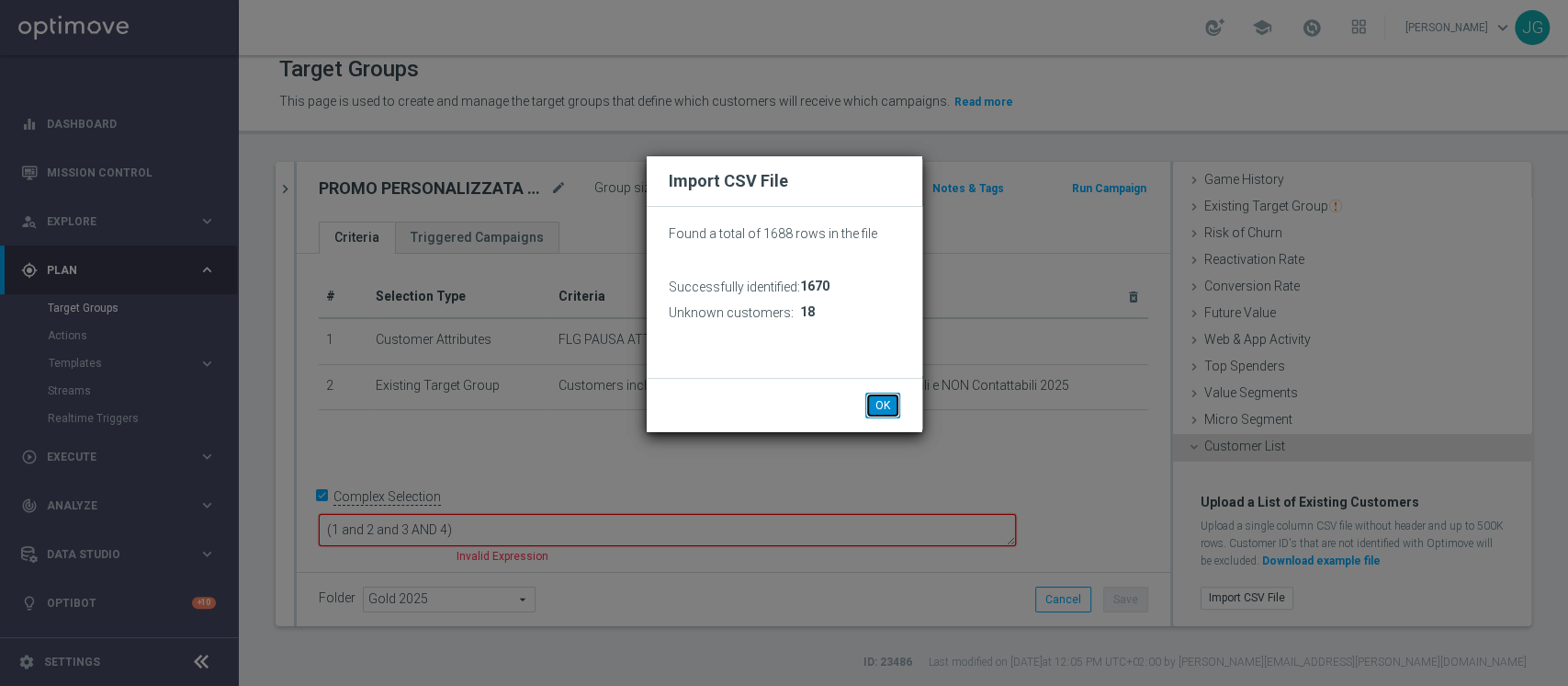
click at [889, 410] on button "OK" at bounding box center [883, 405] width 35 height 26
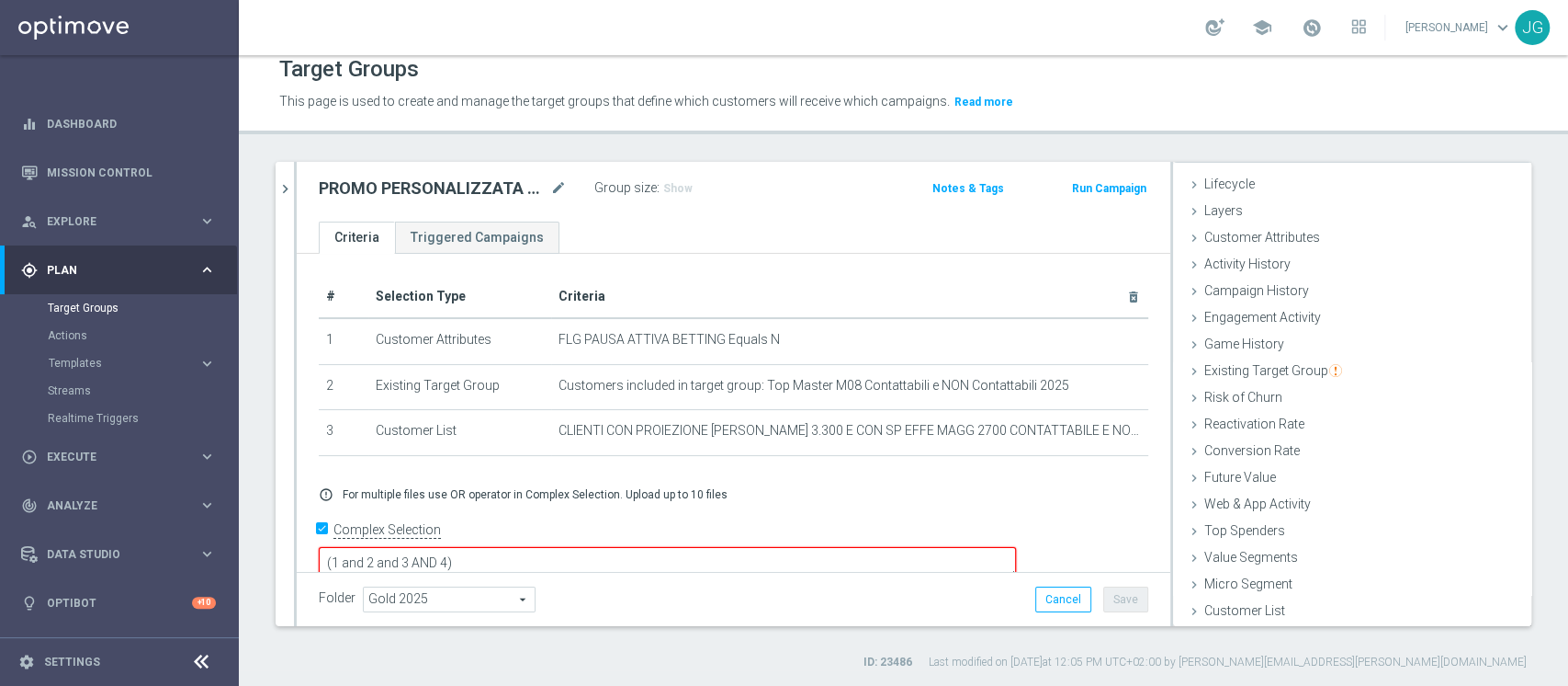
scroll to position [34, 0]
click at [577, 547] on textarea "(1 and 2 and 3 AND 4)" at bounding box center [667, 562] width 697 height 32
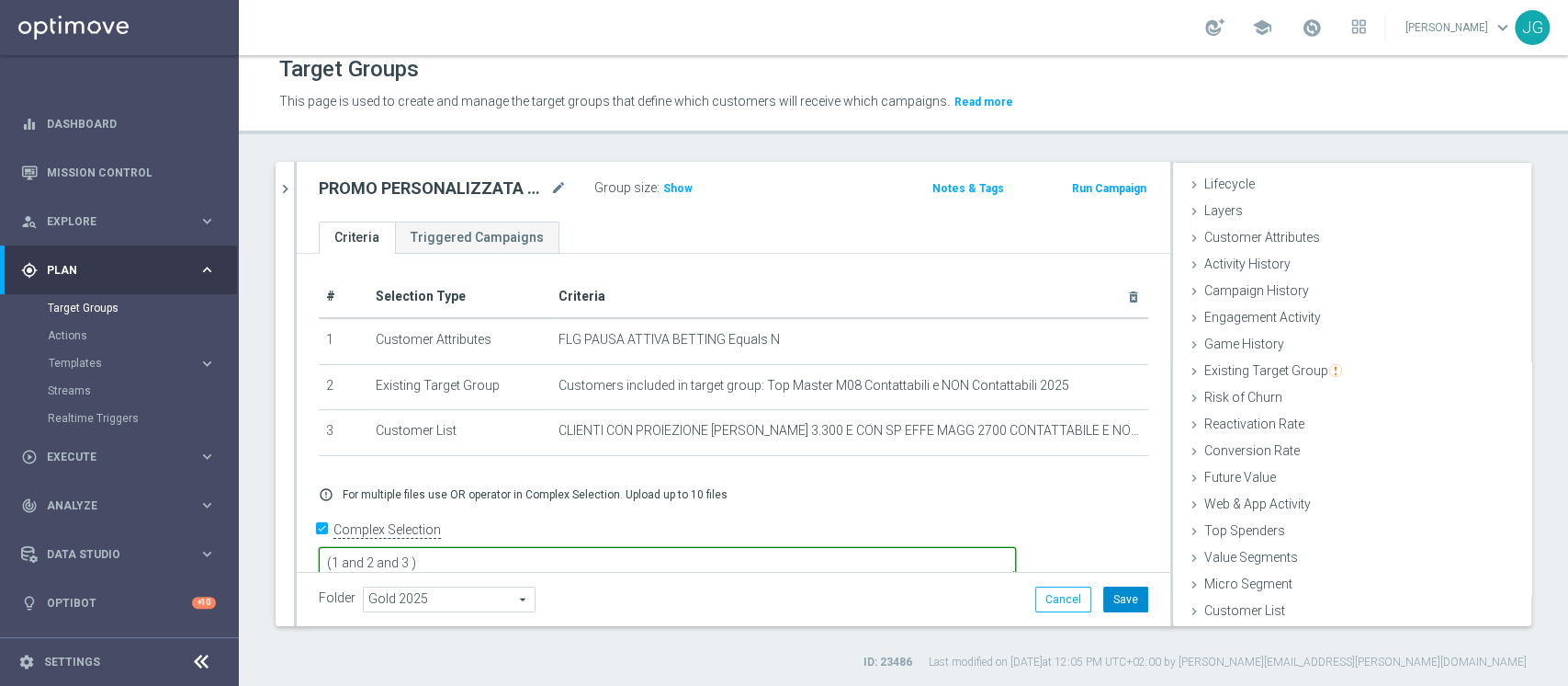
type textarea "(1 and 2 and 3 )"
click at [1105, 599] on button "Save" at bounding box center [1126, 599] width 45 height 26
click at [662, 191] on h3 "Show" at bounding box center [678, 188] width 33 height 20
click at [678, 190] on span "1,316" at bounding box center [680, 191] width 32 height 17
click at [1456, 69] on div "Target Groups" at bounding box center [903, 69] width 1249 height 36
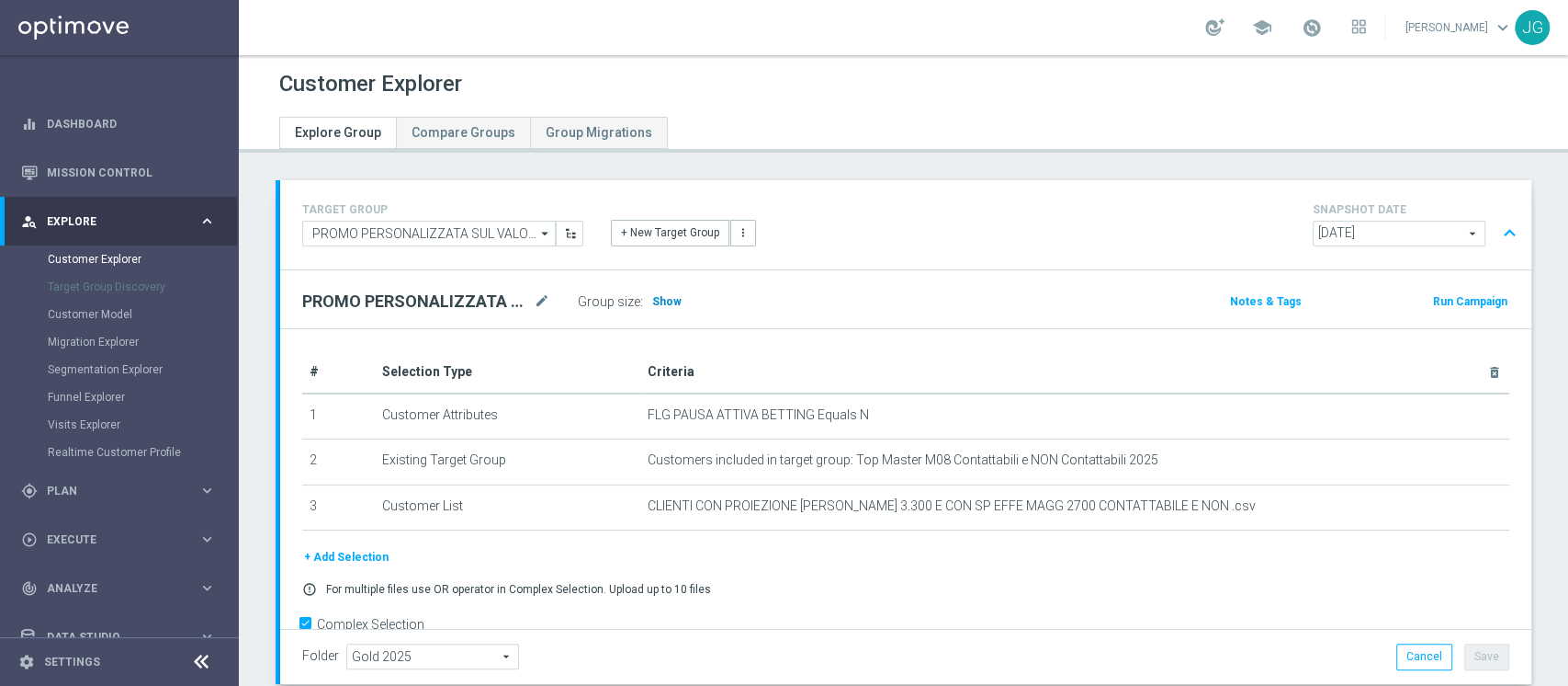
click at [662, 291] on h3 "Show" at bounding box center [667, 301] width 33 height 20
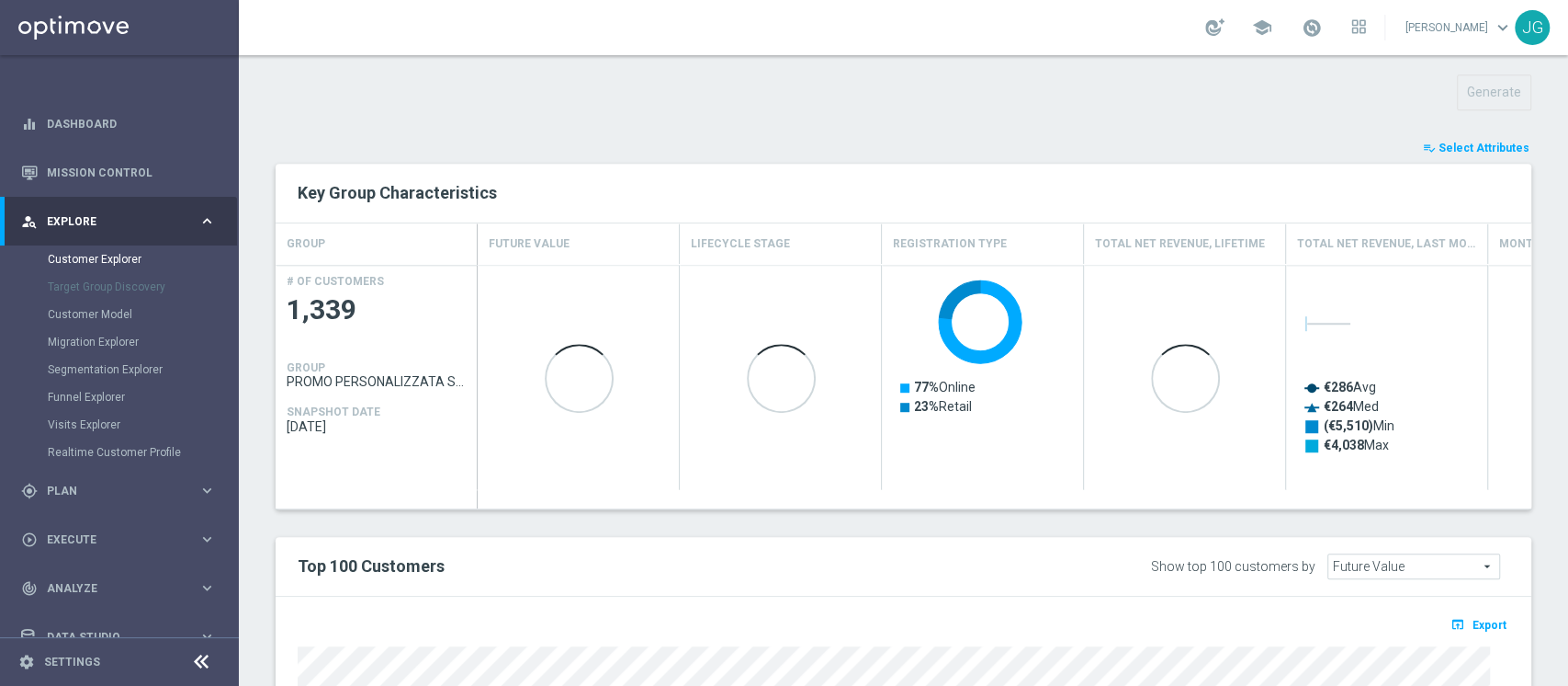
scroll to position [647, 0]
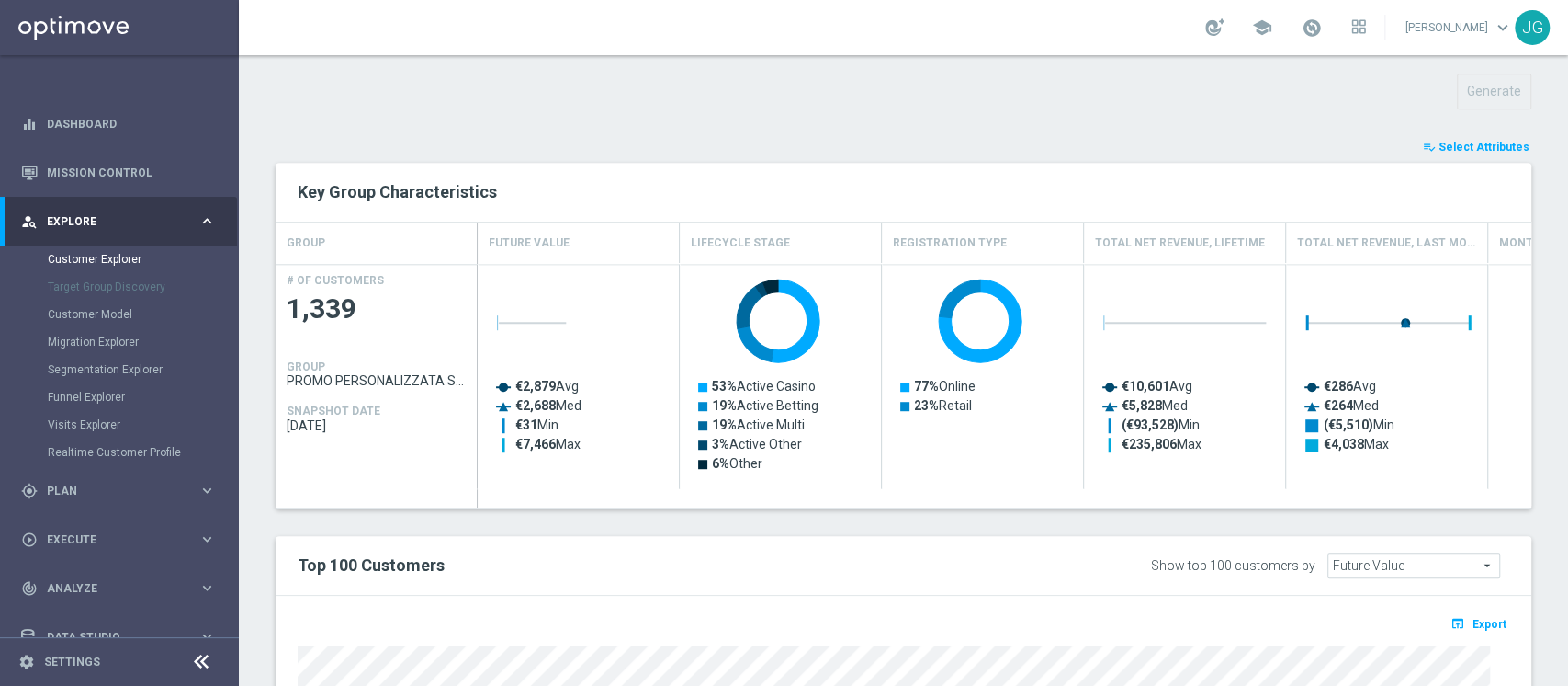
click at [1452, 145] on span "Select Attributes" at bounding box center [1485, 146] width 91 height 13
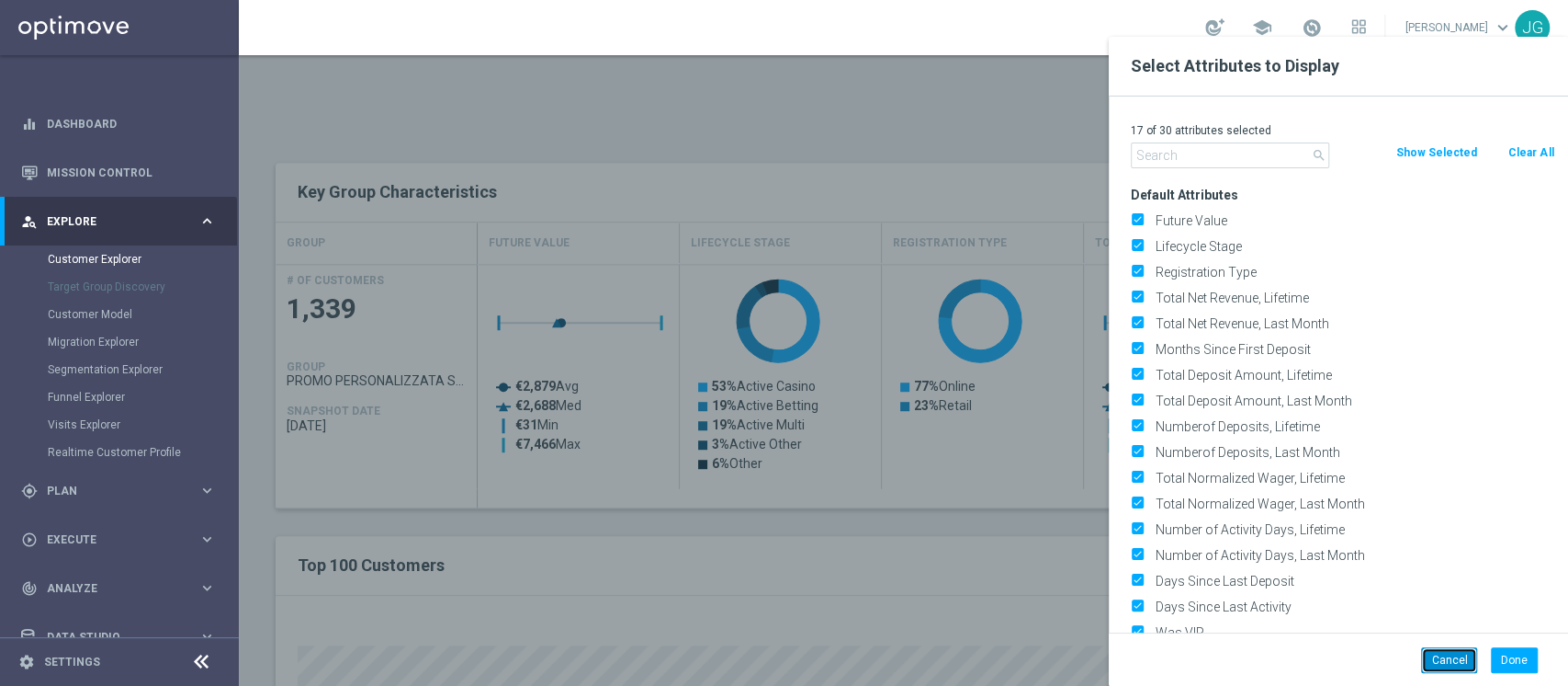
click at [1463, 668] on button "Cancel" at bounding box center [1449, 660] width 56 height 26
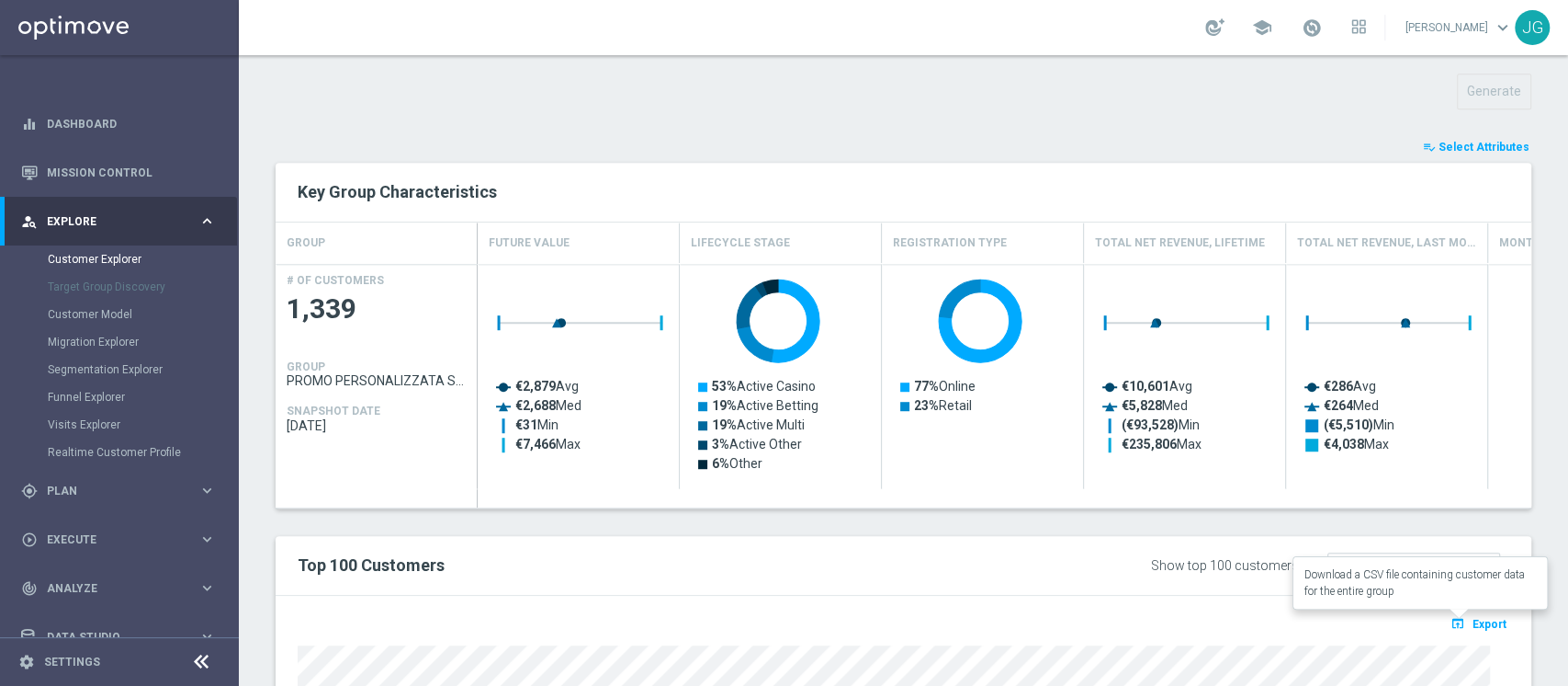
click at [1471, 613] on button "open_in_browser Export" at bounding box center [1479, 623] width 62 height 24
